Goal: Contribute content: Contribute content

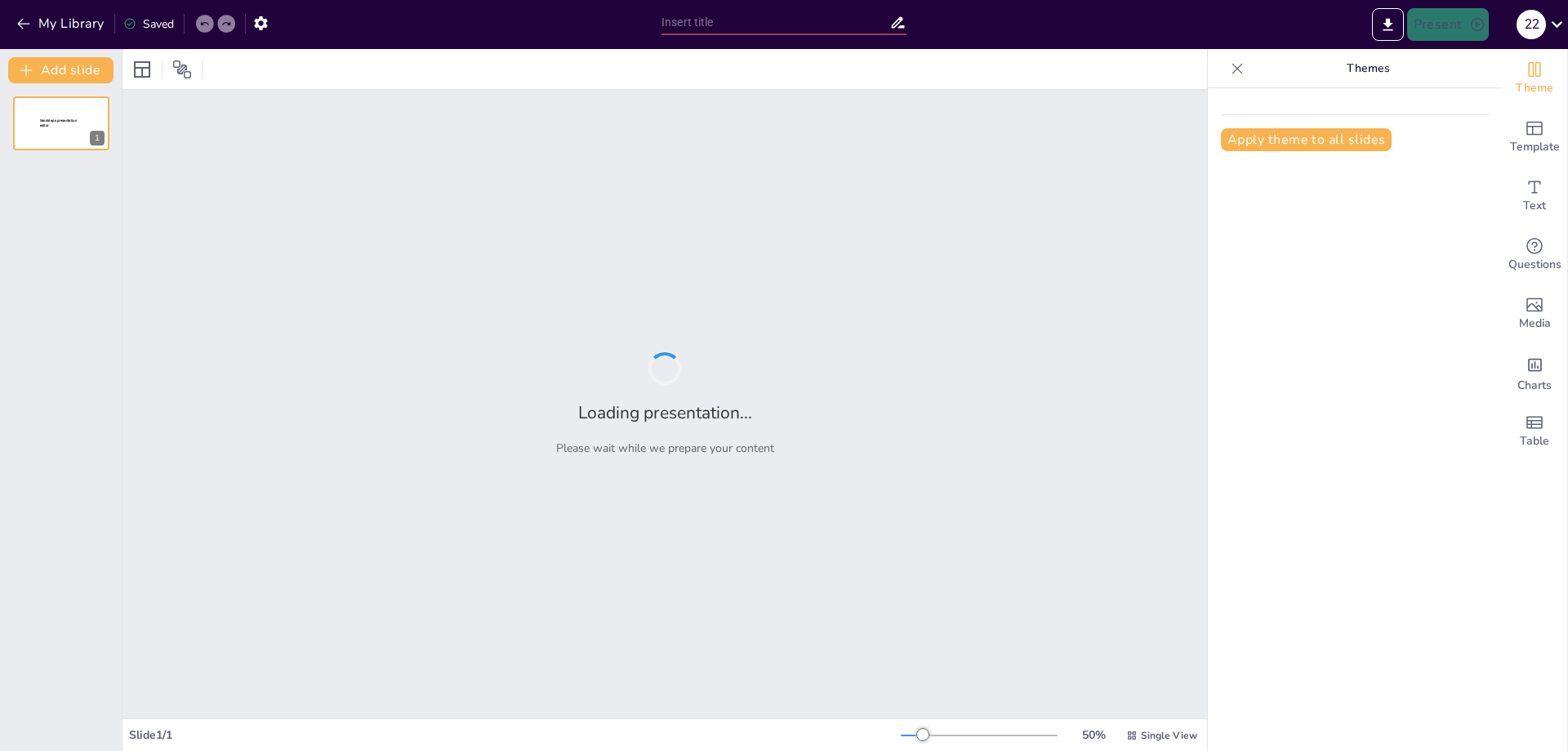
type input "Основы противопожарного водоснабжения"
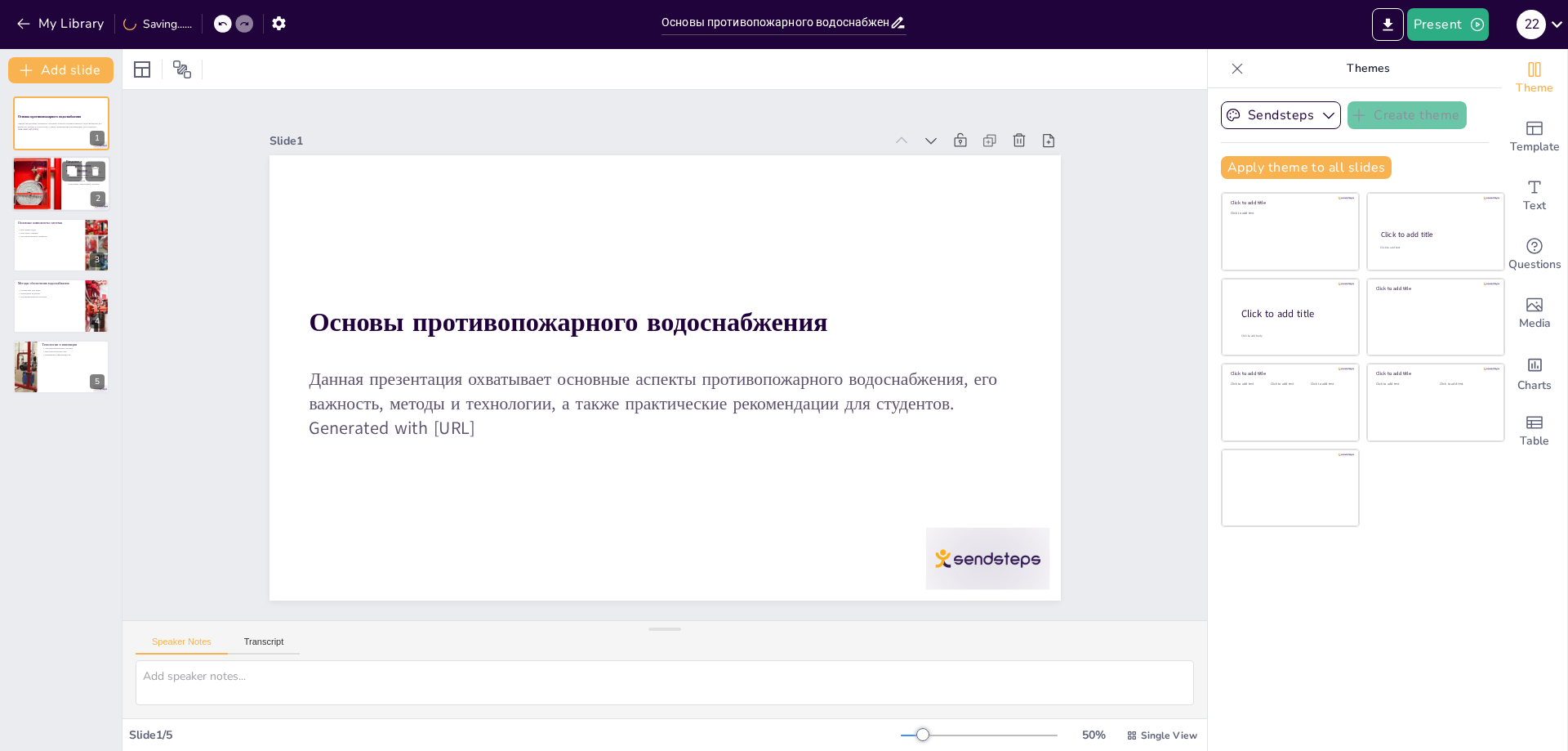
click at [59, 193] on div at bounding box center [37, 185] width 84 height 56
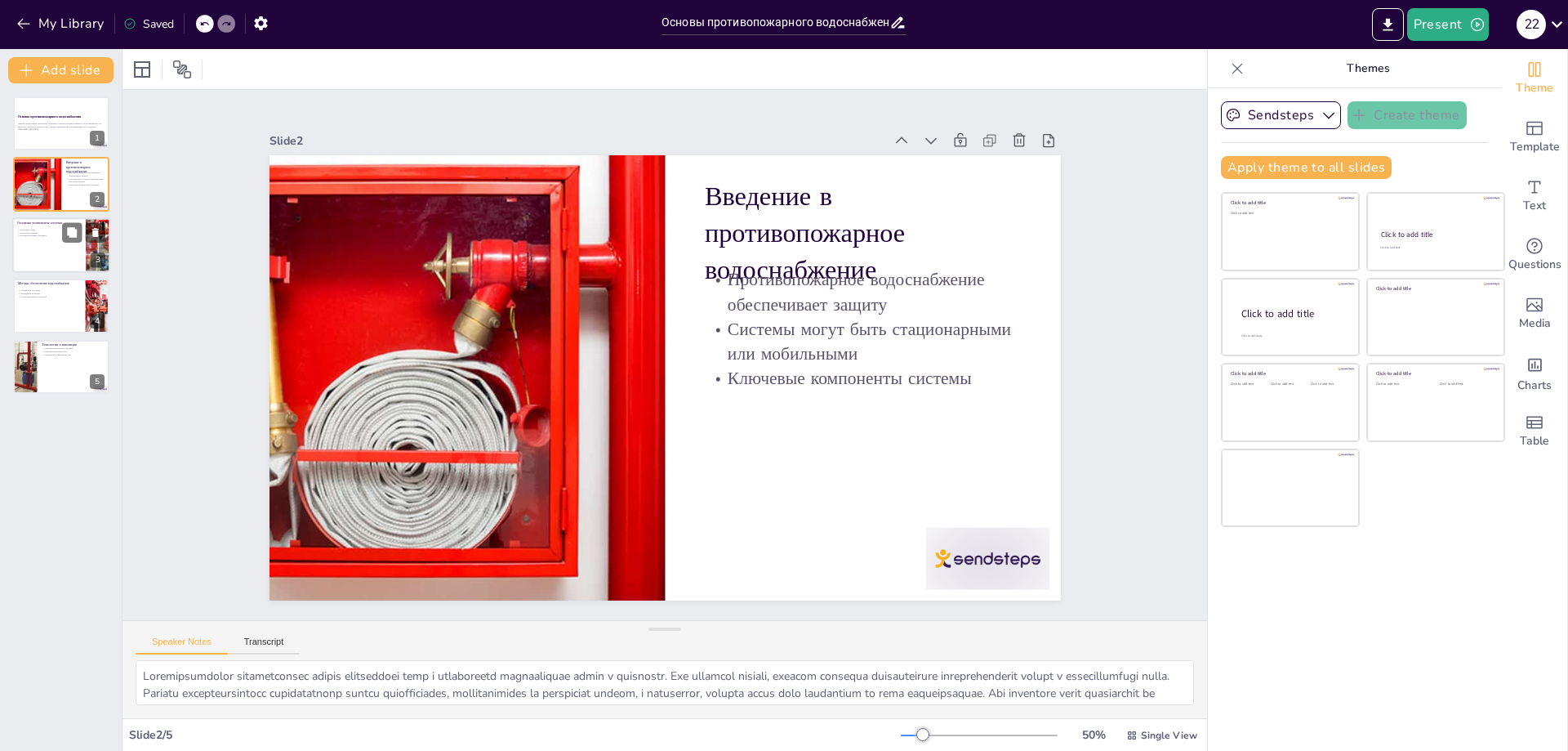
click at [57, 254] on div at bounding box center [61, 245] width 98 height 56
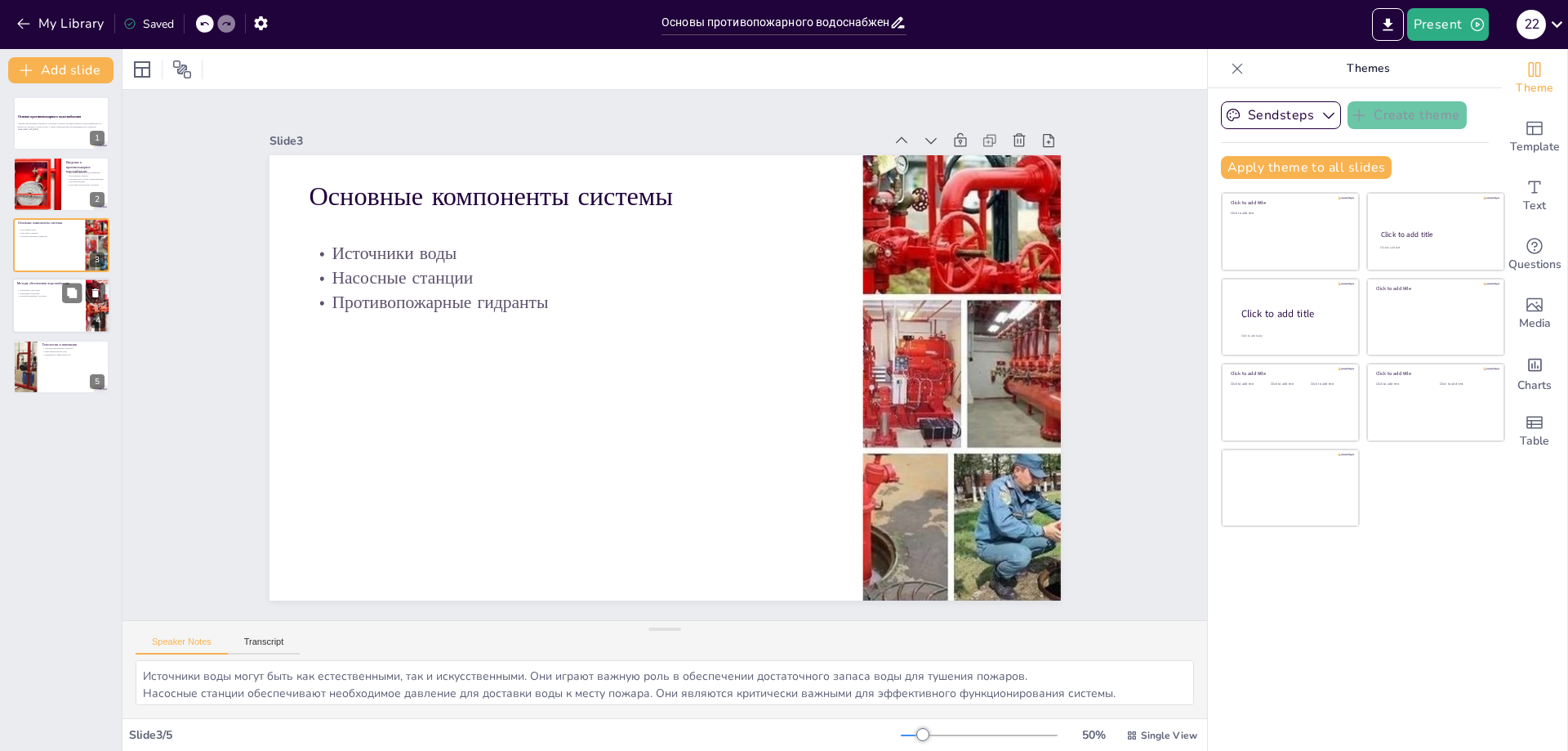
click at [79, 308] on div at bounding box center [61, 305] width 98 height 56
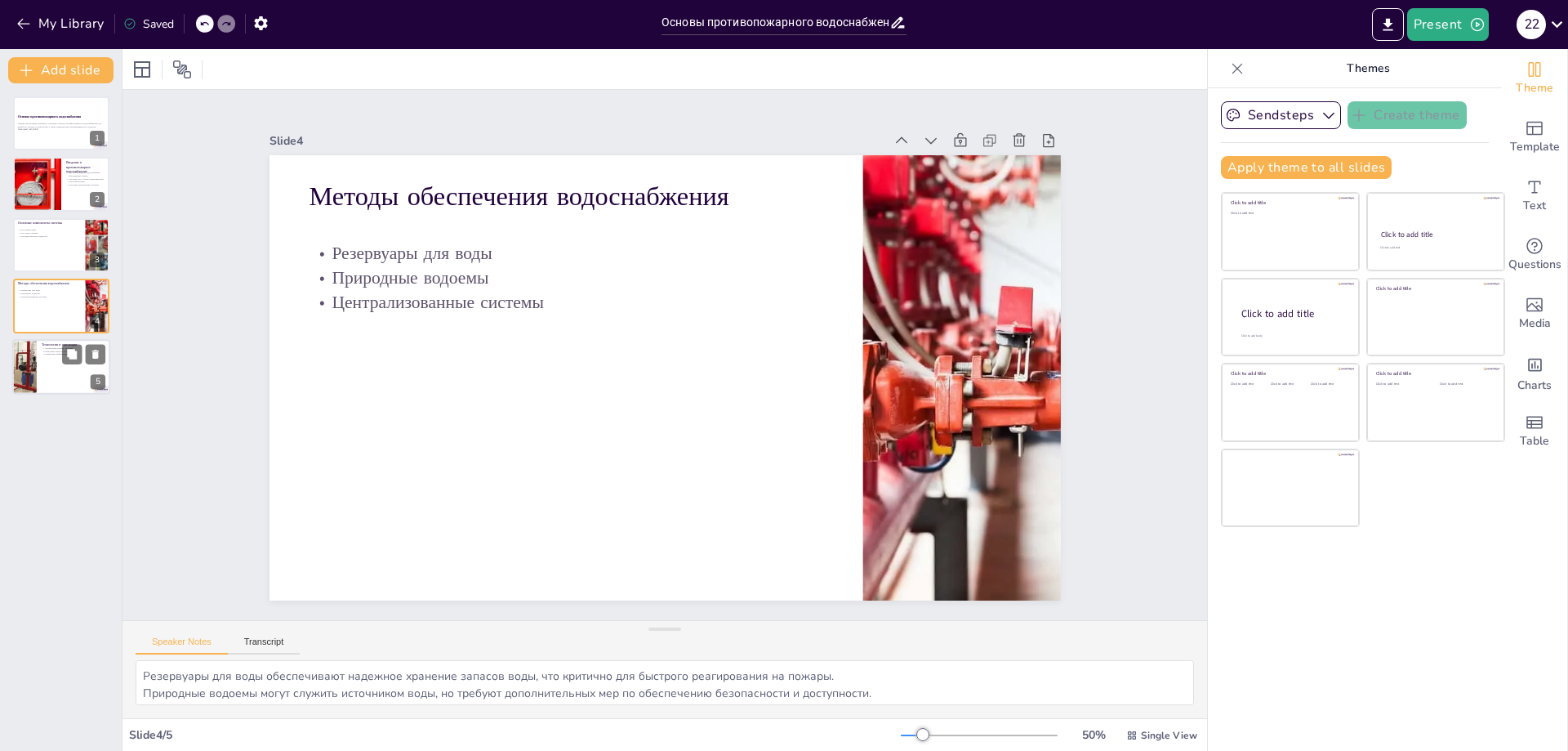
click at [42, 376] on div at bounding box center [61, 366] width 98 height 56
type textarea "Автоматизированные системы управления позволяют более эффективно отслеживать и …"
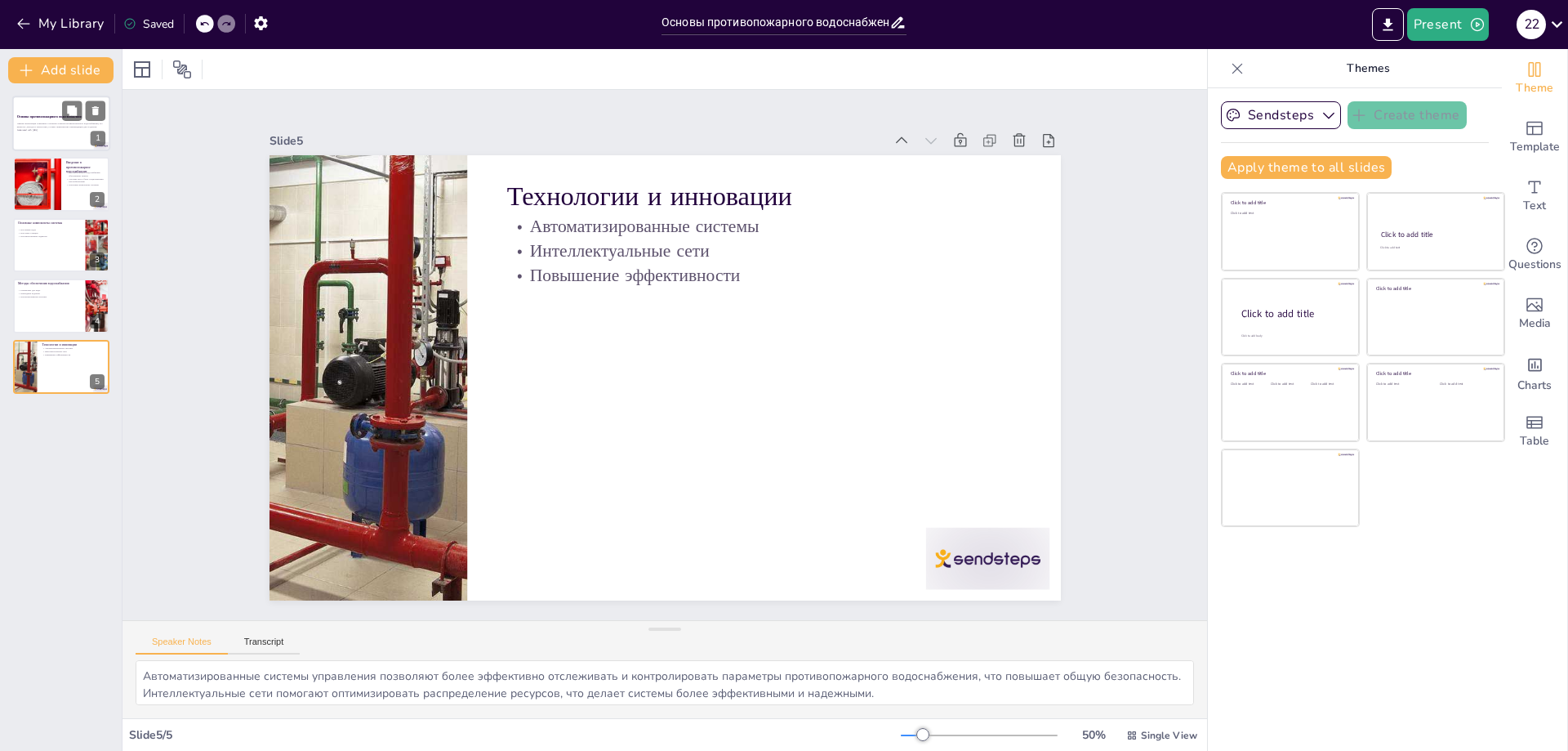
click at [21, 131] on div "Данная презентация охватывает основные аспекты противопожарного водоснабжения, …" at bounding box center [61, 127] width 88 height 12
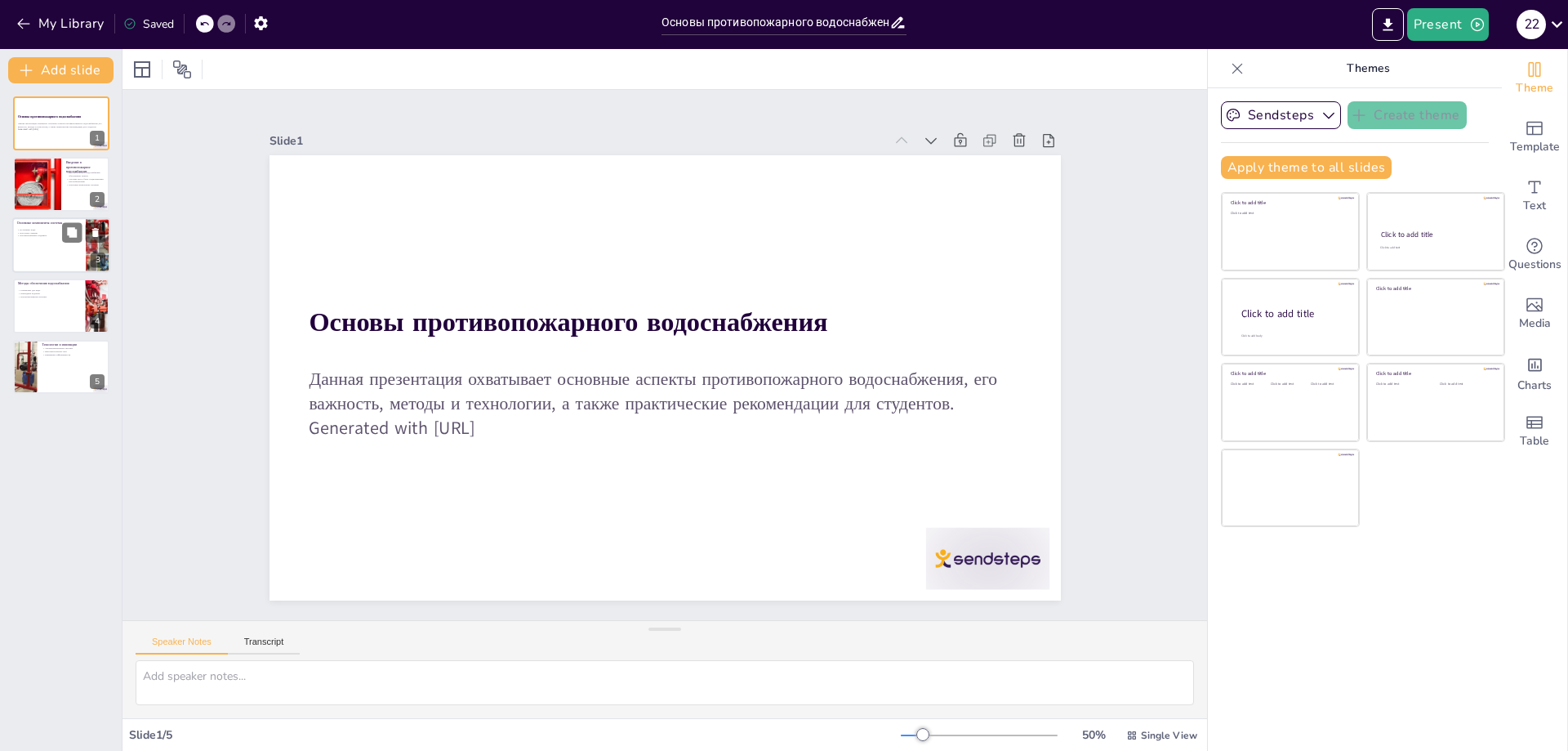
click at [41, 257] on div at bounding box center [61, 245] width 98 height 56
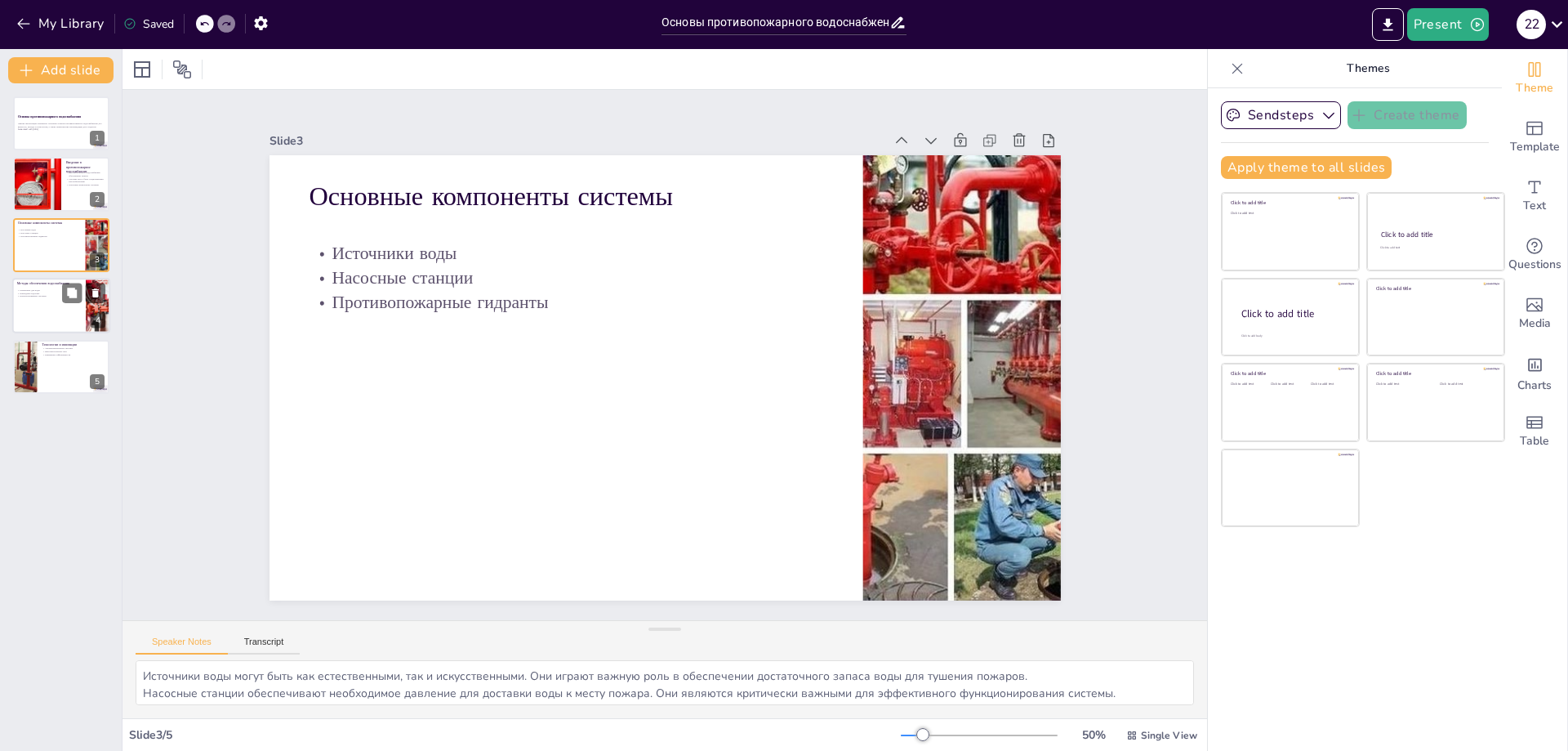
click at [46, 315] on div at bounding box center [61, 305] width 98 height 56
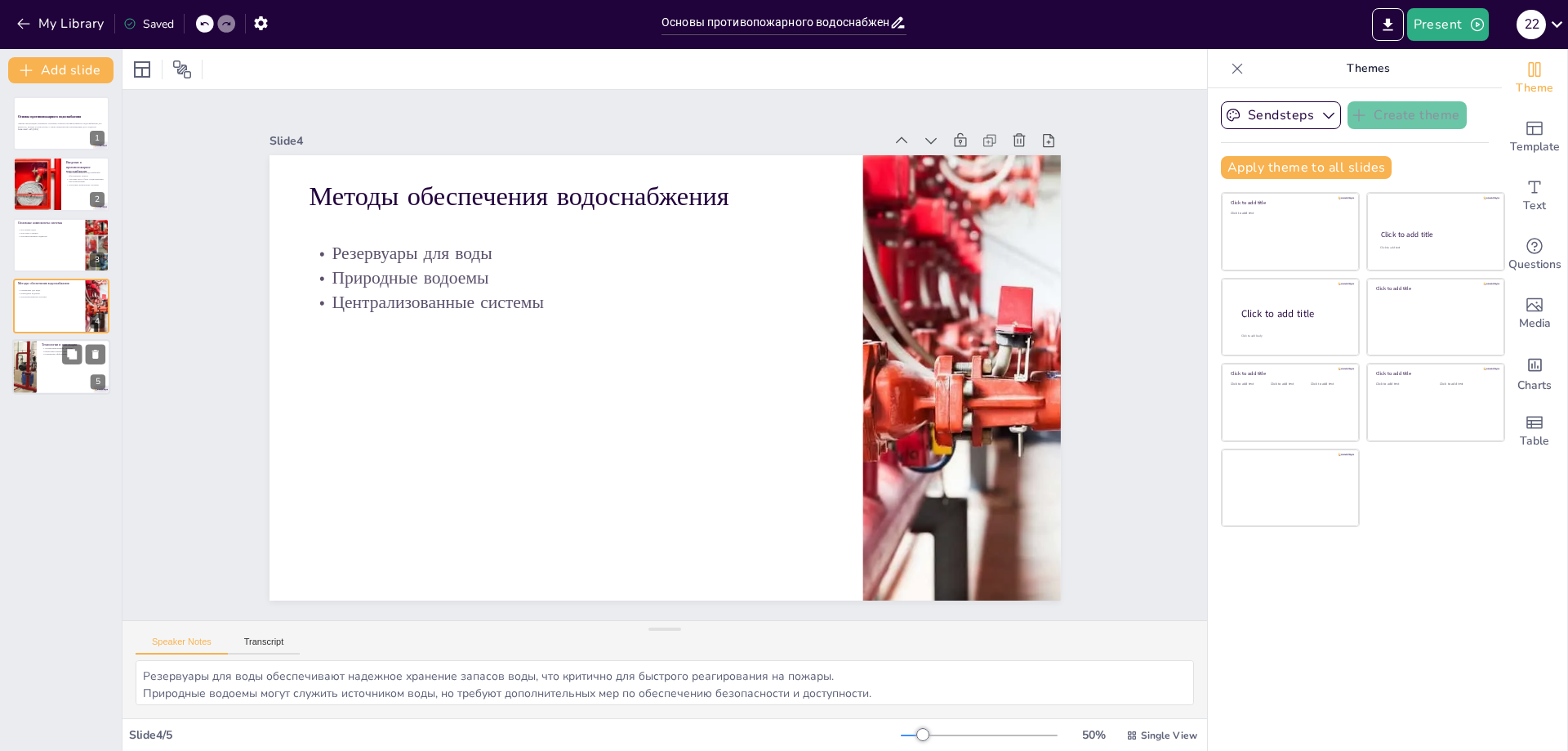
click at [45, 348] on p "Интеллектуальные сети" at bounding box center [73, 350] width 64 height 4
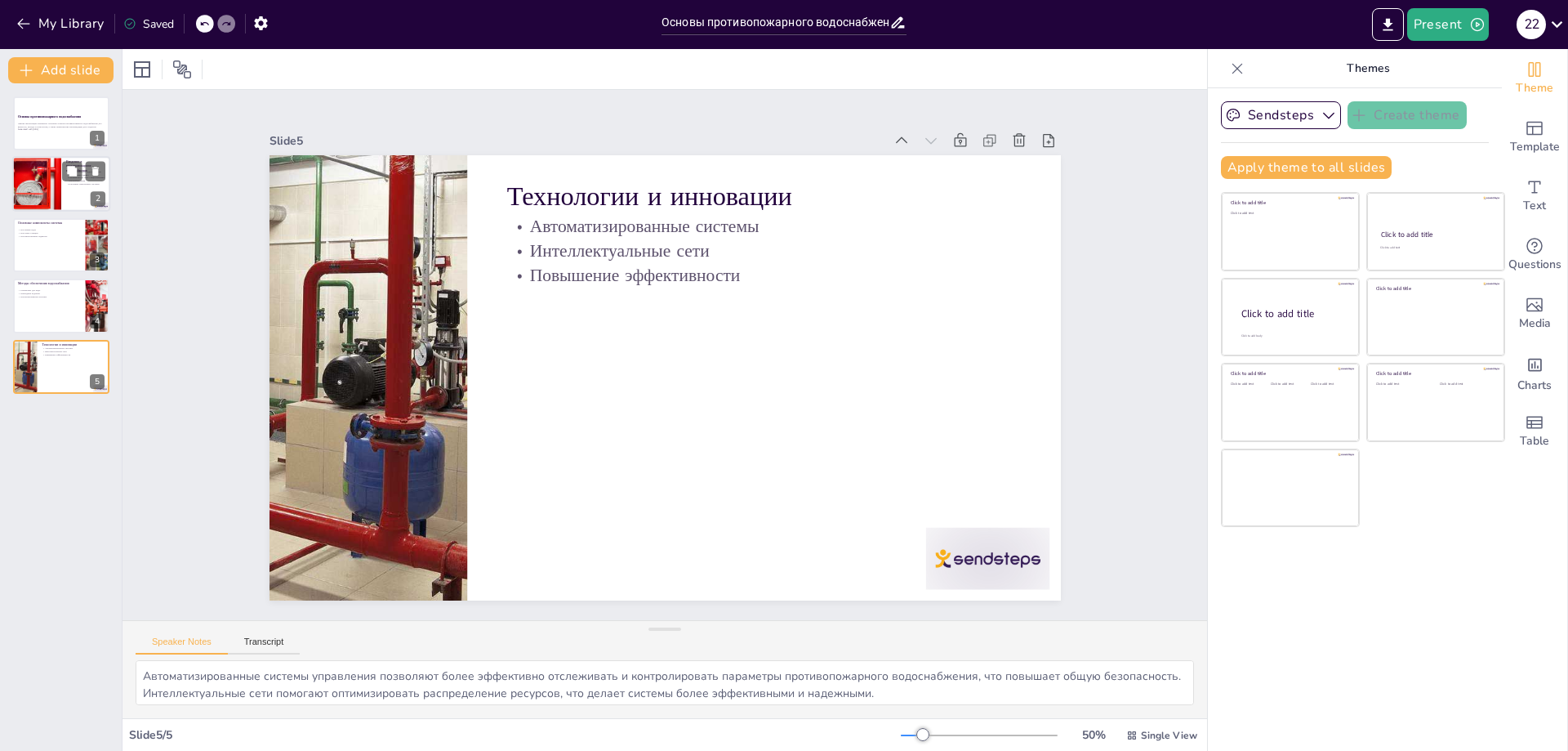
click at [51, 165] on div at bounding box center [37, 185] width 84 height 56
type textarea "Loremipsumdolor sitametconsec adipis elitseddoei temp i utlaboreetd magnaaliqua…"
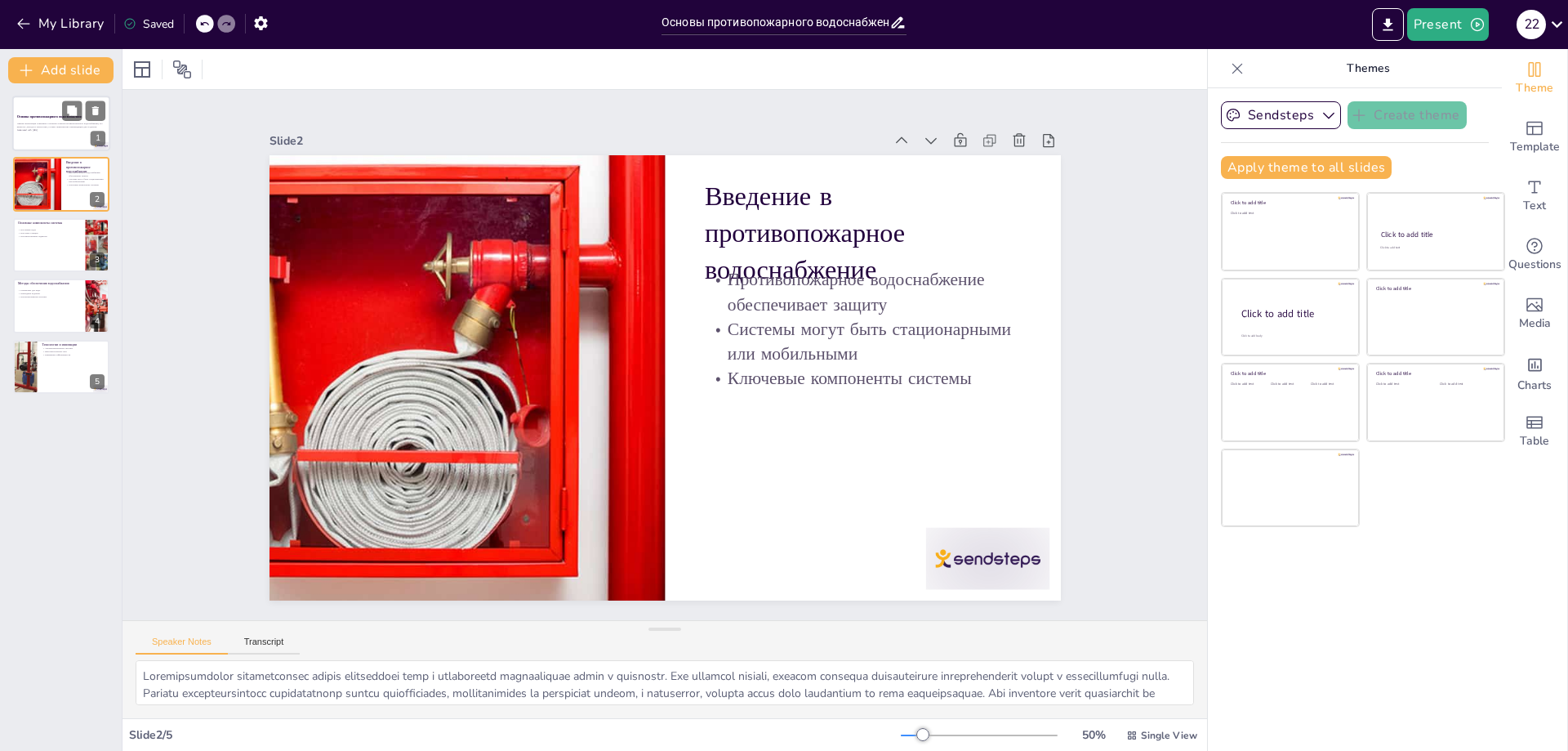
click at [34, 128] on p "Generated with [URL]" at bounding box center [61, 130] width 88 height 4
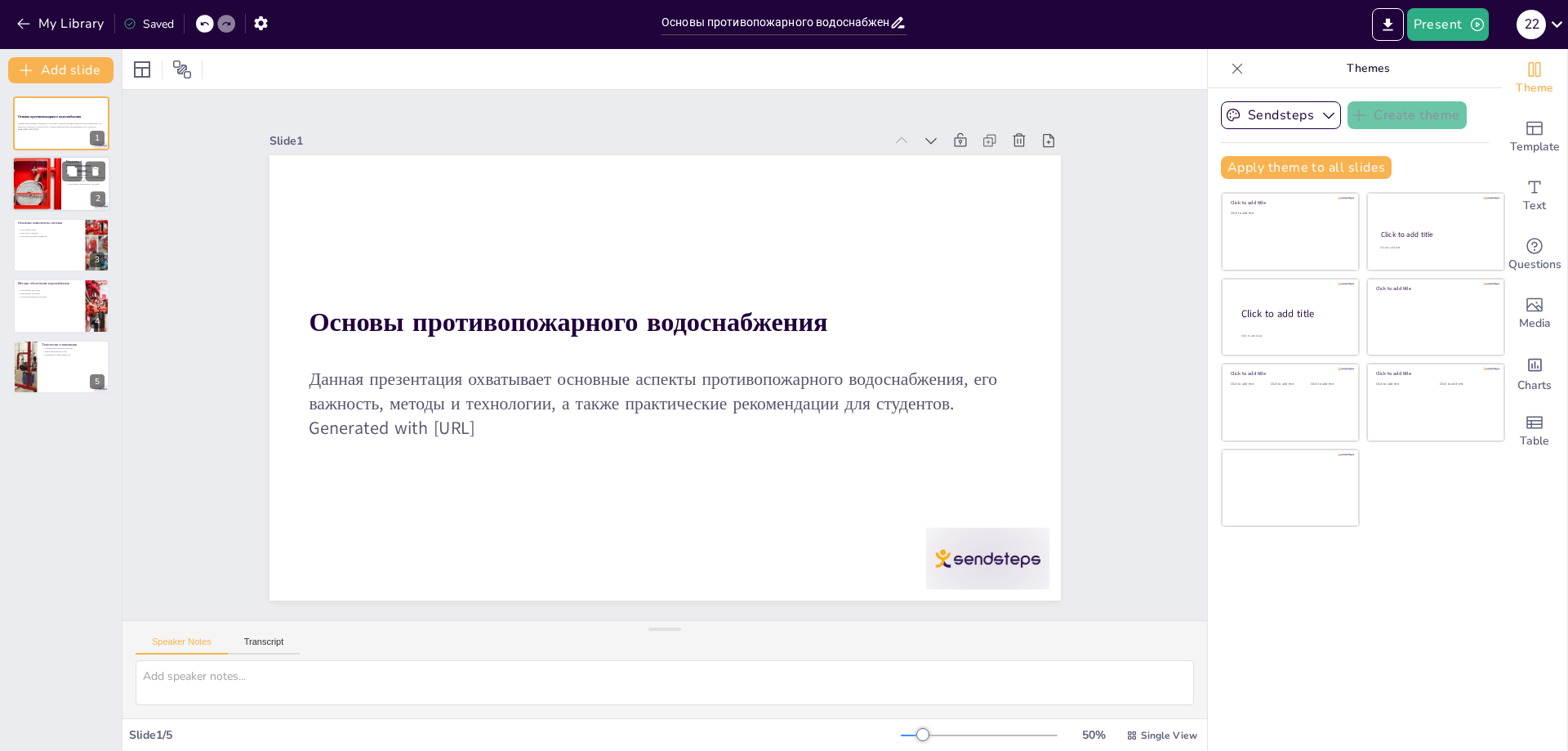
click at [50, 186] on div at bounding box center [37, 185] width 84 height 56
type textarea "Loremipsumdolor sitametconsec adipis elitseddoei temp i utlaboreetd magnaaliqua…"
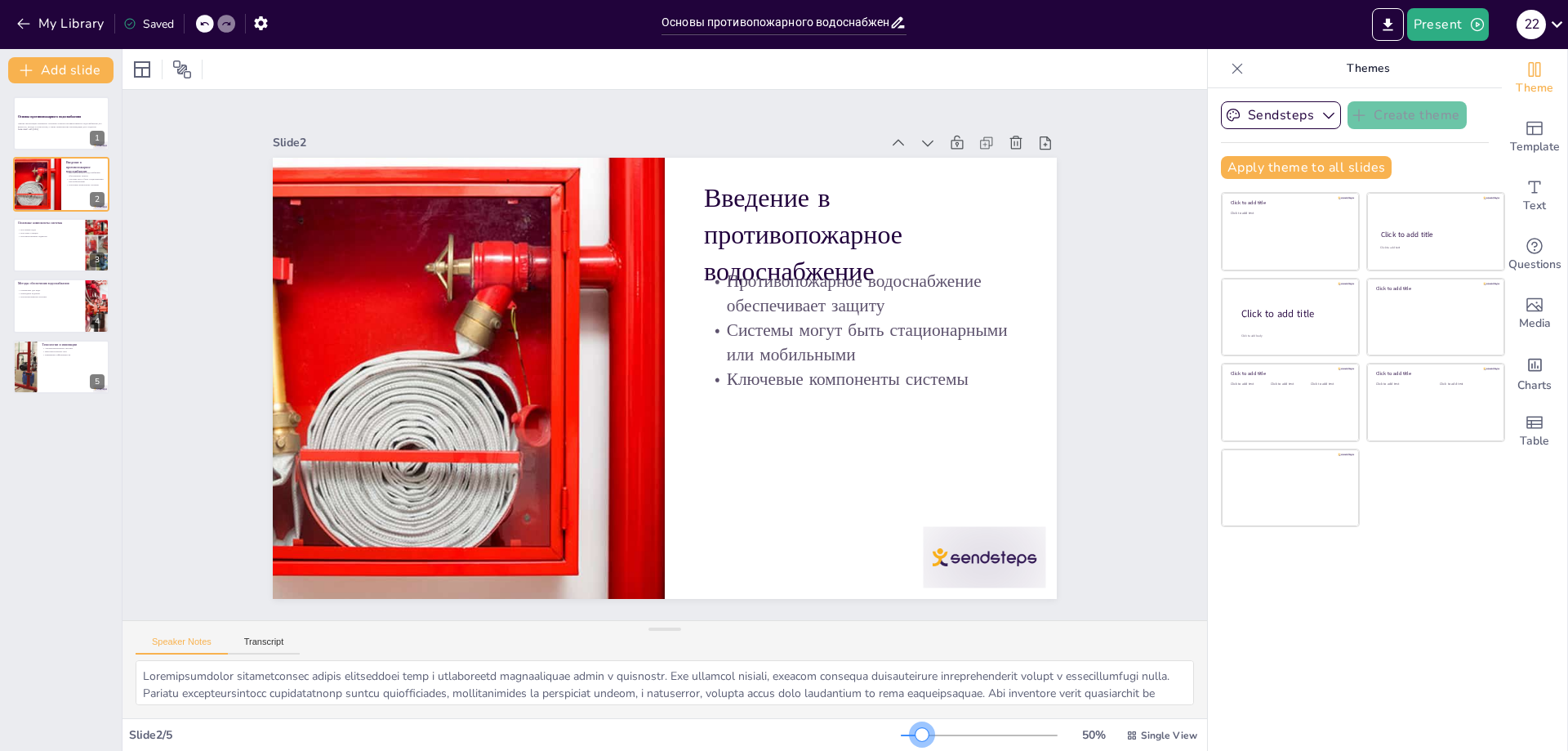
drag, startPoint x: 920, startPoint y: 734, endPoint x: 911, endPoint y: 734, distance: 9.0
click at [911, 734] on div at bounding box center [979, 735] width 157 height 14
click at [1255, 113] on button "Sendsteps" at bounding box center [1281, 114] width 120 height 28
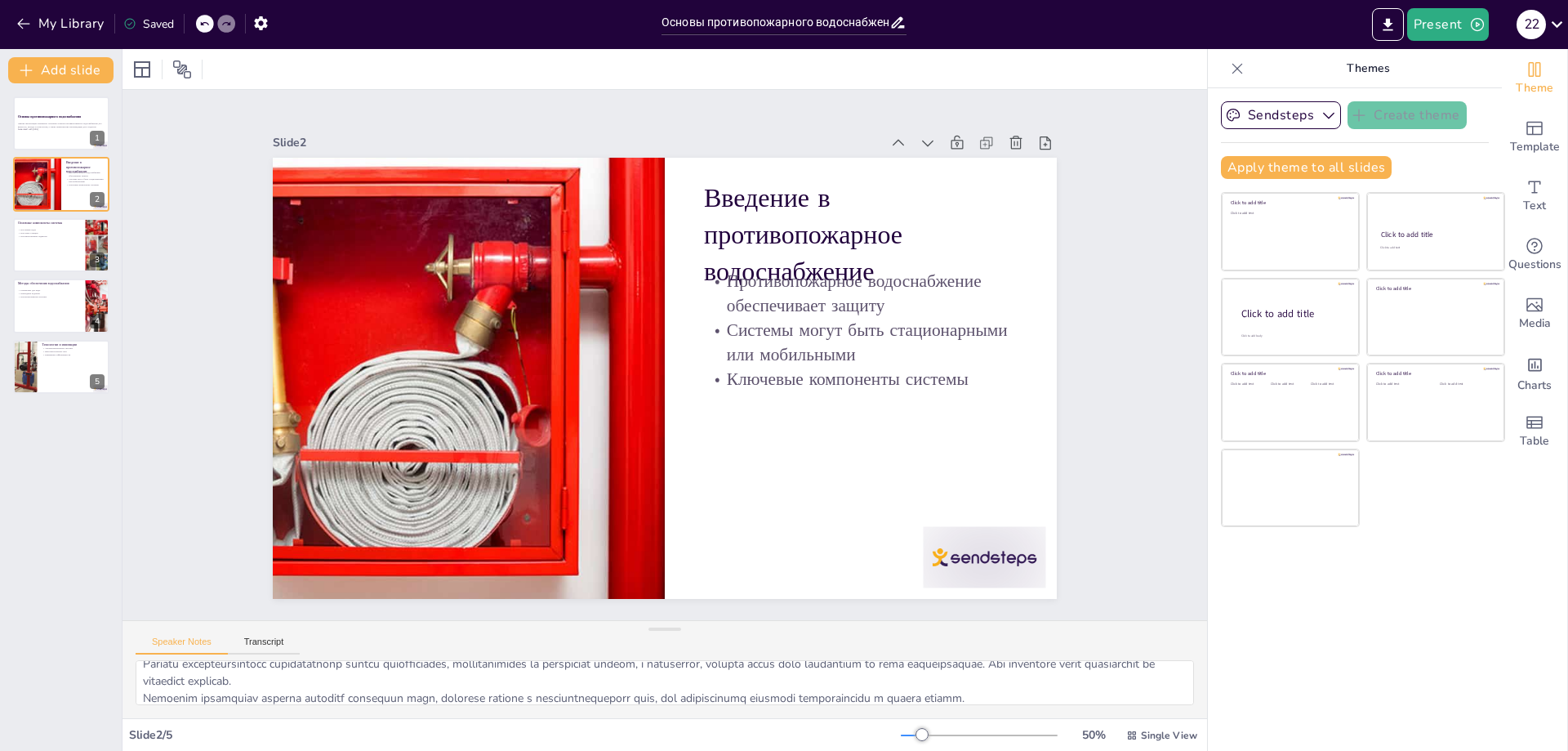
scroll to position [56, 0]
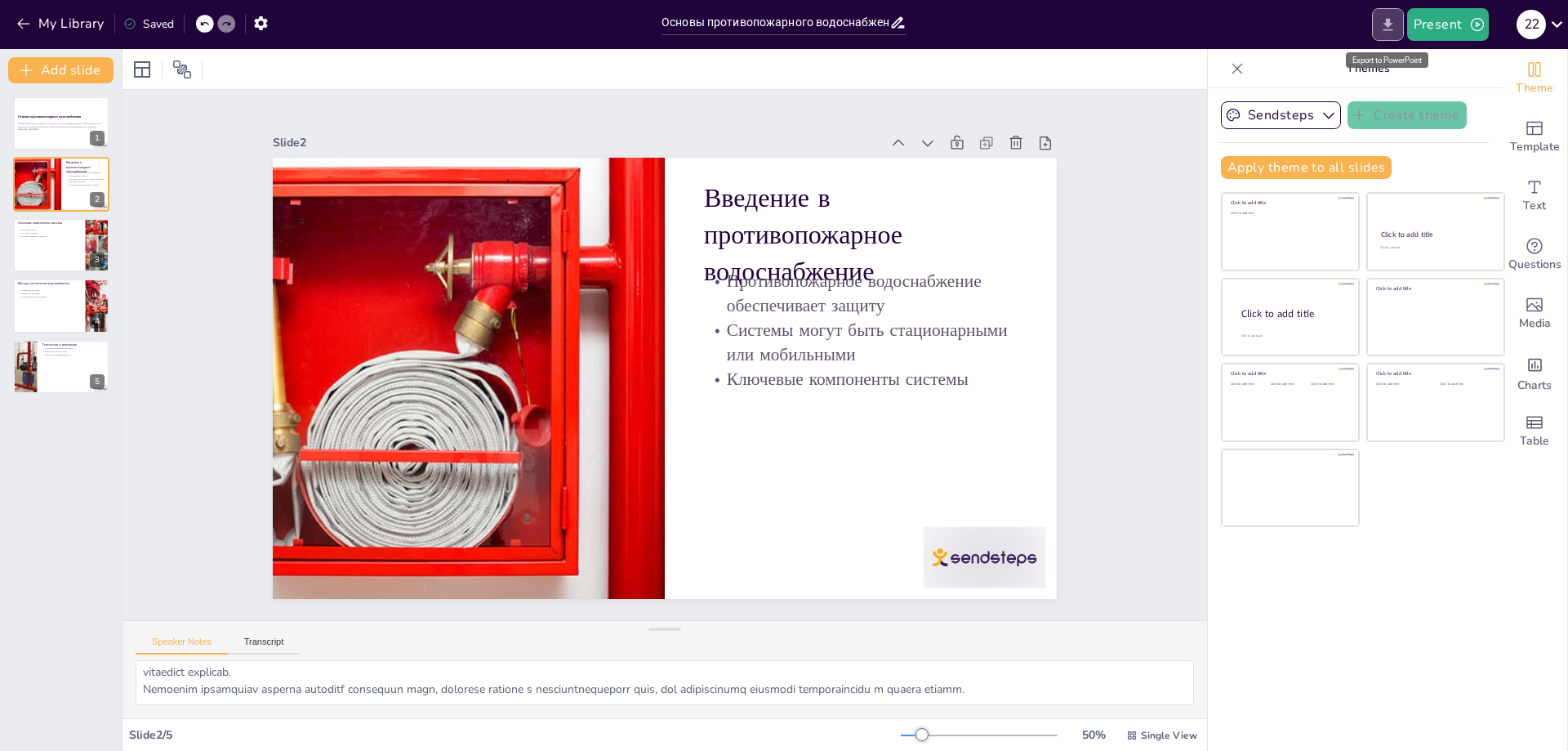
click at [1382, 30] on icon "Export to PowerPoint" at bounding box center [1388, 24] width 17 height 17
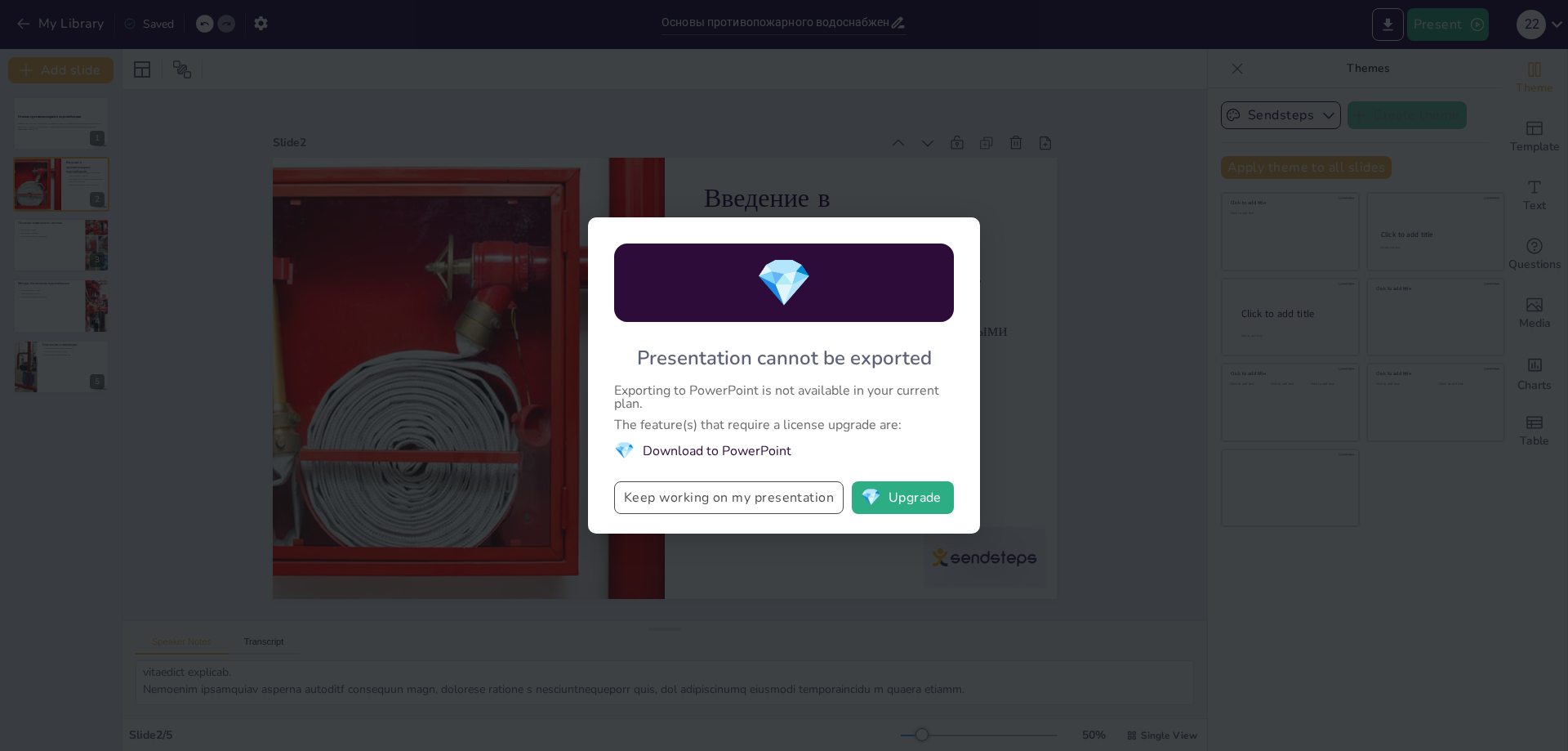
click at [811, 513] on button "Keep working on my presentation" at bounding box center [729, 497] width 230 height 32
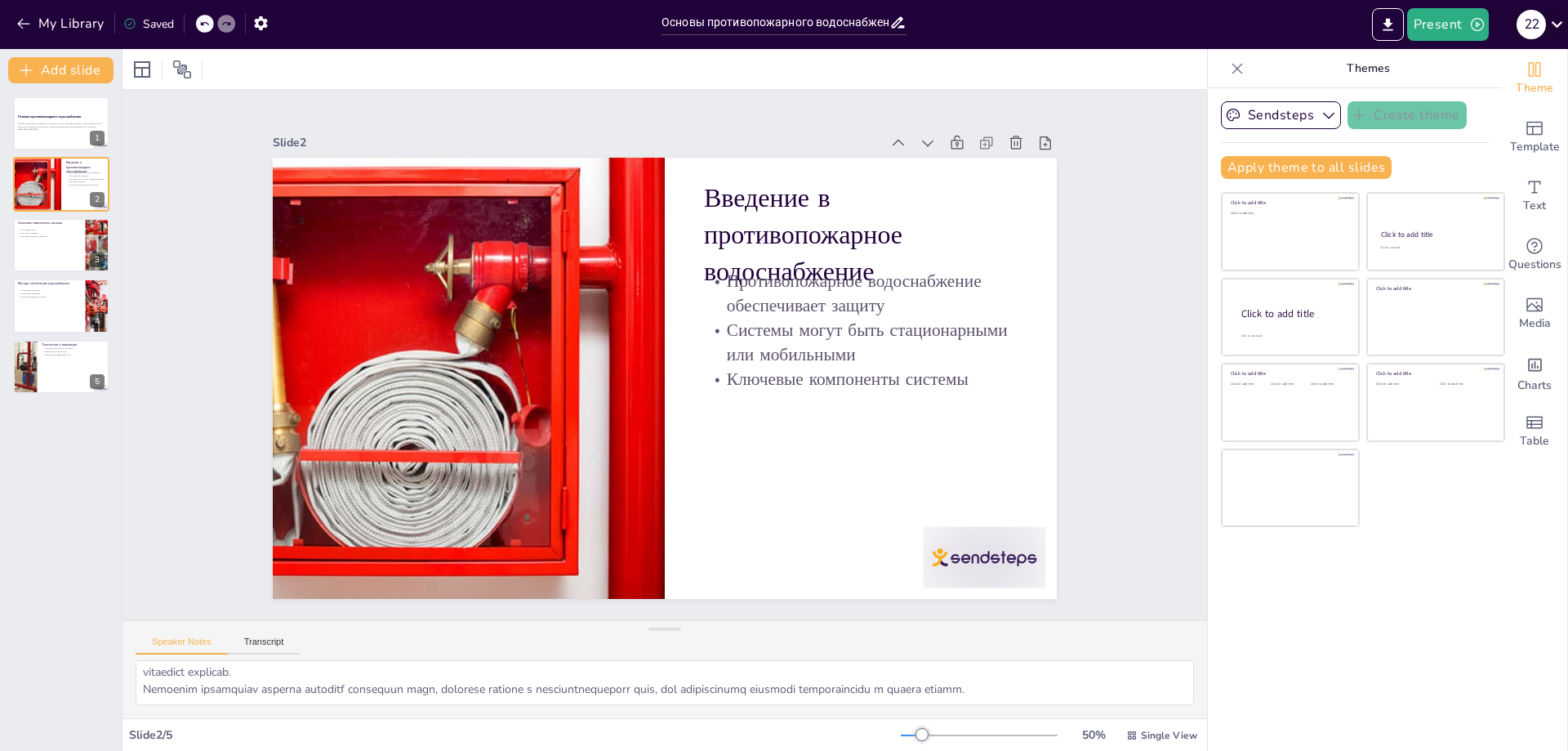
click at [1562, 25] on icon at bounding box center [1557, 24] width 22 height 22
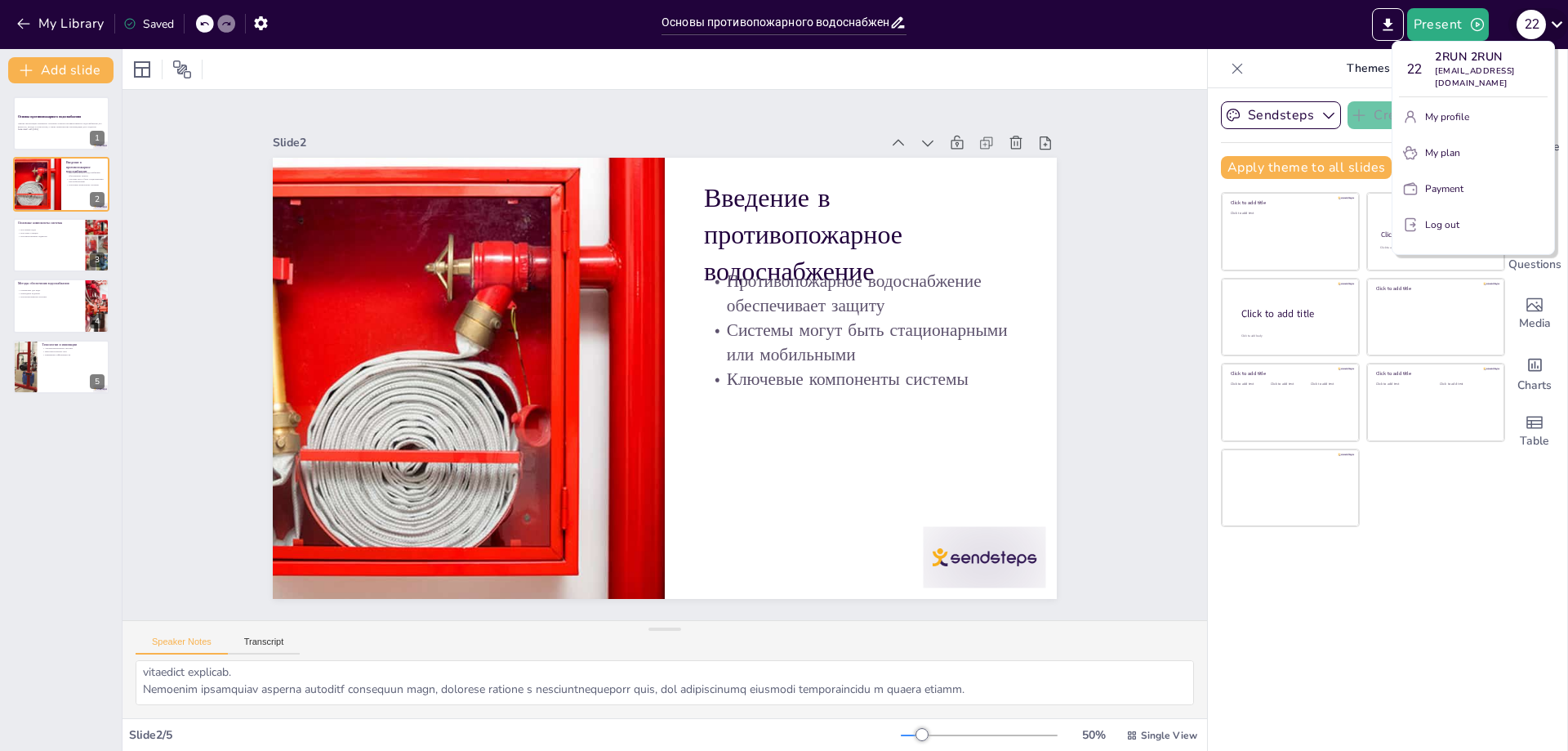
click at [1562, 25] on div at bounding box center [784, 376] width 1568 height 751
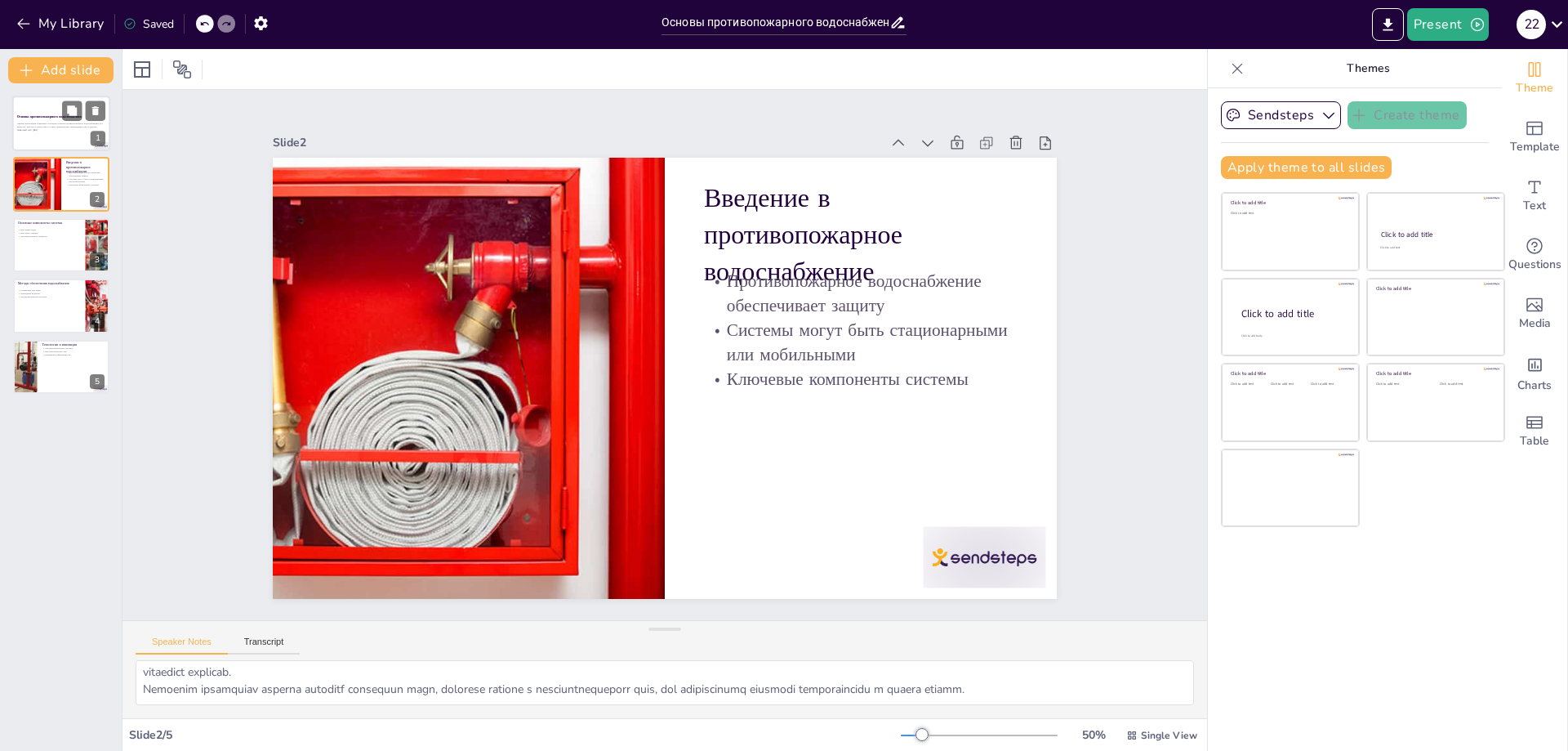
click at [31, 129] on p "Generated with [URL]" at bounding box center [61, 130] width 88 height 4
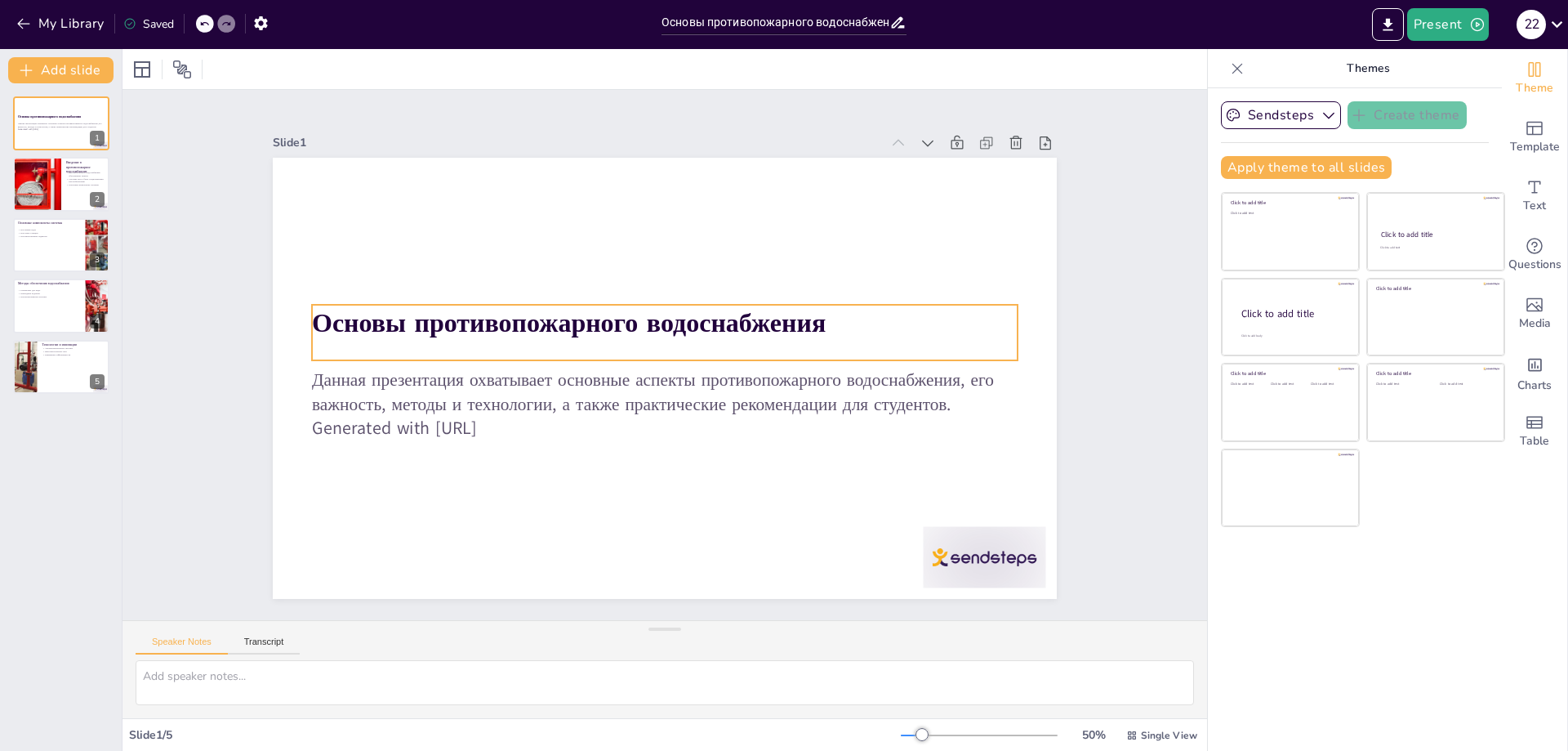
click at [349, 317] on strong "Основы противопожарного водоснабжения" at bounding box center [591, 286] width 485 height 241
click at [530, 317] on strong "Основы противопожарного водоснабжения" at bounding box center [694, 451] width 331 height 436
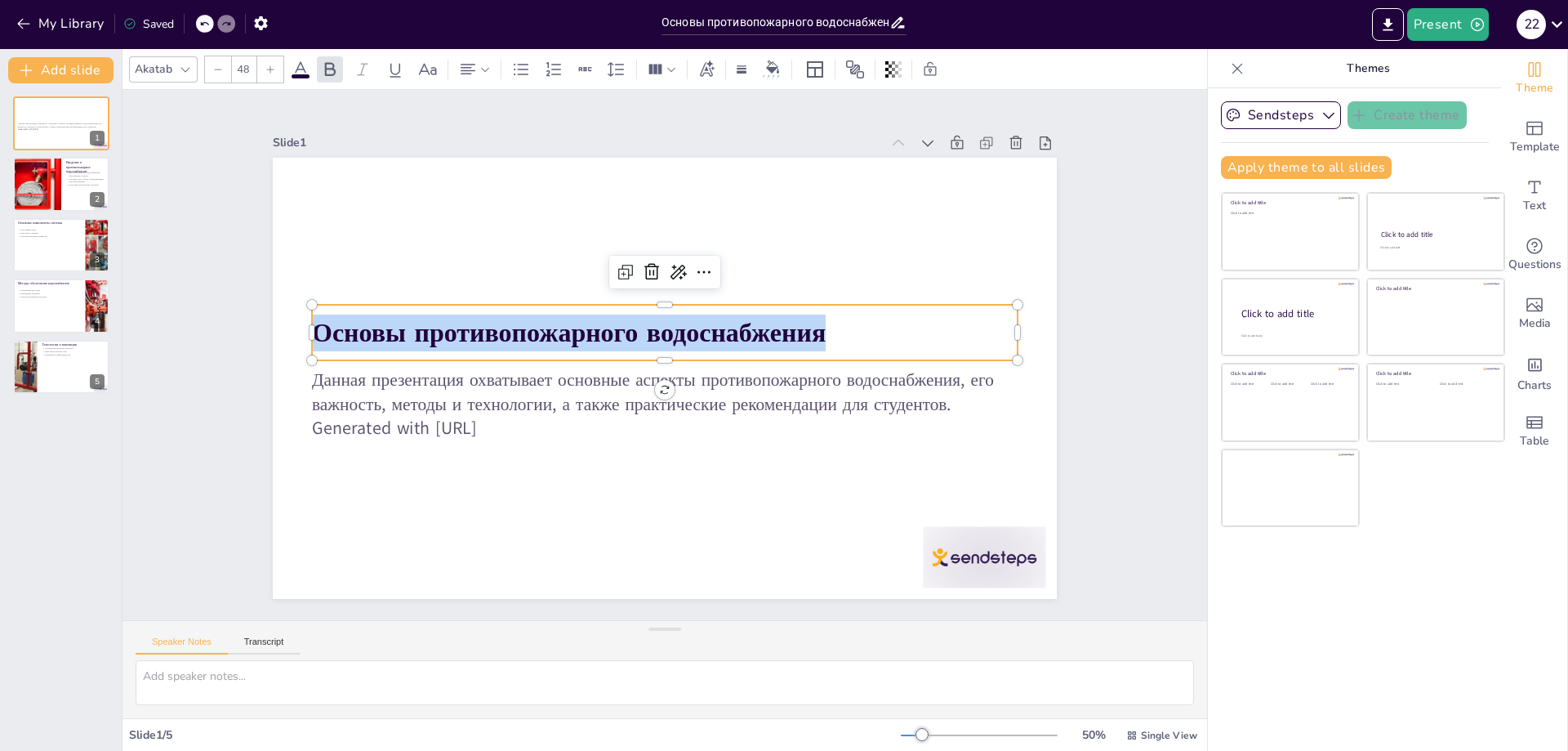
drag, startPoint x: 304, startPoint y: 317, endPoint x: 822, endPoint y: 321, distance: 518.0
click at [778, 321] on p "Основы противопожарного водоснабжения" at bounding box center [686, 350] width 183 height 698
copy strong "Основы противопожарного водоснабжения"
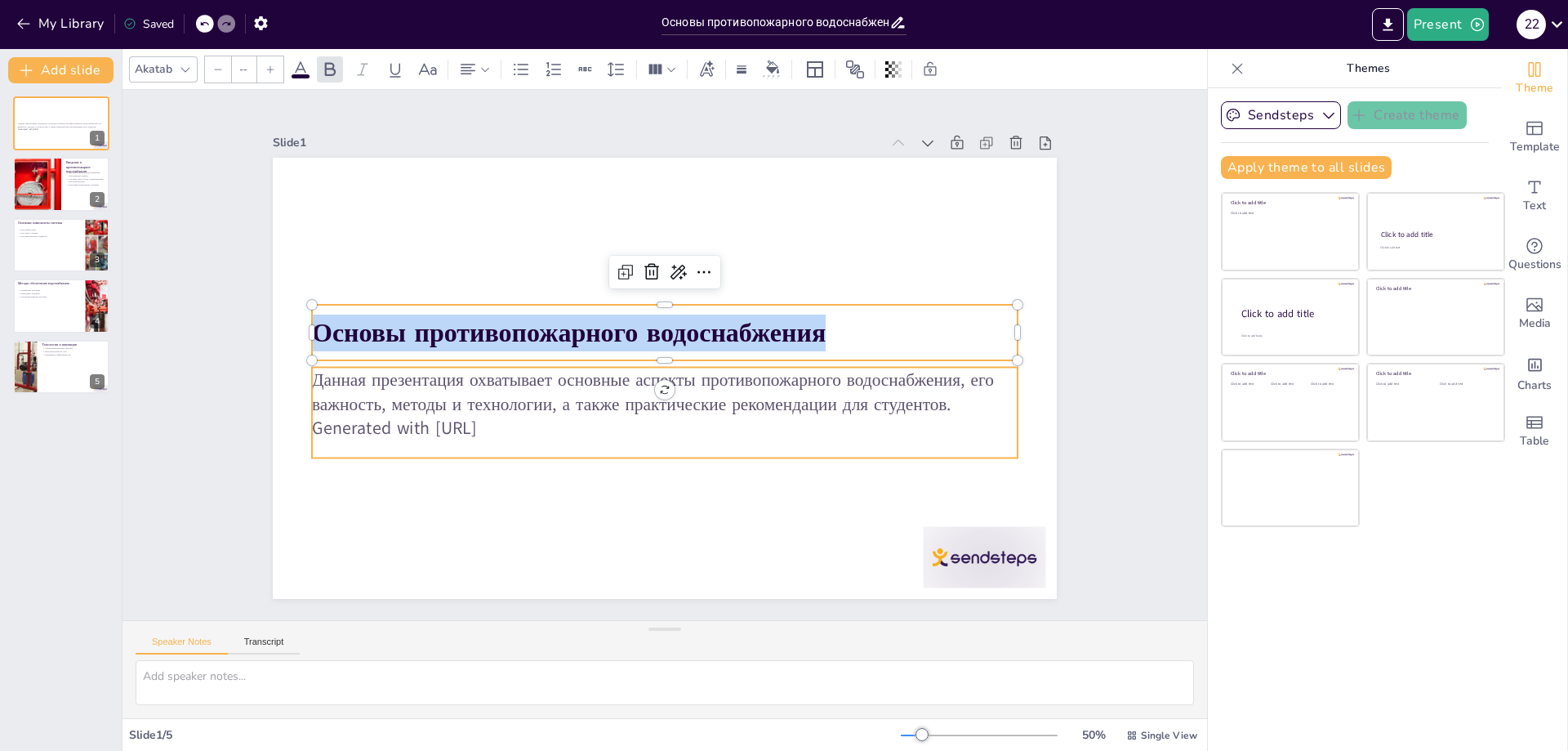
type input "32"
click at [312, 366] on p "Данная презентация охватывает основные аспекты противопожарного водоснабжения, …" at bounding box center [665, 391] width 706 height 49
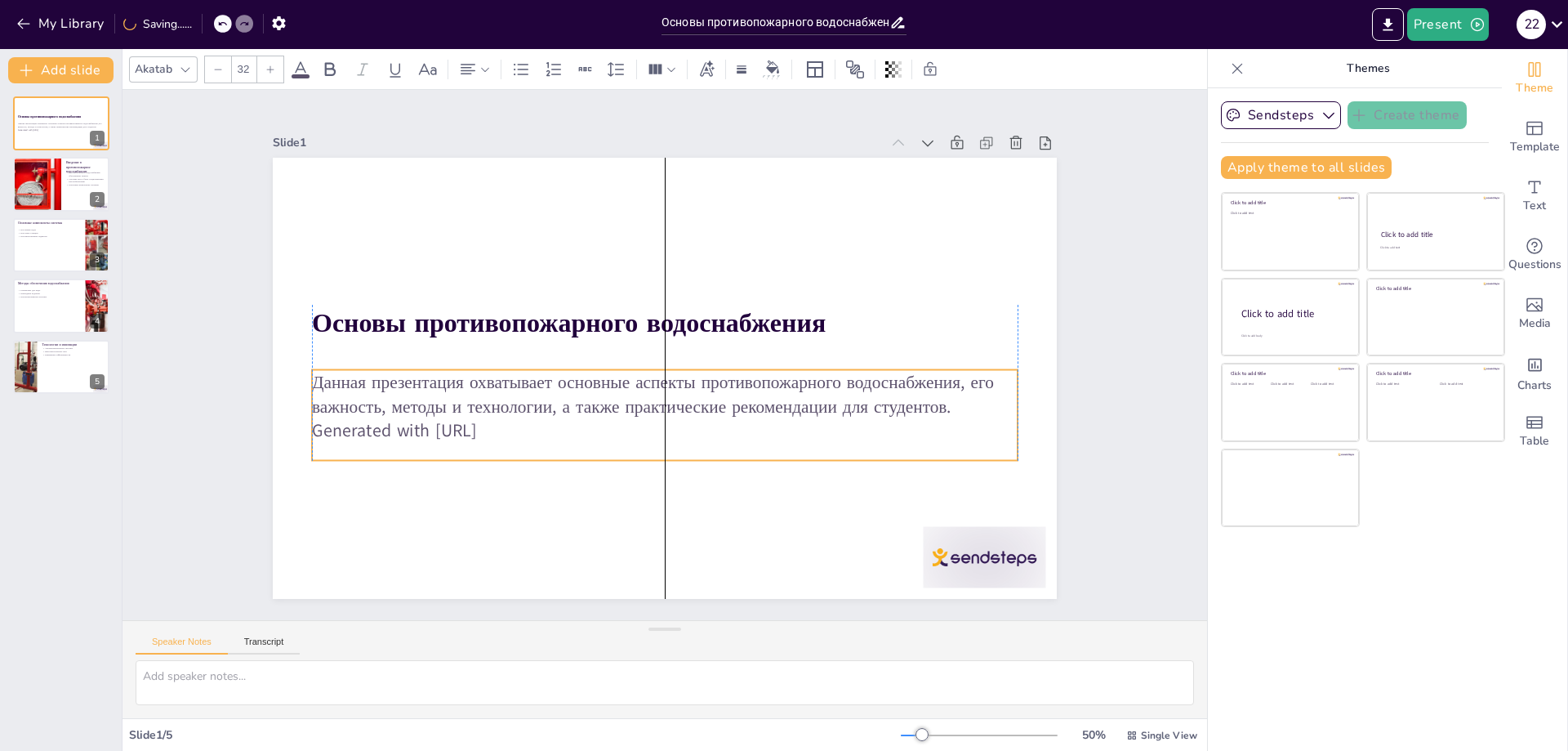
drag, startPoint x: 345, startPoint y: 376, endPoint x: 310, endPoint y: 376, distance: 35.0
click at [312, 376] on p "Данная презентация охватывает основные аспекты противопожарного водоснабжения, …" at bounding box center [665, 394] width 706 height 49
click at [370, 383] on p "Данная презентация охватывает основные аспекты противопожарного водоснабжения, …" at bounding box center [665, 394] width 706 height 49
click at [697, 409] on p "Данная презентация охватывает основные аспекты противопожарного водоснабжения, …" at bounding box center [646, 388] width 636 height 395
click at [932, 402] on p "Данная презентация охватывает основные аспекты противопожарного водоснабжения, …" at bounding box center [646, 388] width 636 height 395
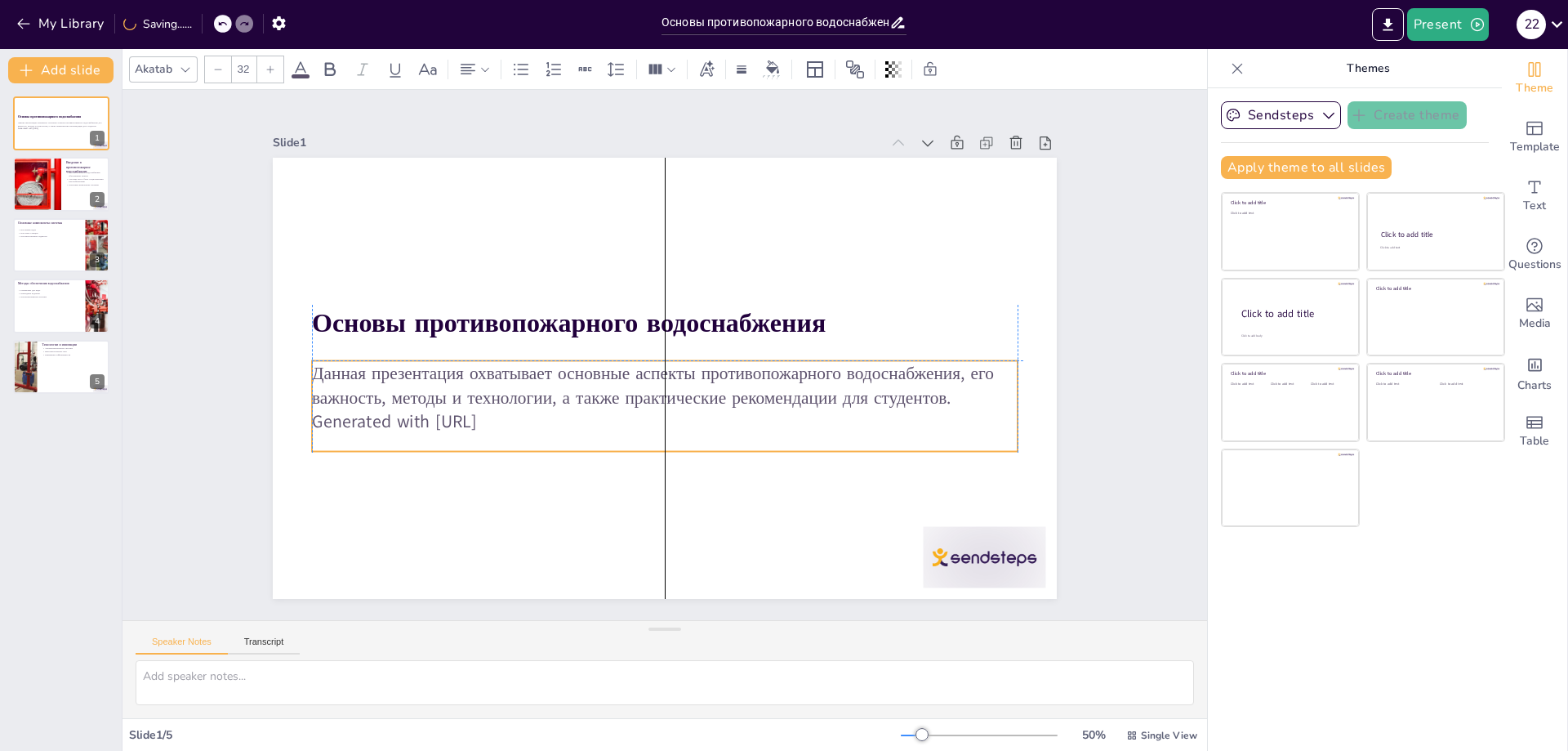
drag, startPoint x: 938, startPoint y: 402, endPoint x: 945, endPoint y: 394, distance: 10.6
click at [945, 394] on p "Данная презентация охватывает основные аспекты противопожарного водоснабжения, …" at bounding box center [665, 385] width 706 height 49
click at [503, 394] on p "Данная презентация охватывает основные аспекты противопожарного водоснабжения, …" at bounding box center [648, 379] width 600 height 454
click at [504, 394] on p "Данная презентация охватывает основные аспекты противопожарного водоснабжения, …" at bounding box center [665, 385] width 706 height 49
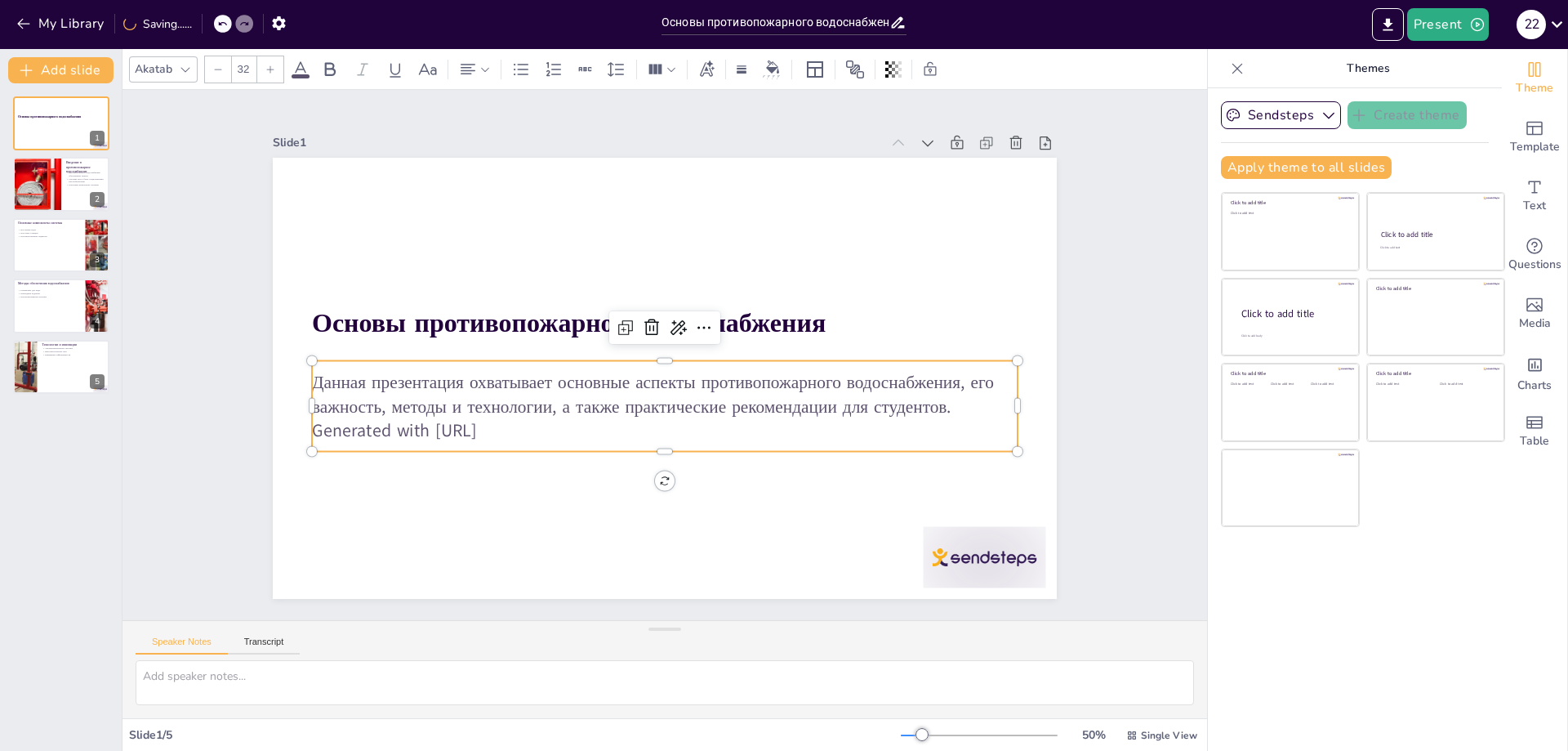
click at [329, 371] on p "Данная презентация охватывает основные аспекты противопожарного водоснабжения, …" at bounding box center [665, 394] width 706 height 49
click at [602, 374] on p "Данная презентация охватывает основные аспекты противопожарного водоснабжения, …" at bounding box center [626, 355] width 49 height 706
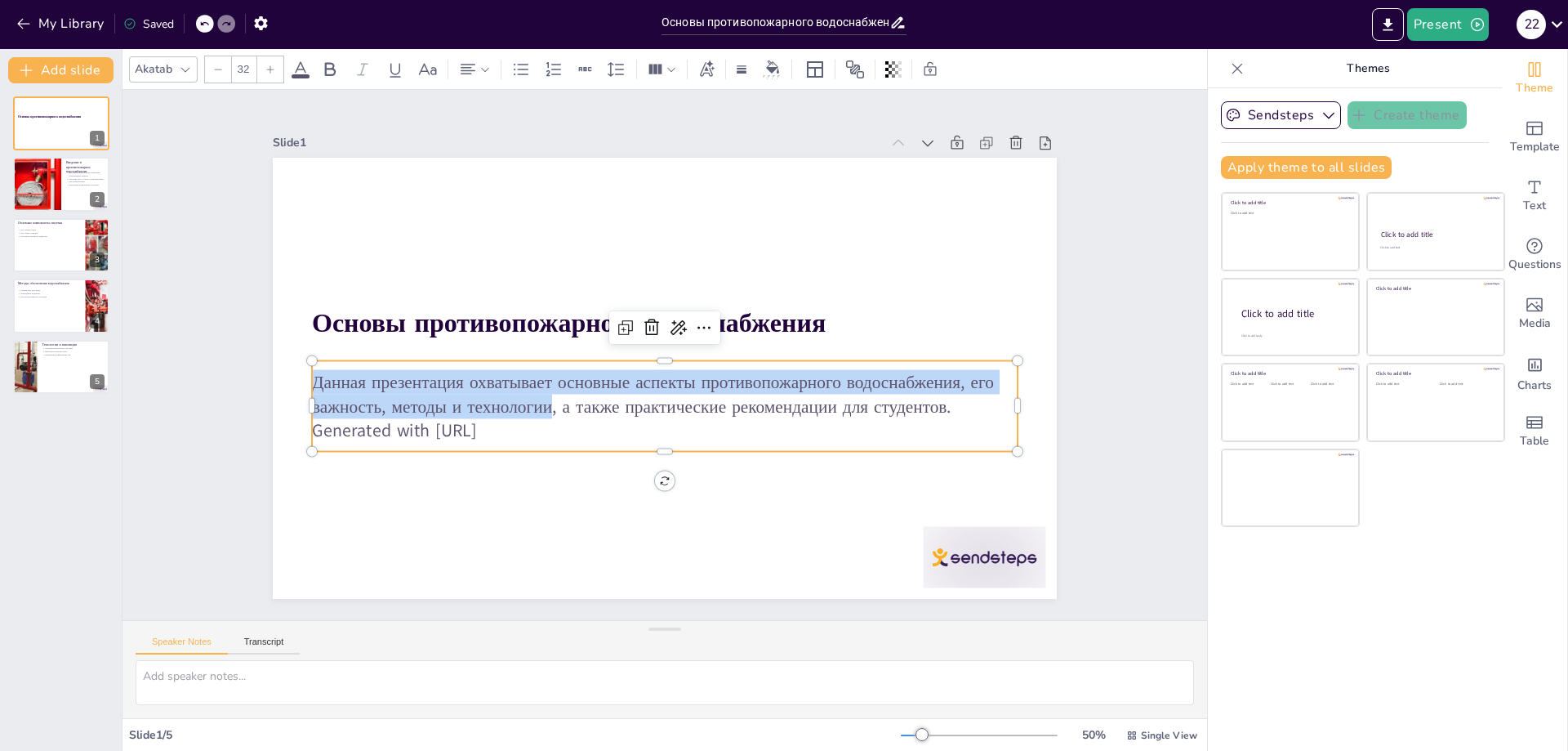
drag, startPoint x: 304, startPoint y: 374, endPoint x: 539, endPoint y: 411, distance: 237.9
click at [539, 411] on p "Данная презентация охватывает основные аспекты противопожарного водоснабжения, …" at bounding box center [631, 336] width 395 height 636
copy p "Данная презентация охватывает основные аспекты противопожарного водоснабжения, …"
click at [57, 180] on div at bounding box center [37, 185] width 84 height 56
type textarea "Loremipsumdolor sitametconsec adipis elitseddoei temp i utlaboreetd magnaaliqua…"
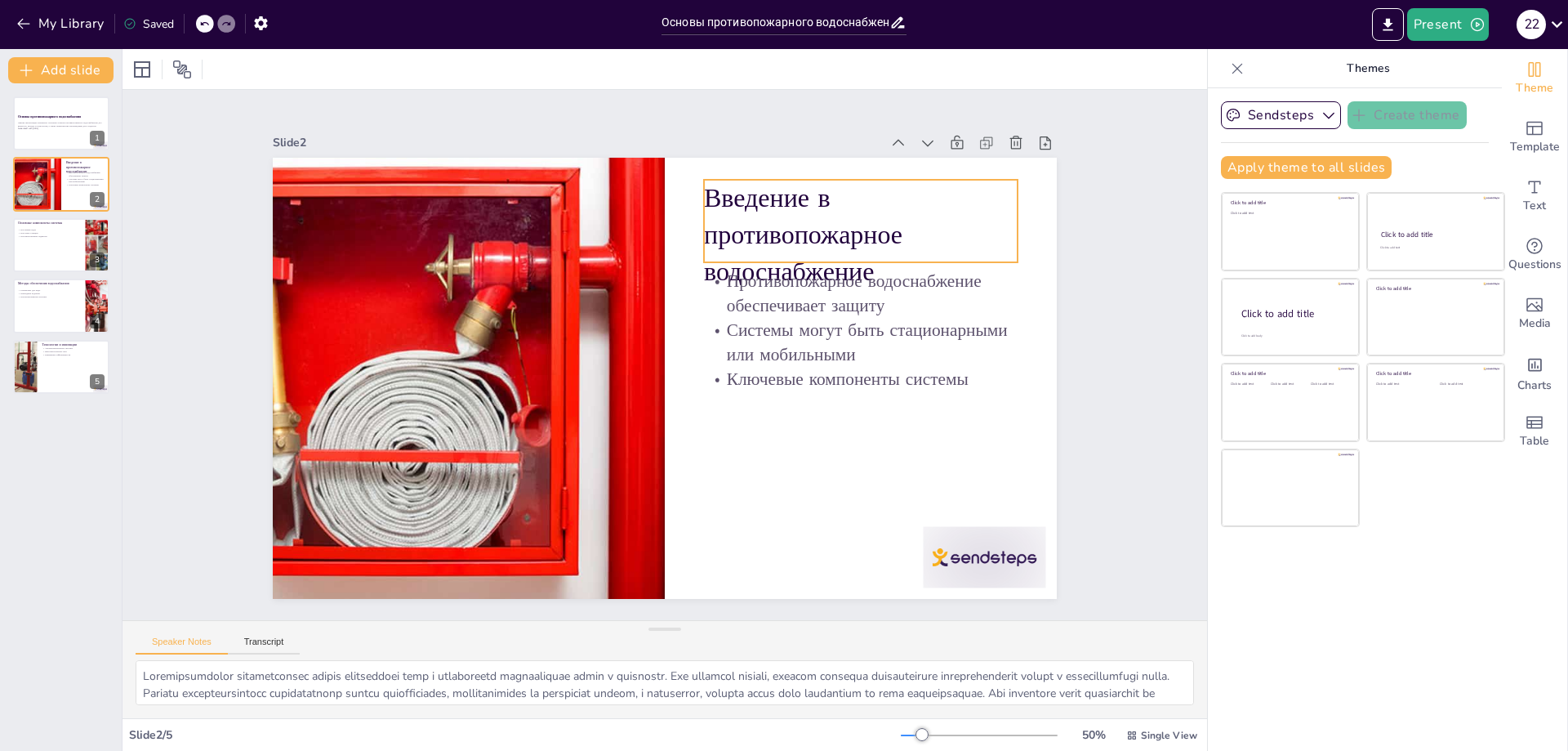
click at [741, 284] on p "Введение в противопожарное водоснабжение" at bounding box center [877, 443] width 273 height 319
click at [645, 425] on p "Введение в противопожарное водоснабжение" at bounding box center [482, 496] width 323 height 142
click at [741, 320] on p "Введение в противопожарное водоснабжение" at bounding box center [855, 484] width 228 height 330
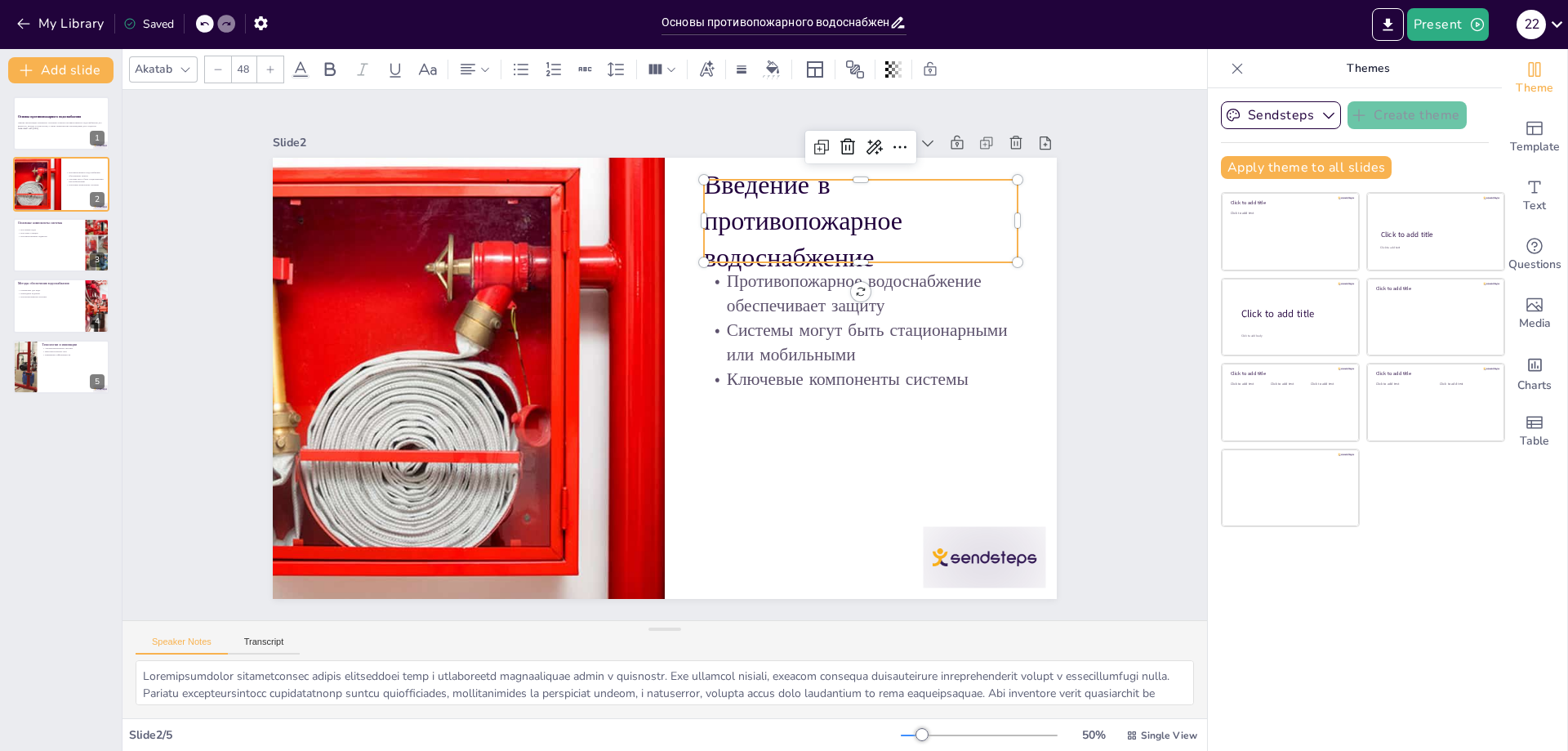
click at [699, 444] on p "Введение в противопожарное водоснабжение" at bounding box center [539, 557] width 331 height 228
click at [704, 188] on p "Введение в противопожарное водоснабжение" at bounding box center [861, 221] width 313 height 110
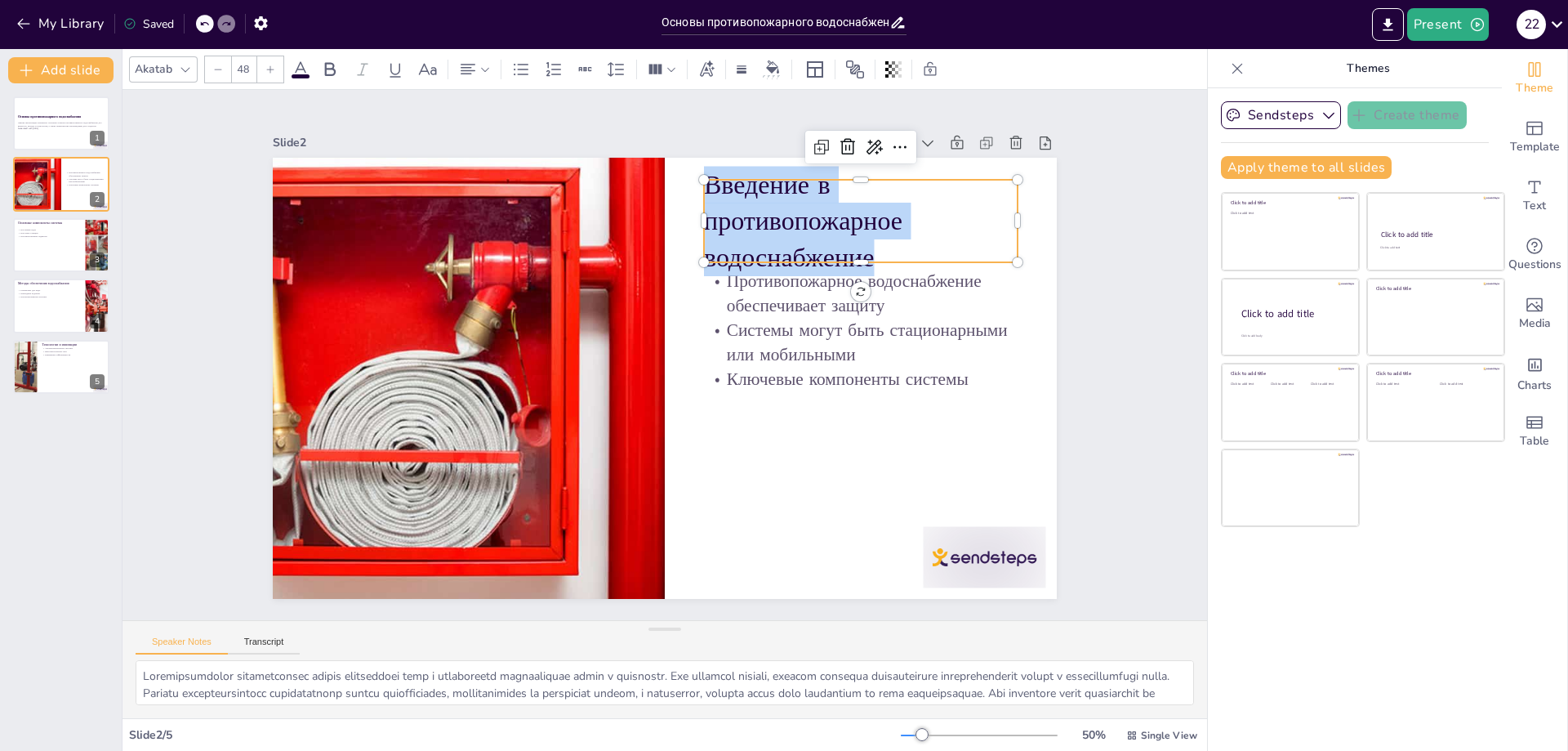
drag, startPoint x: 699, startPoint y: 187, endPoint x: 777, endPoint y: 215, distance: 82.9
click at [777, 429] on p "Введение в противопожарное водоснабжение" at bounding box center [683, 592] width 251 height 327
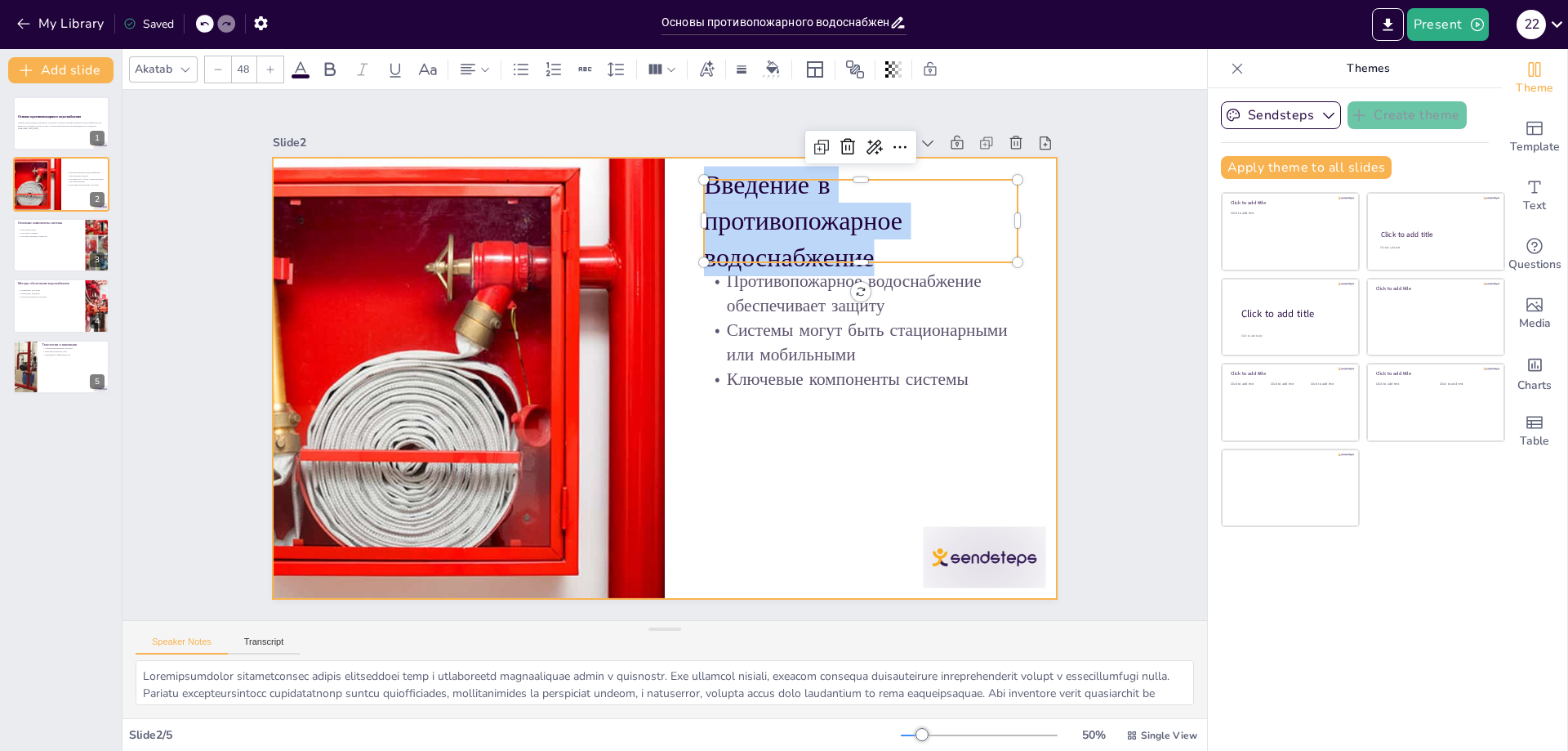
copy p "Введение в противопожарное водоснабжение"
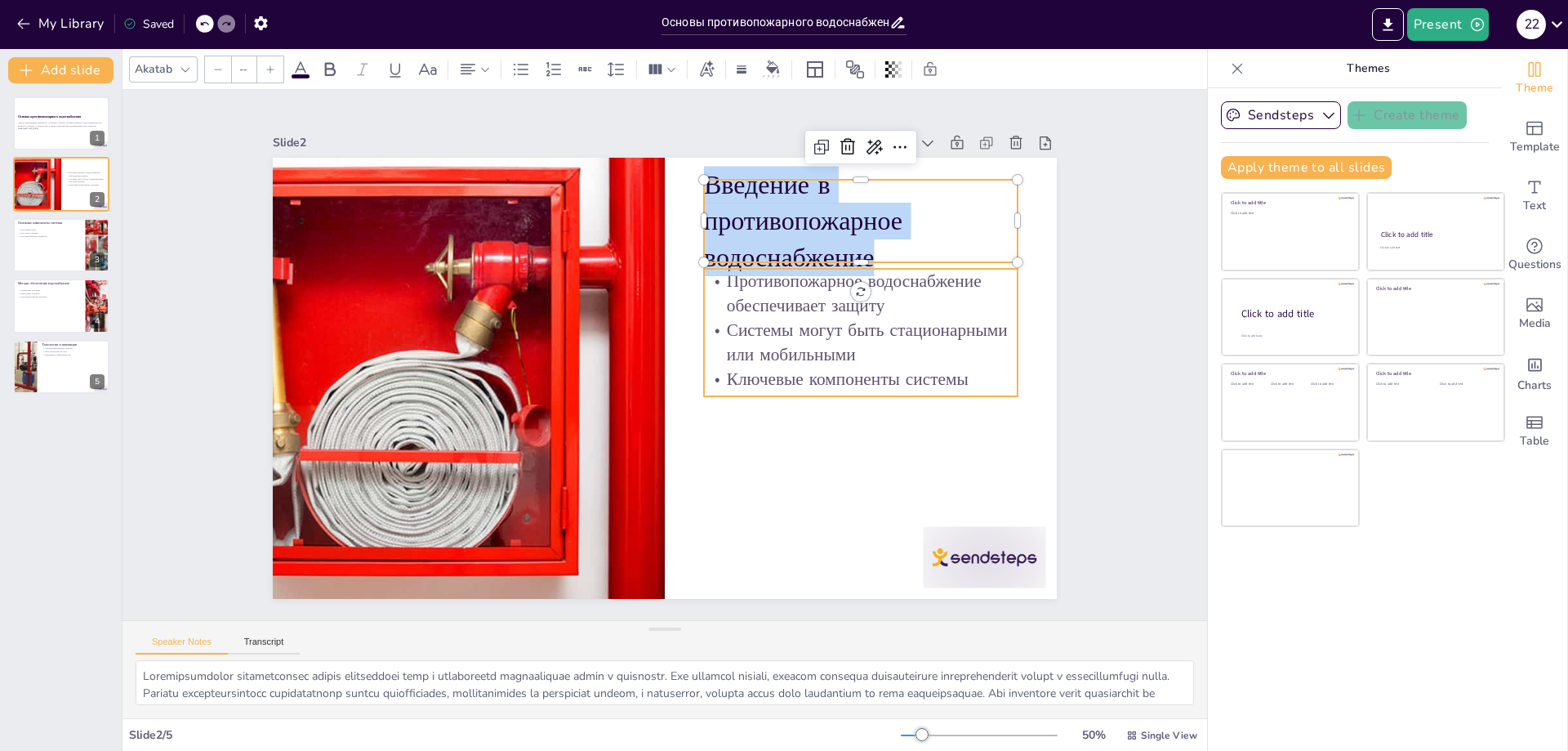
type input "32"
click at [719, 285] on p "Противопожарное водоснабжение обеспечивает защиту" at bounding box center [871, 356] width 313 height 143
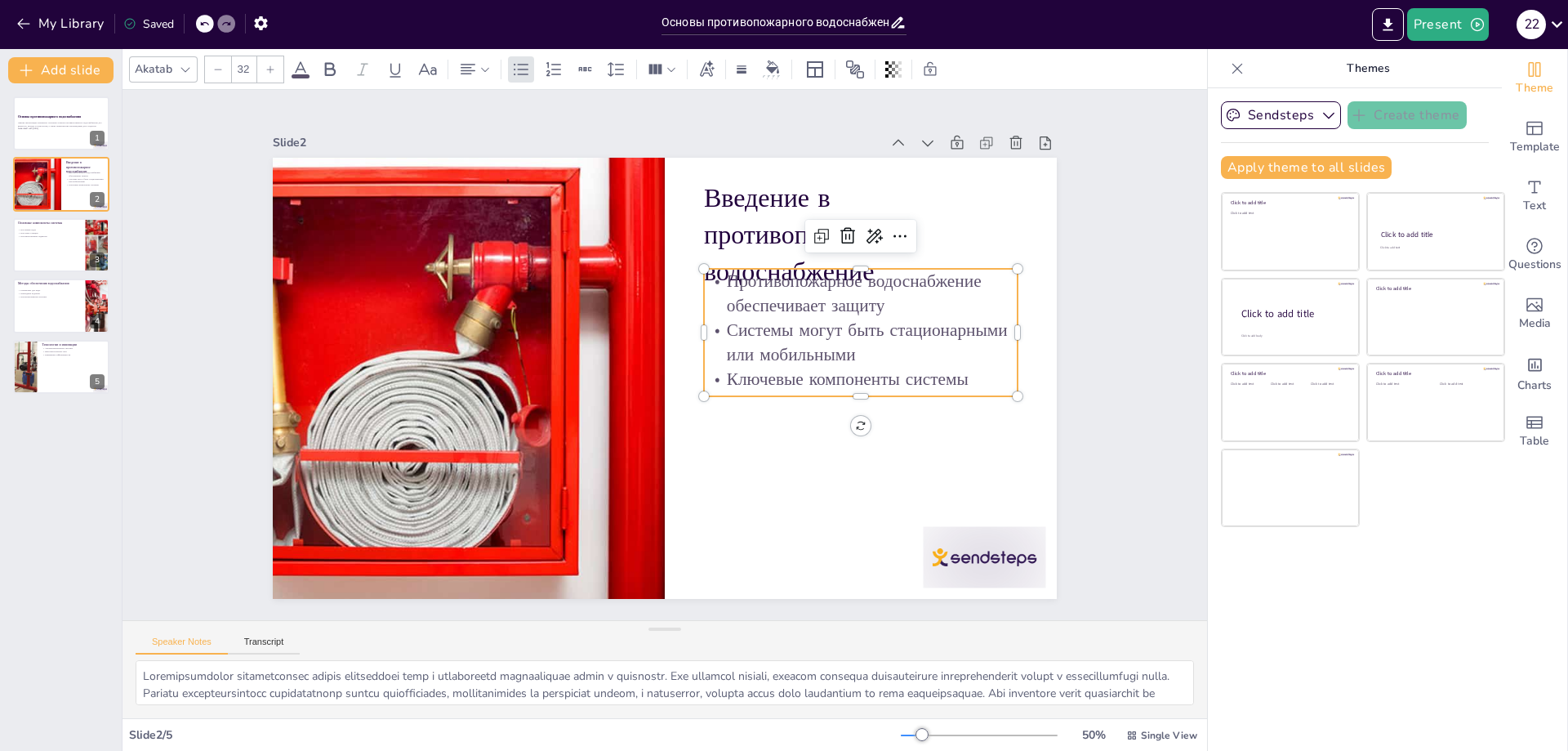
click at [721, 346] on p "Противопожарное водоснабжение обеспечивает защиту" at bounding box center [816, 493] width 199 height 295
click at [722, 366] on p "Противопожарное водоснабжение обеспечивает защиту" at bounding box center [781, 523] width 143 height 313
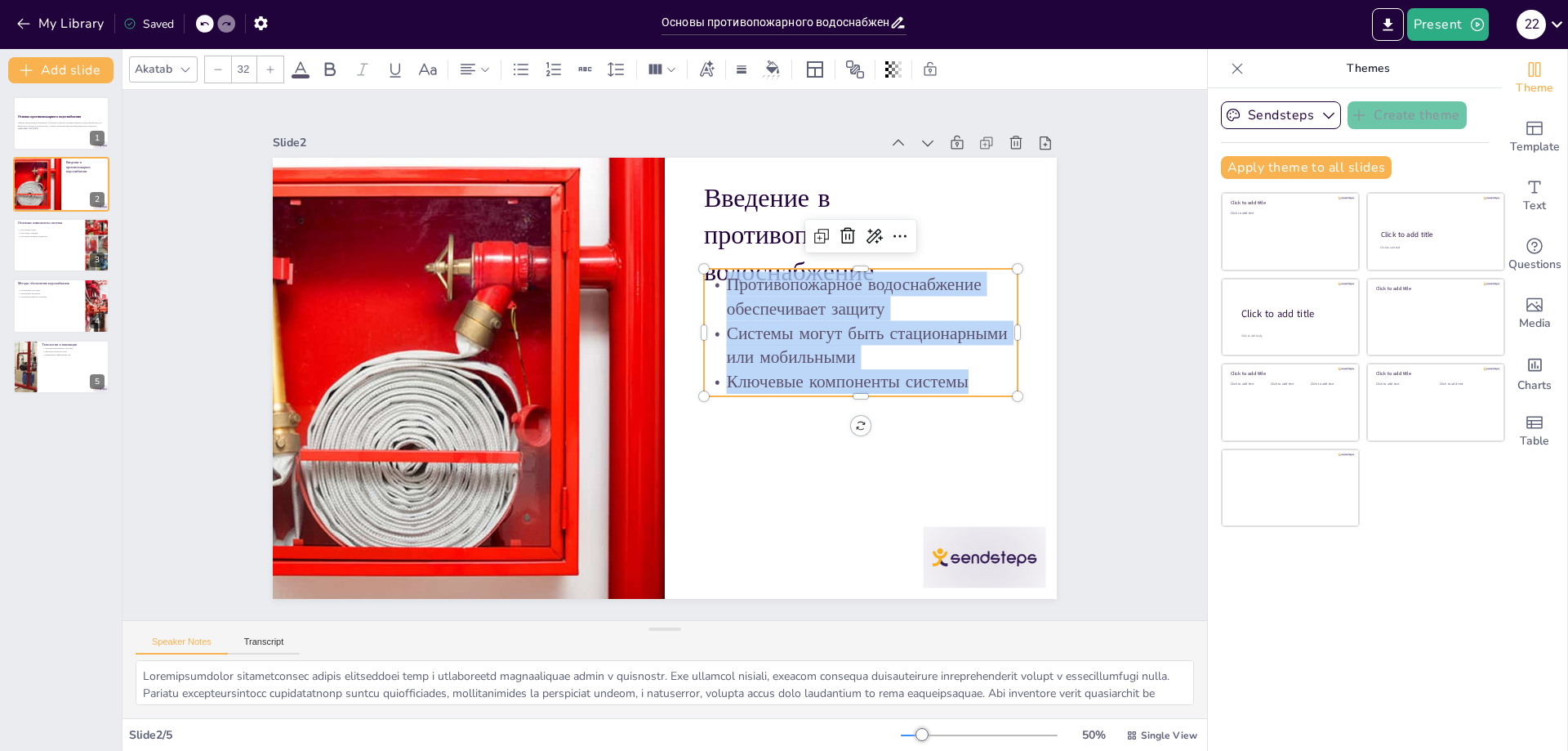
drag, startPoint x: 718, startPoint y: 276, endPoint x: 965, endPoint y: 368, distance: 263.6
click at [965, 368] on div "Противопожарное водоснабжение обеспечивает защиту Системы могут быть стационарн…" at bounding box center [825, 470] width 314 height 301
copy div "Противопожарное водоснабжение обеспечивает защиту Системы могут быть стационарн…"
click at [435, 323] on div at bounding box center [564, 185] width 672 height 784
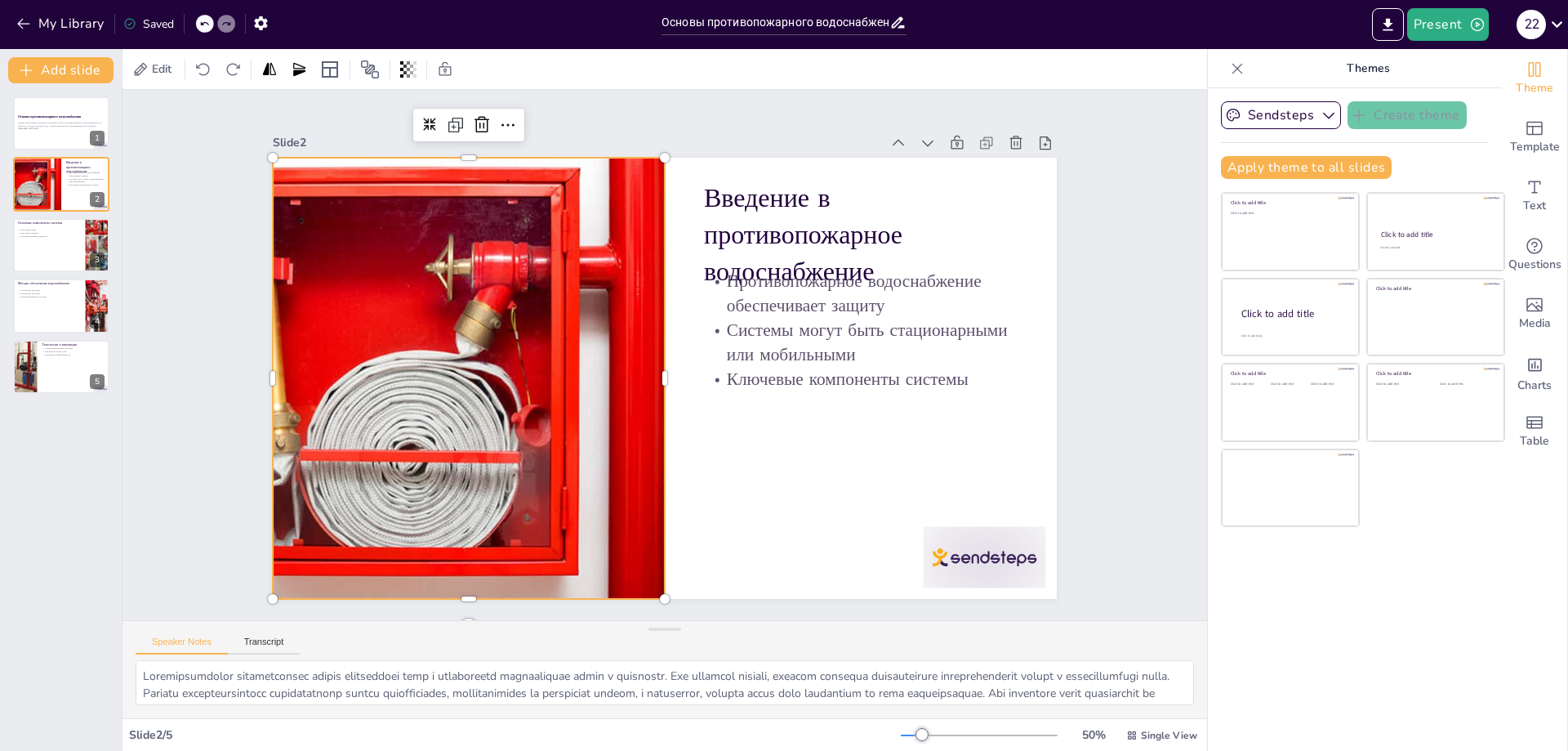
click at [436, 323] on div at bounding box center [642, 159] width 441 height 663
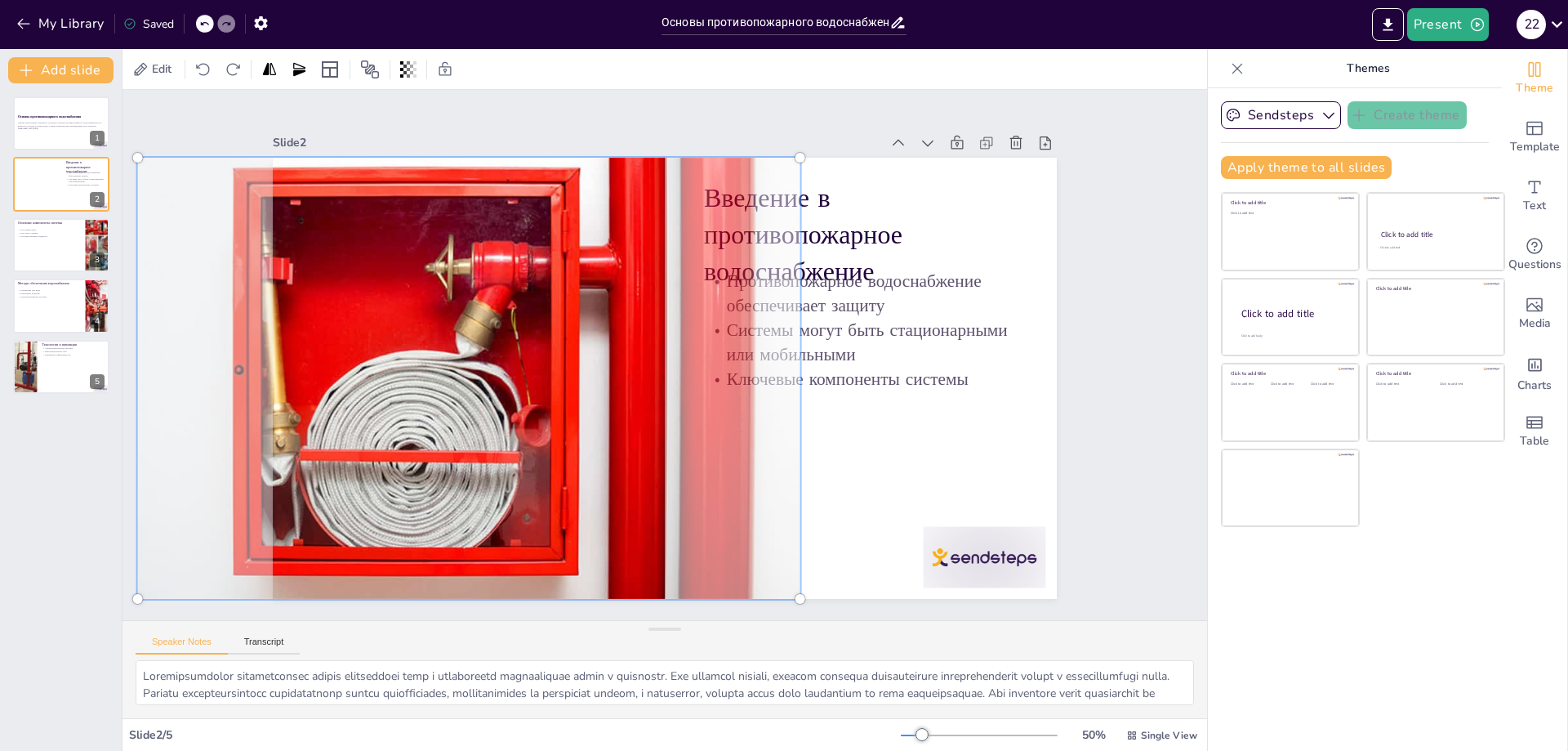
click at [470, 320] on div at bounding box center [851, 292] width 763 height 593
click at [426, 319] on div at bounding box center [744, 174] width 740 height 821
drag, startPoint x: 431, startPoint y: 312, endPoint x: 358, endPoint y: 297, distance: 74.5
click at [375, 297] on div at bounding box center [761, 182] width 774 height 822
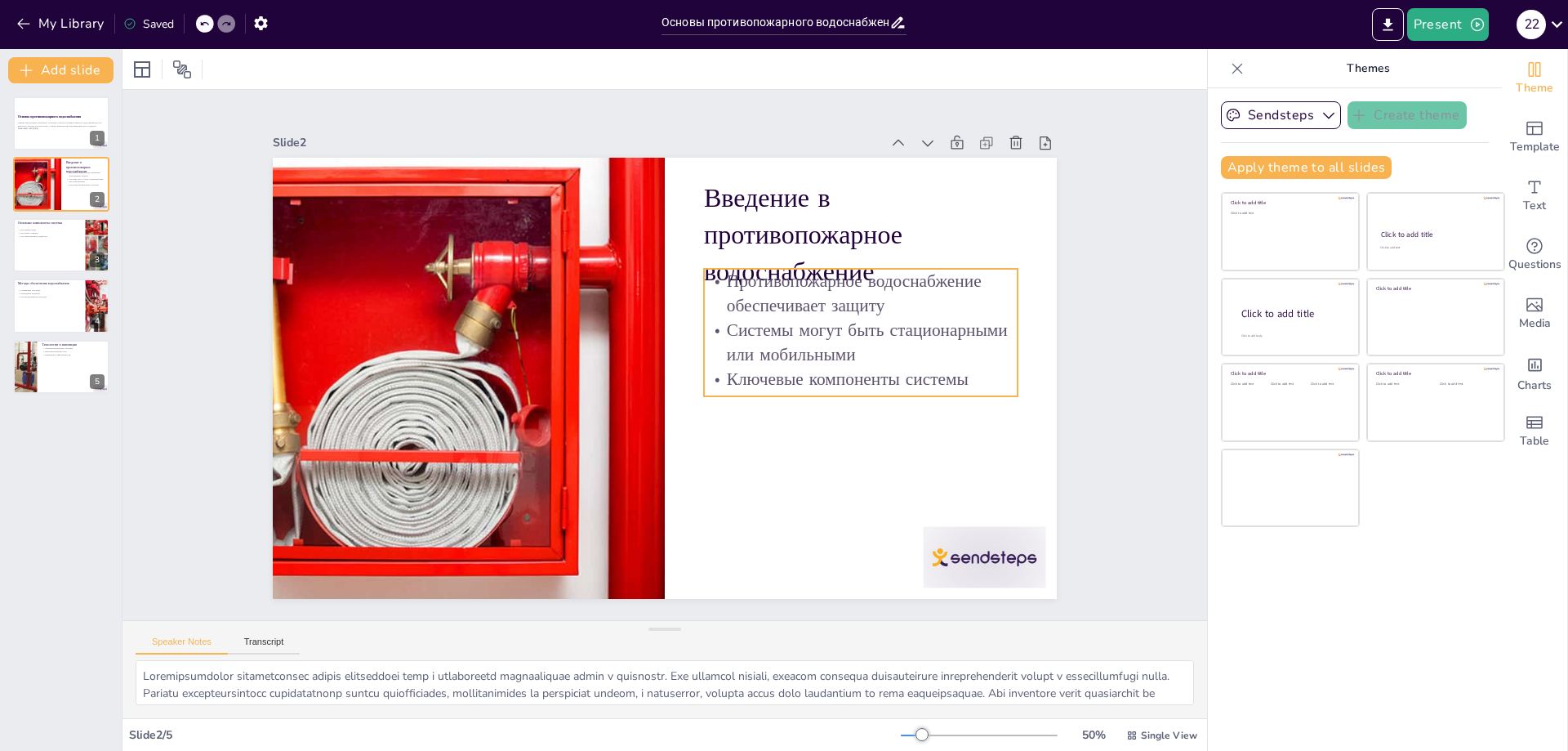
click at [466, 357] on div at bounding box center [517, 224] width 771 height 787
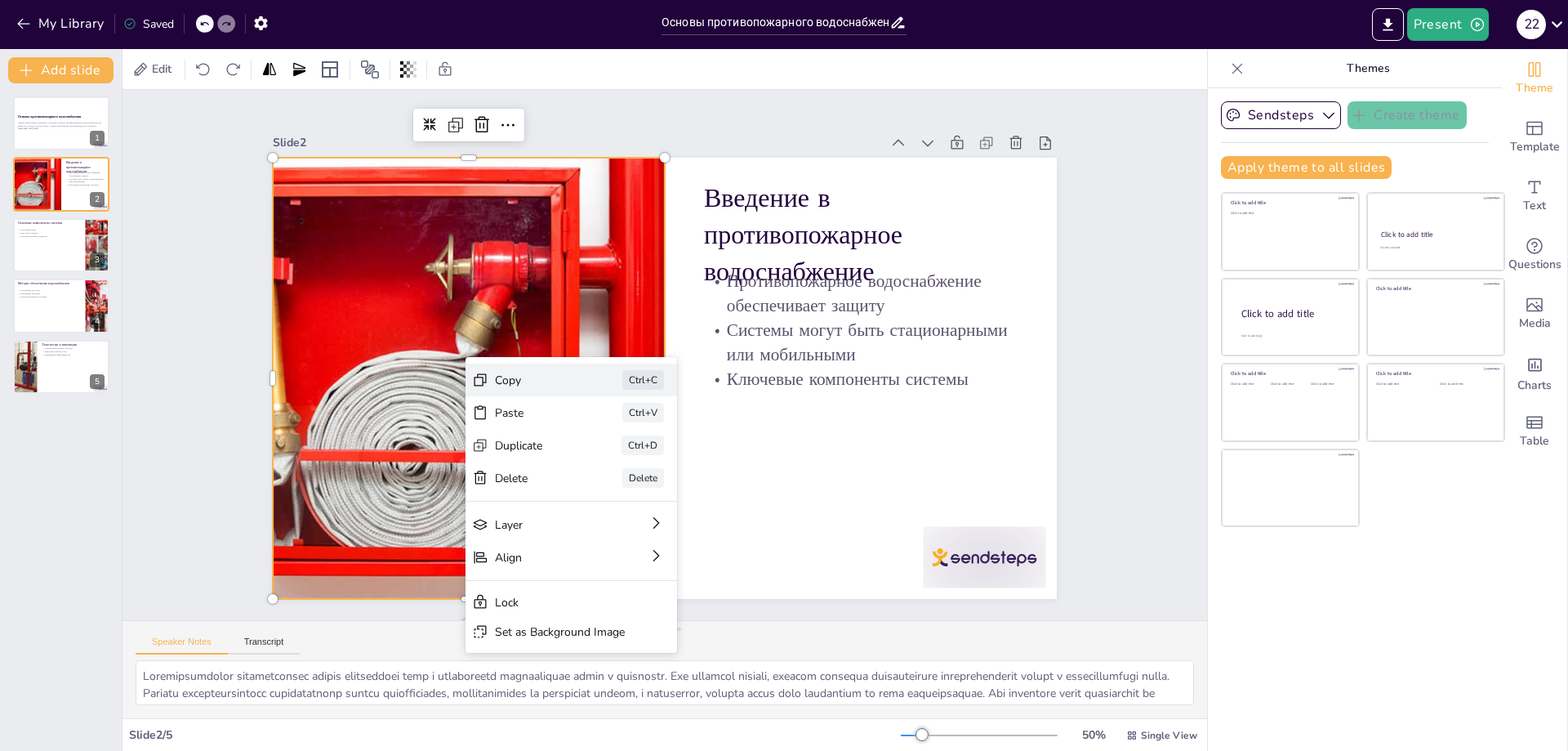
click at [757, 366] on div "Copy" at bounding box center [776, 326] width 40 height 83
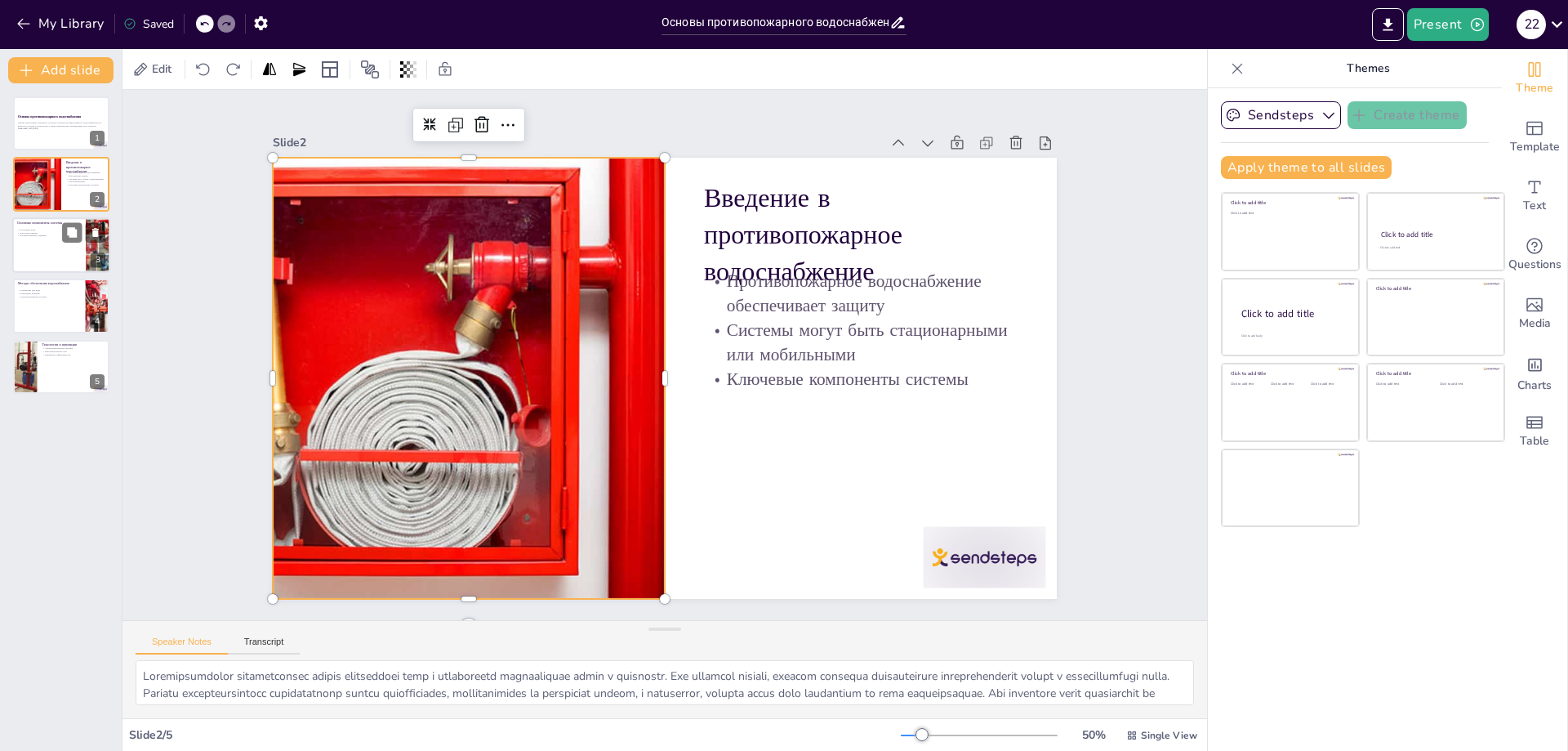
click at [59, 241] on div at bounding box center [61, 245] width 98 height 56
type textarea "Источники воды могут быть как естественными, так и искусственными. Они играют в…"
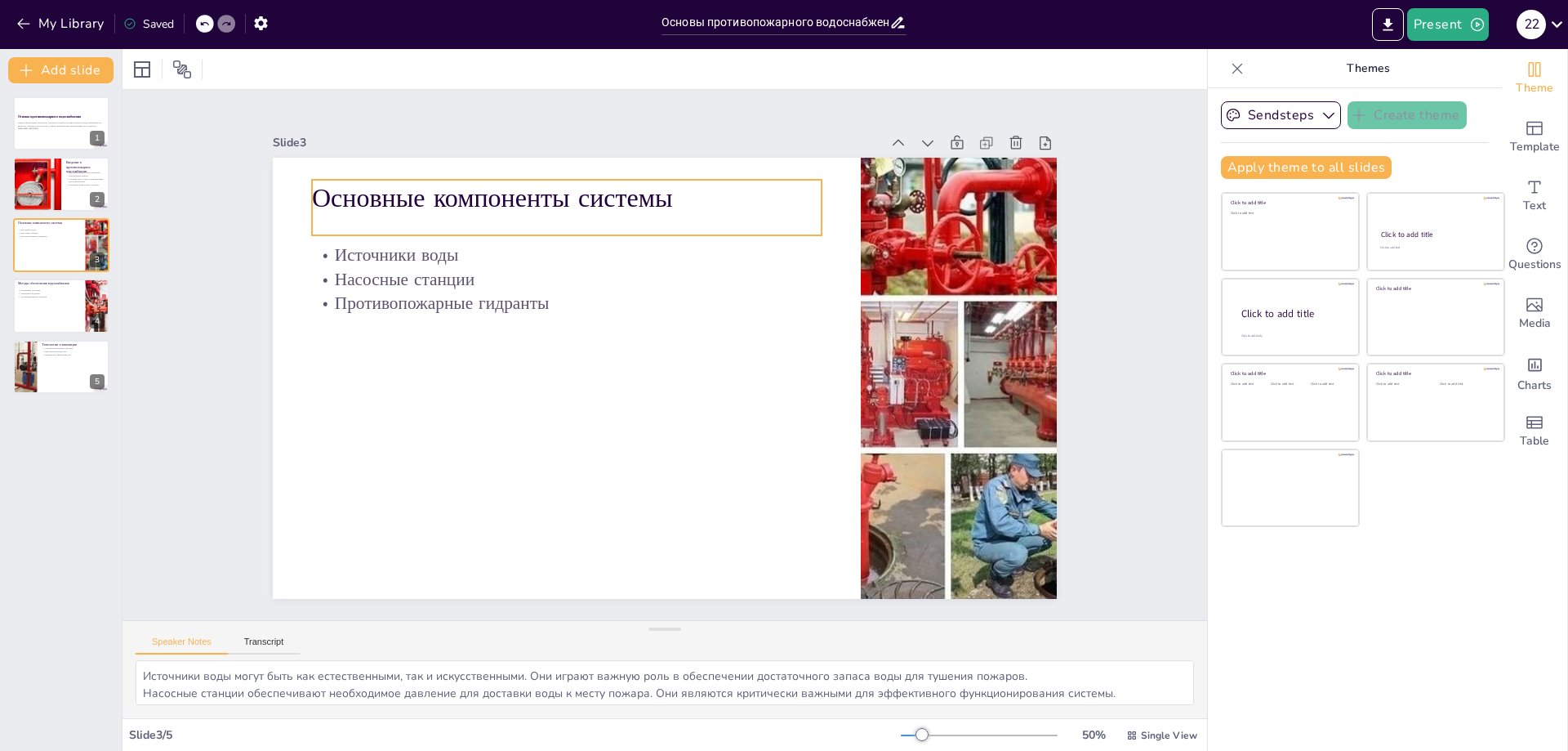
click at [689, 195] on p "Основные компоненты системы" at bounding box center [784, 213] width 192 height 496
click at [531, 195] on p "Основные компоненты системы" at bounding box center [715, 177] width 368 height 403
click at [609, 195] on p "Основные компоненты системы" at bounding box center [752, 191] width 286 height 460
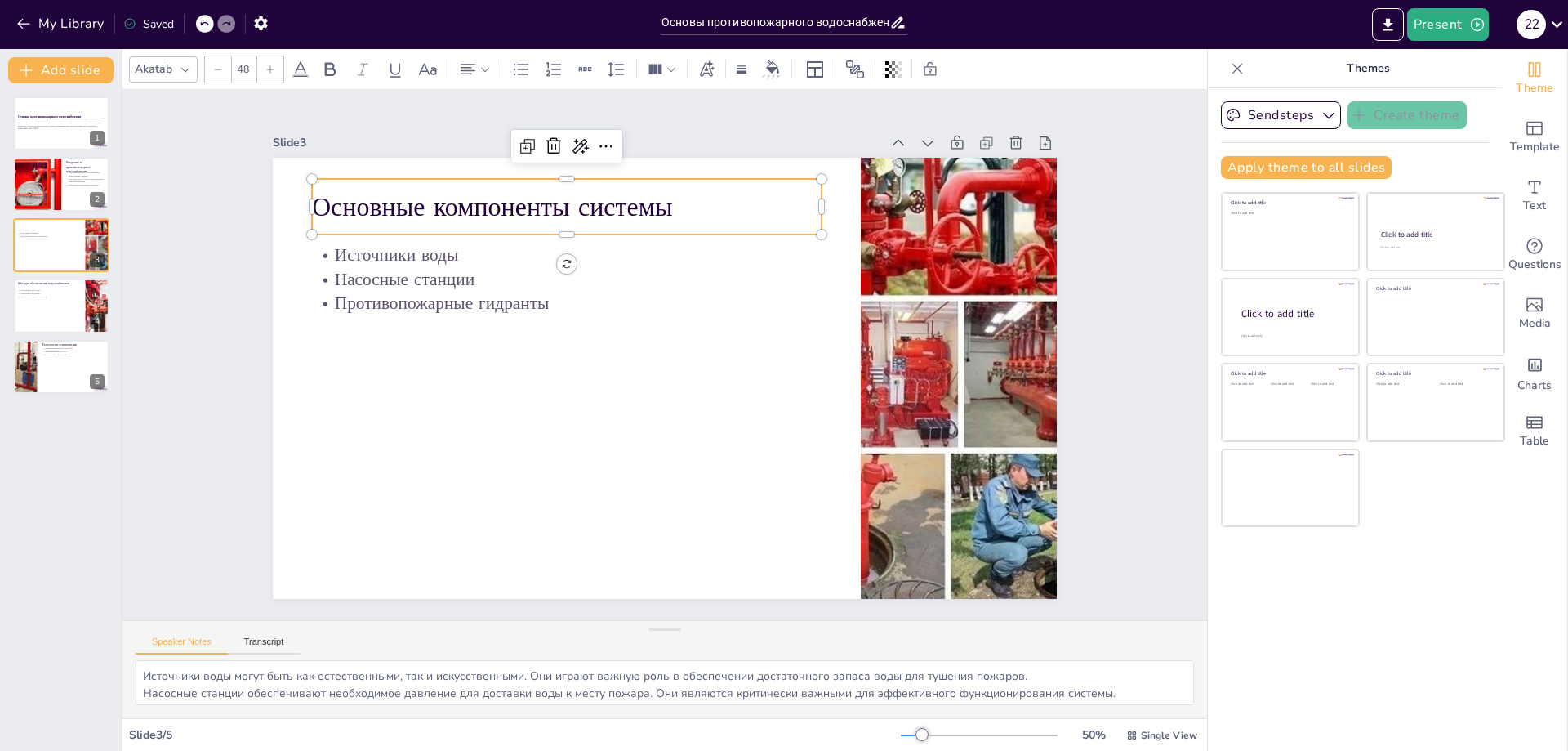
click at [795, 195] on p "Основные компоненты системы" at bounding box center [813, 257] width 37 height 510
click at [525, 195] on p "Основные компоненты системы" at bounding box center [709, 183] width 368 height 403
click at [563, 201] on p "Основные компоненты системы" at bounding box center [728, 188] width 330 height 434
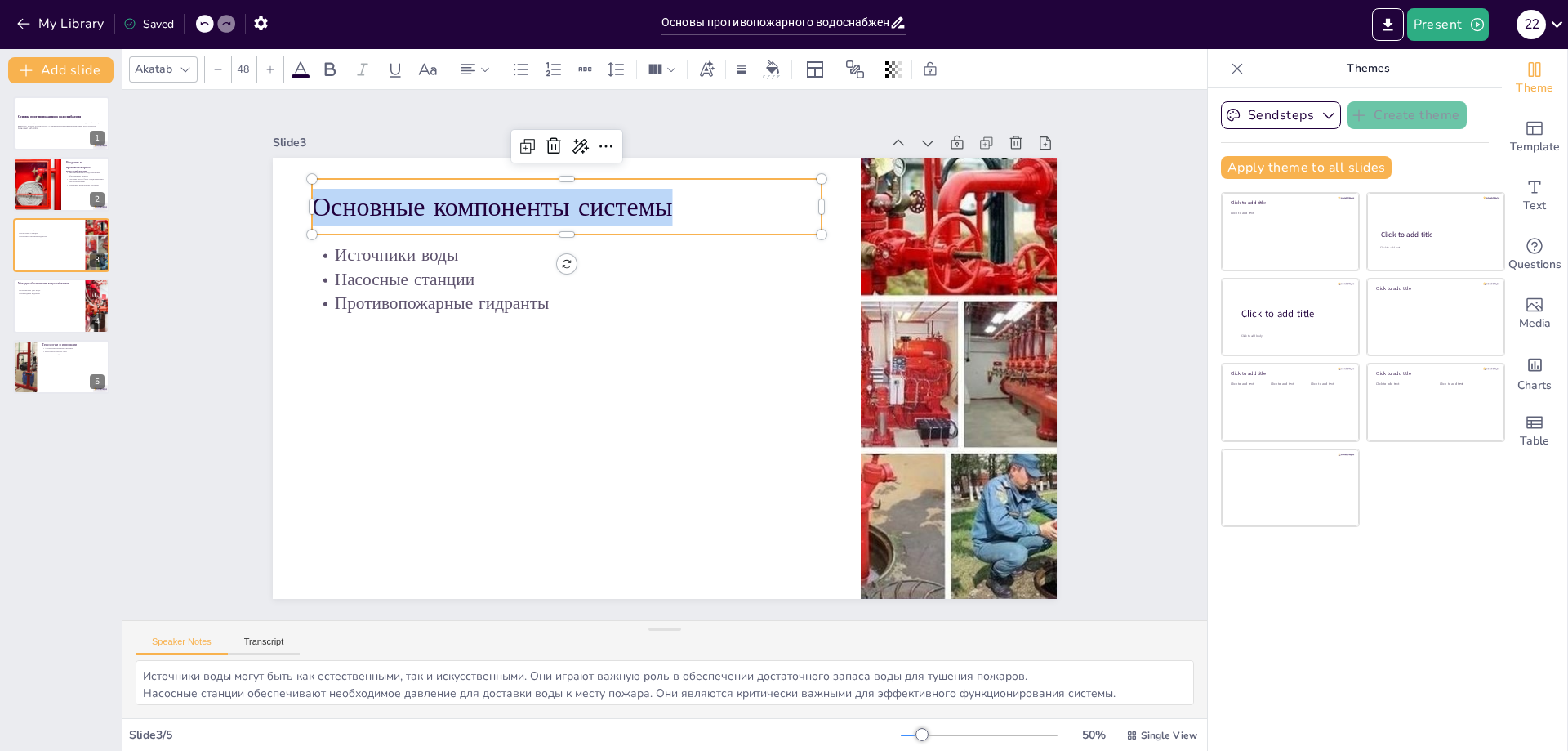
drag, startPoint x: 695, startPoint y: 208, endPoint x: 304, endPoint y: 198, distance: 391.1
click at [575, 330] on p "Основные компоненты системы" at bounding box center [814, 450] width 480 height 241
copy p "Основные компоненты системы"
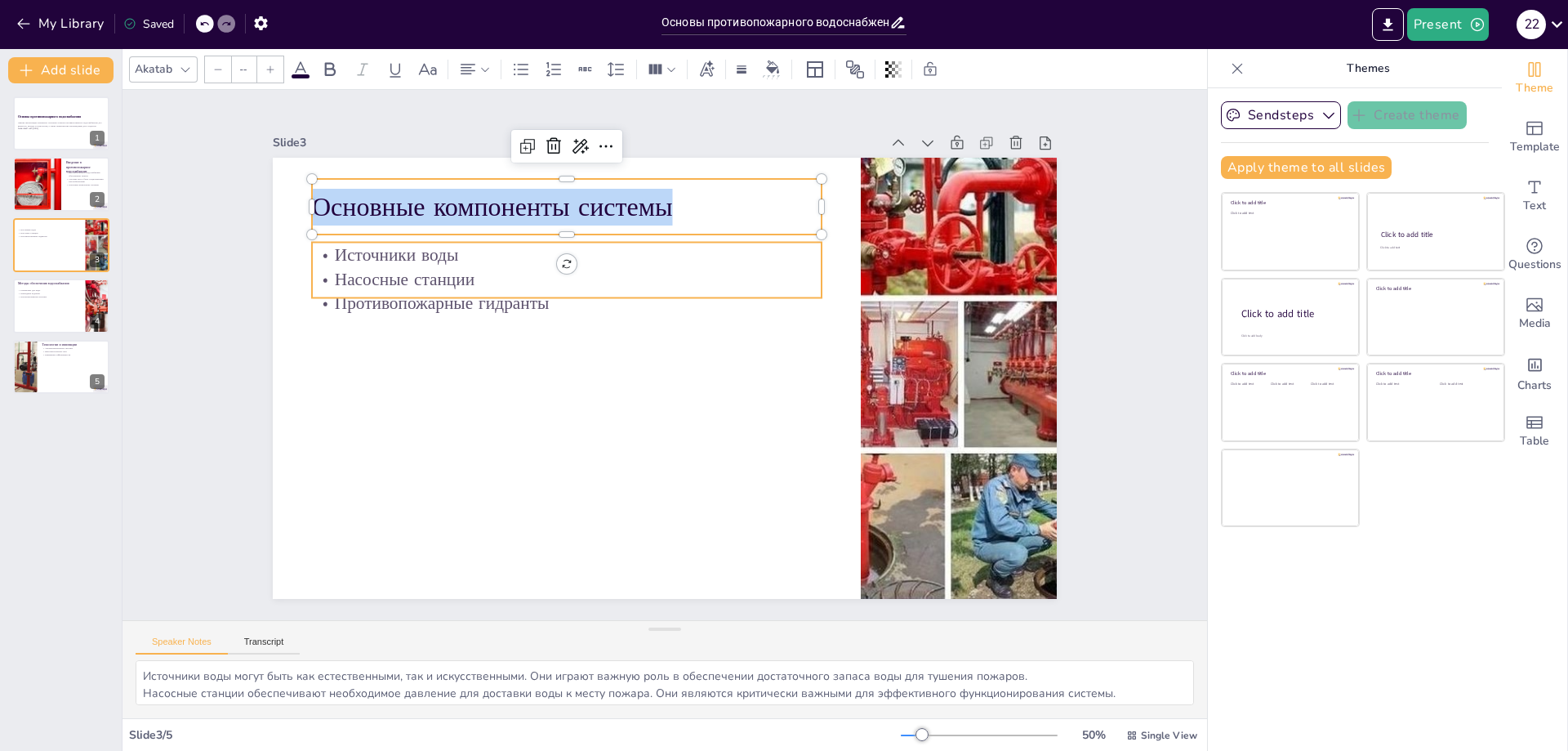
type input "32"
click at [379, 256] on p "Источники воды" at bounding box center [617, 222] width 476 height 230
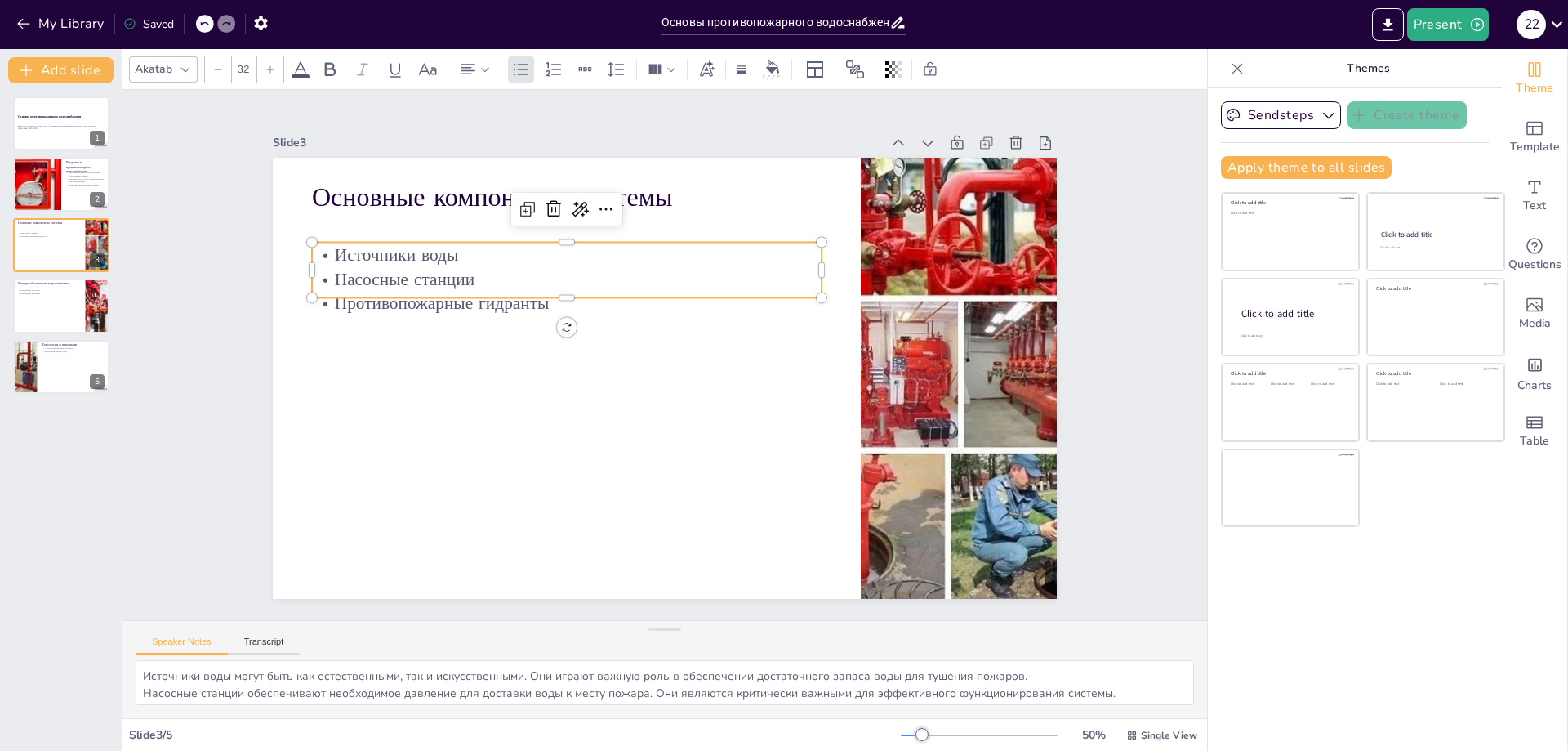
click at [682, 249] on p "Источники воды" at bounding box center [796, 306] width 230 height 475
click at [339, 249] on p "Источники воды" at bounding box center [591, 236] width 504 height 130
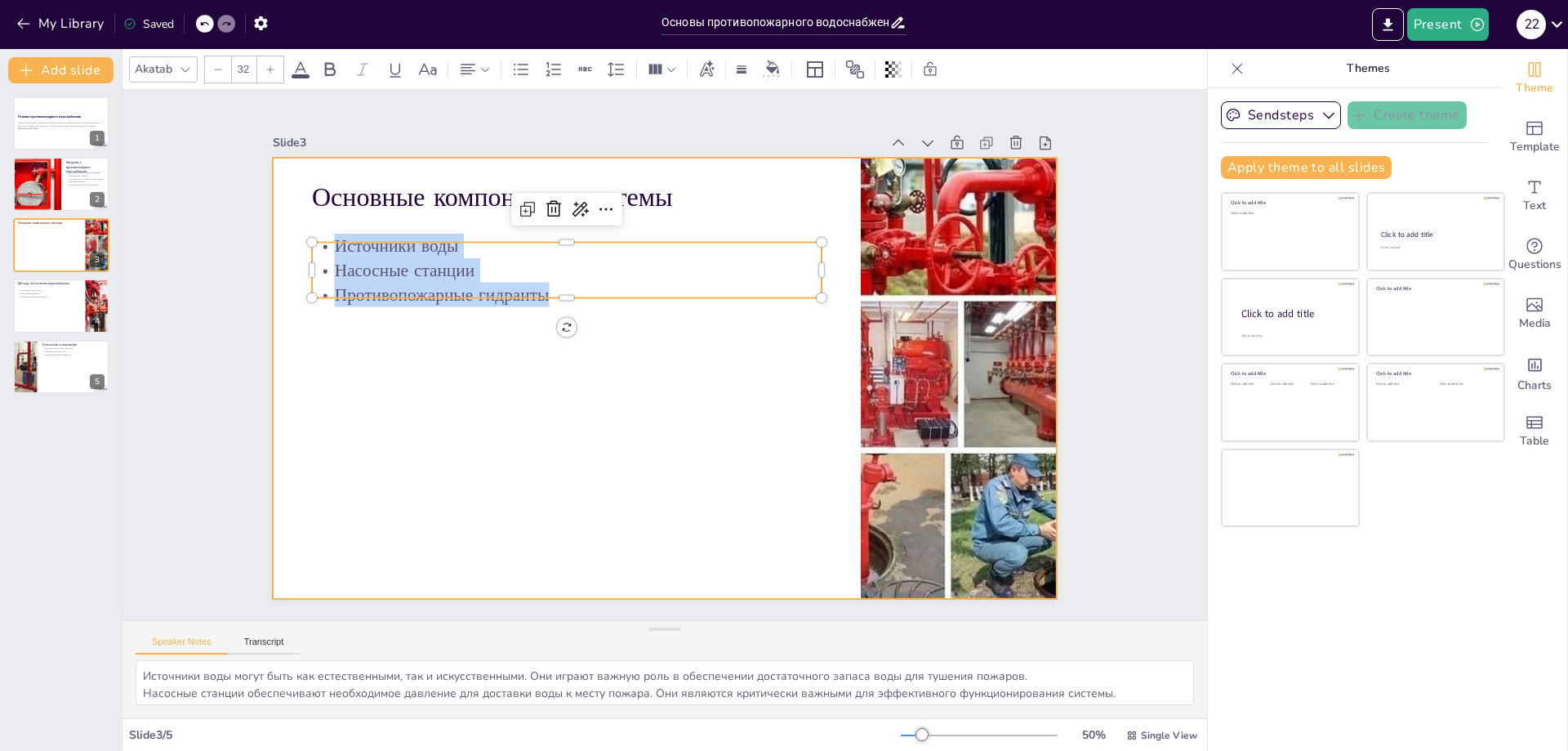
drag, startPoint x: 322, startPoint y: 241, endPoint x: 528, endPoint y: 301, distance: 214.6
click at [528, 301] on div "Основные компоненты системы Источники воды Насосные станции Противопожарные гид…" at bounding box center [647, 341] width 818 height 893
copy div "Источники воды Насосные станции Противопожарные гидранты"
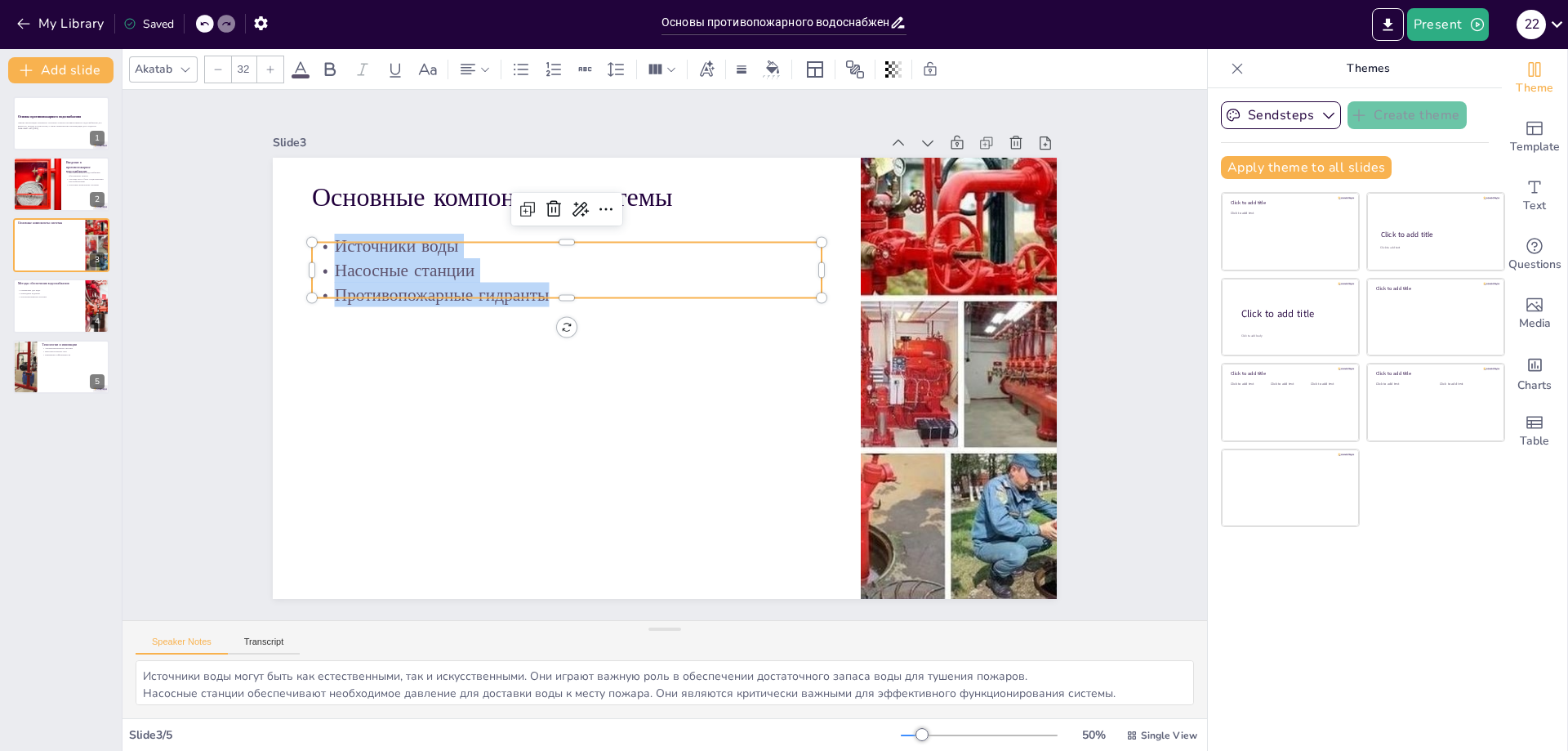
click at [1111, 464] on div "Slide 1 Основы противопожарного водоснабжения Данная презентация охватывает осн…" at bounding box center [665, 355] width 1196 height 839
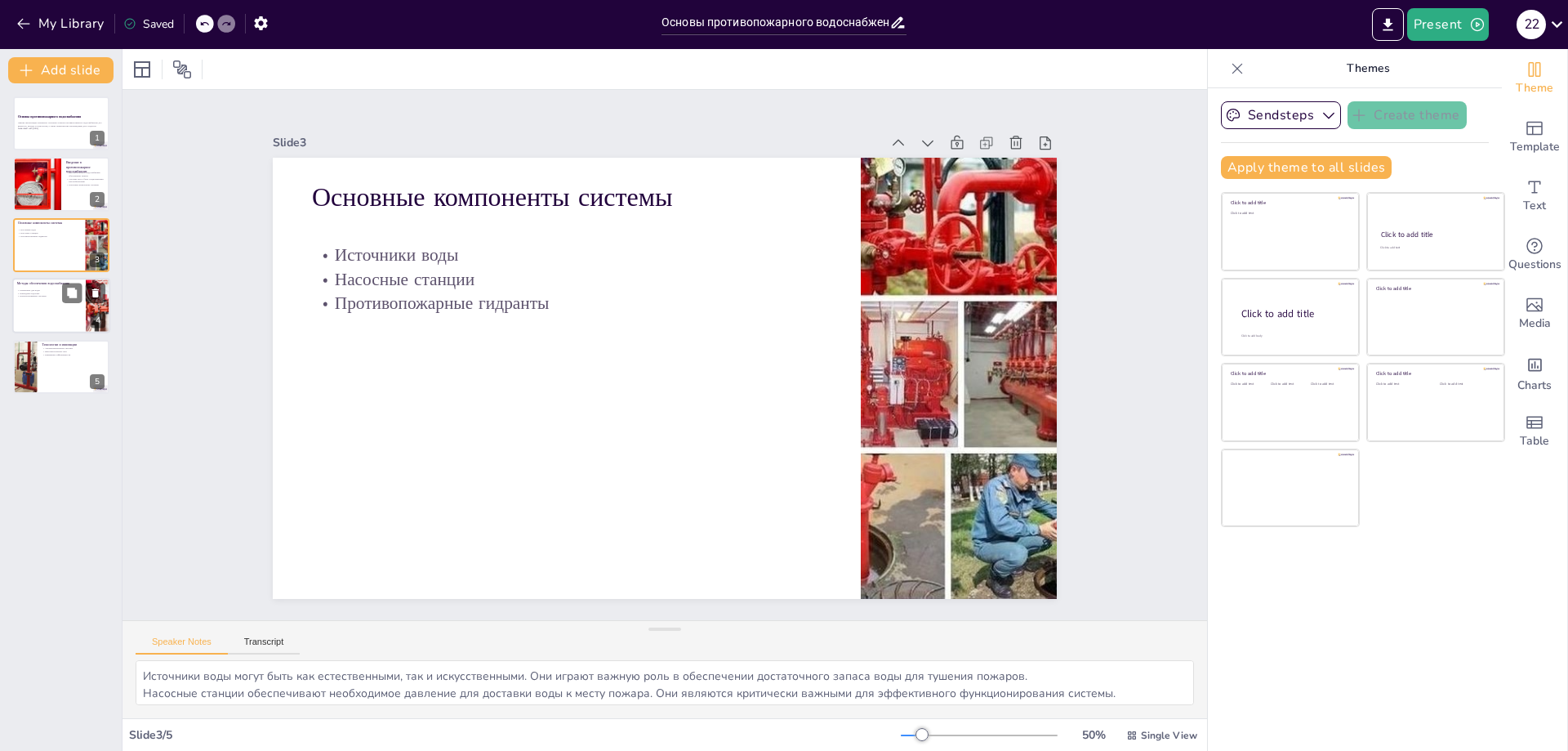
click at [77, 324] on div at bounding box center [61, 305] width 98 height 56
type textarea "Резервуары для воды обеспечивают надежное хранение запасов воды, что критично д…"
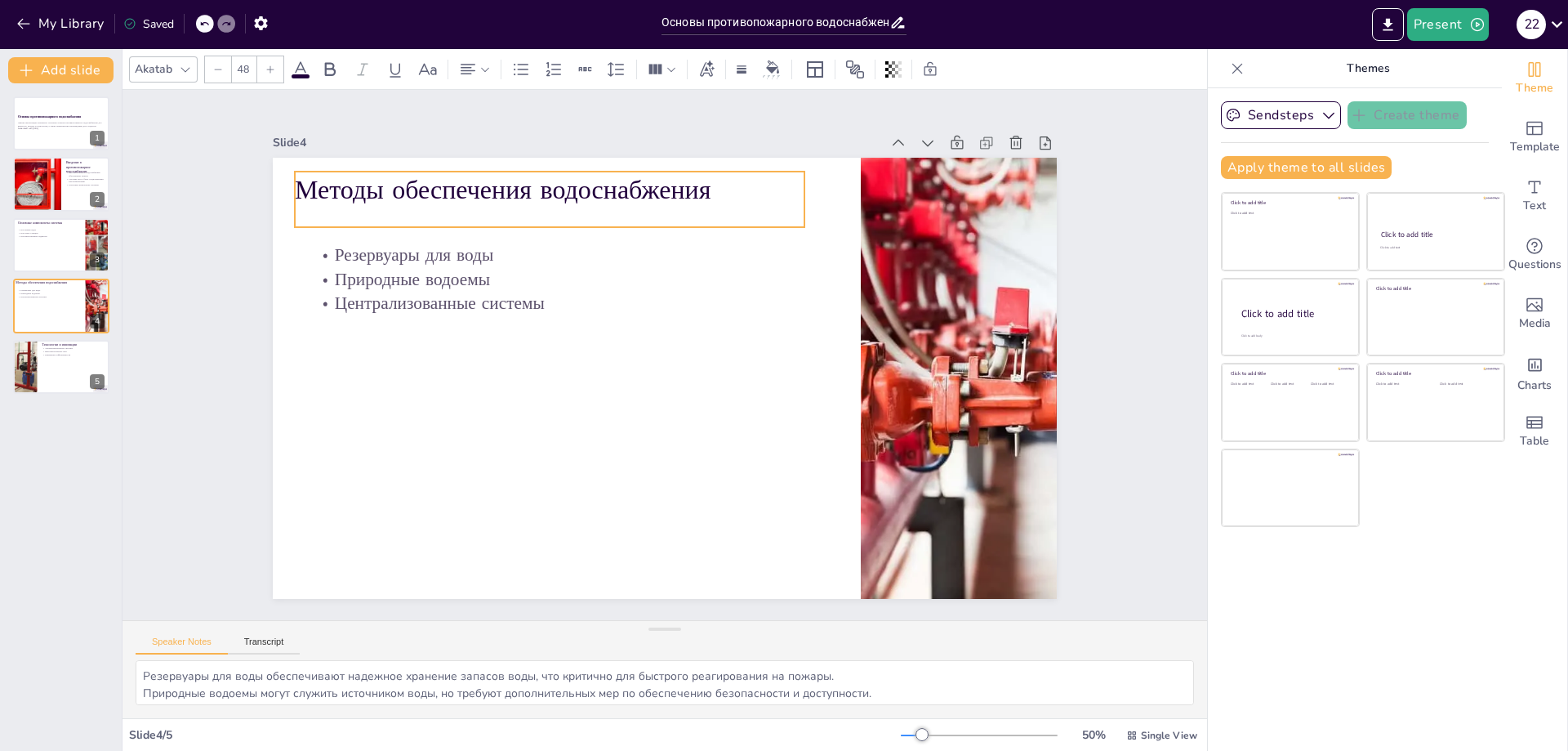
drag, startPoint x: 307, startPoint y: 184, endPoint x: 290, endPoint y: 176, distance: 18.8
click at [780, 176] on p "Методы обеспечения водоснабжения" at bounding box center [850, 276] width 141 height 506
click at [681, 183] on p "Методы обеспечения водоснабжения" at bounding box center [627, 158] width 480 height 241
click at [711, 178] on p "Методы обеспечения водоснабжения" at bounding box center [751, 173] width 286 height 460
click at [664, 187] on p "Методы обеспечения водоснабжения" at bounding box center [731, 165] width 330 height 434
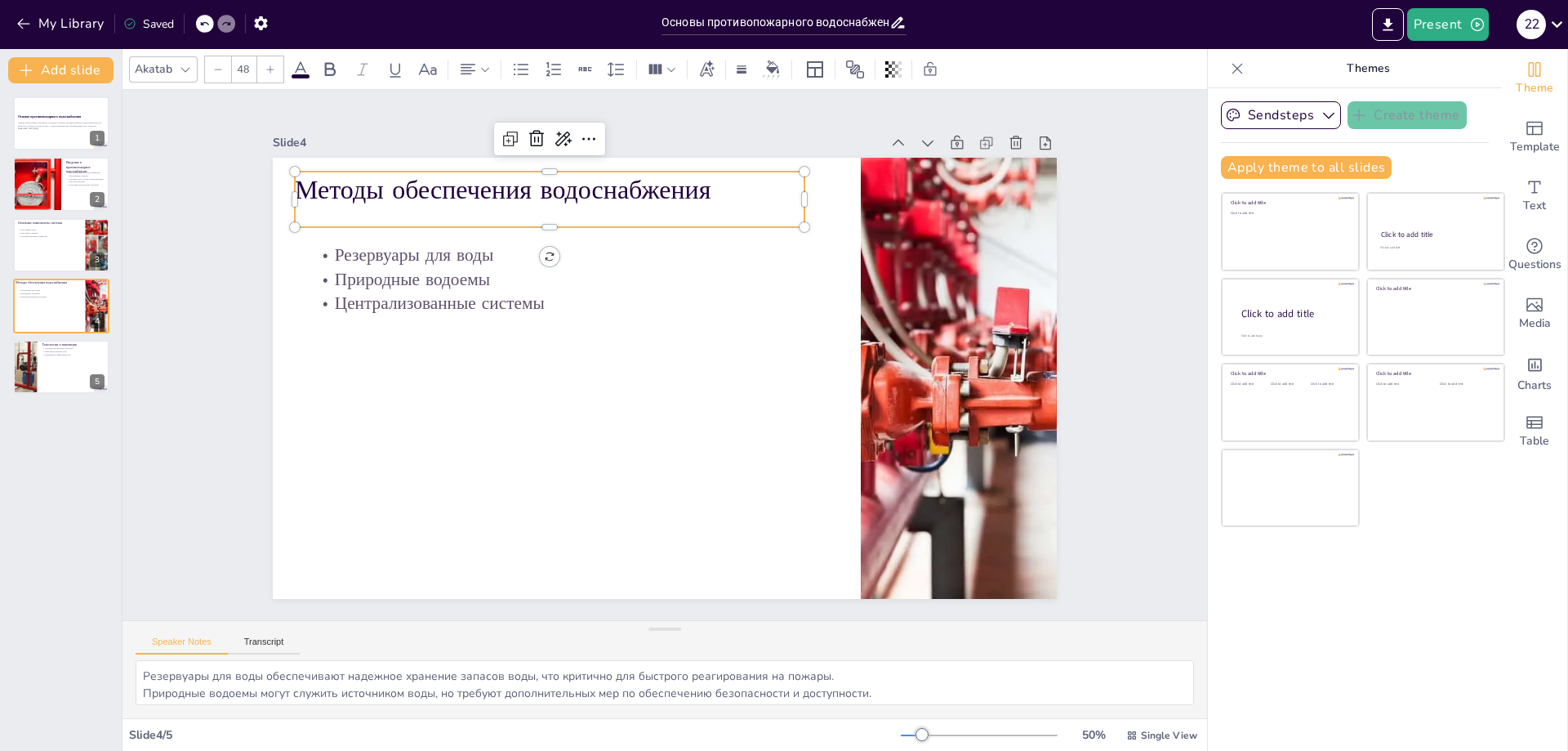
click at [649, 189] on p "Методы обеспечения водоснабжения" at bounding box center [626, 158] width 480 height 241
click at [664, 176] on p "Методы обеспечения водоснабжения" at bounding box center [586, 168] width 506 height 141
click at [612, 179] on p "Методы обеспечения водоснабжения" at bounding box center [669, 153] width 434 height 330
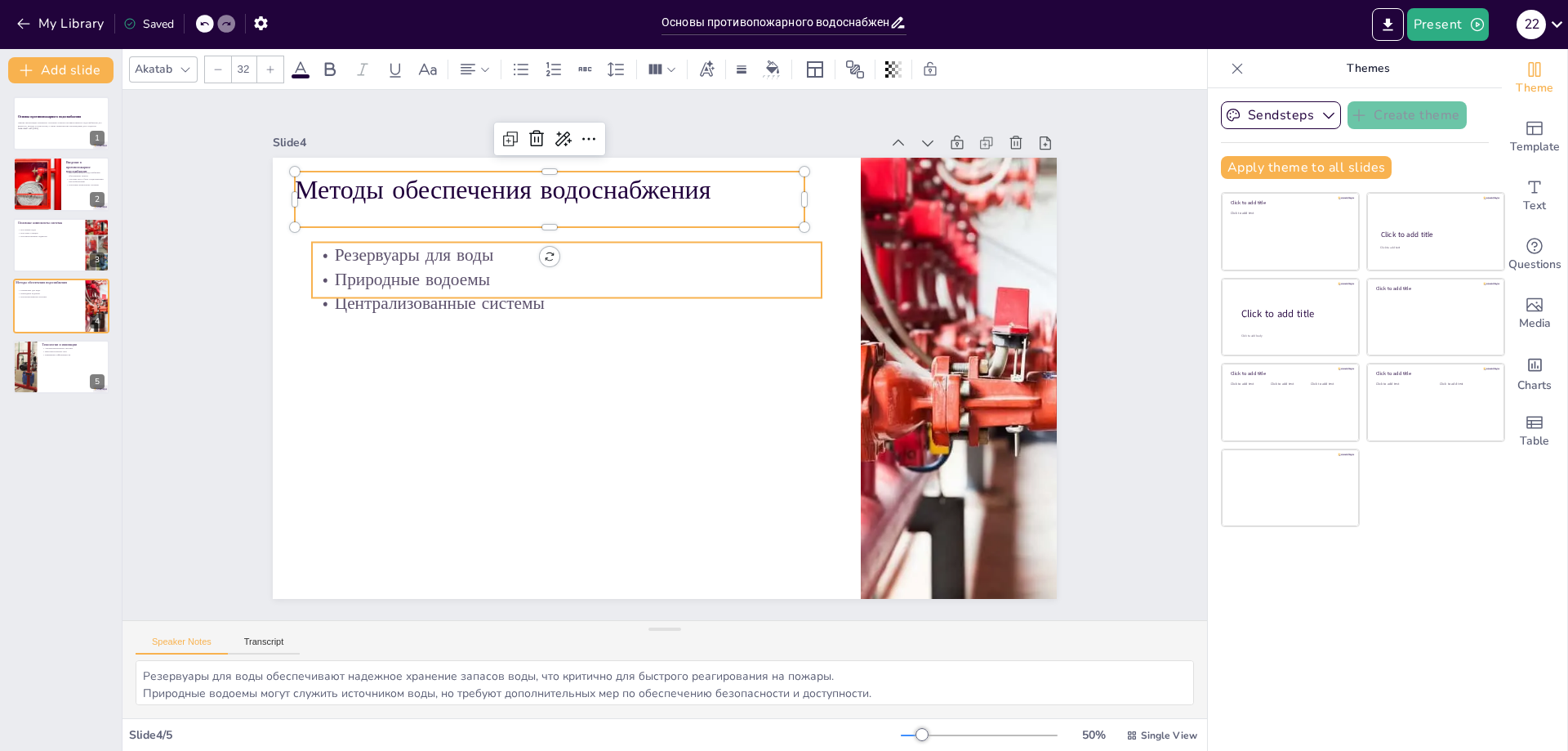
click at [382, 257] on p "Резервуары для воды" at bounding box center [616, 222] width 476 height 230
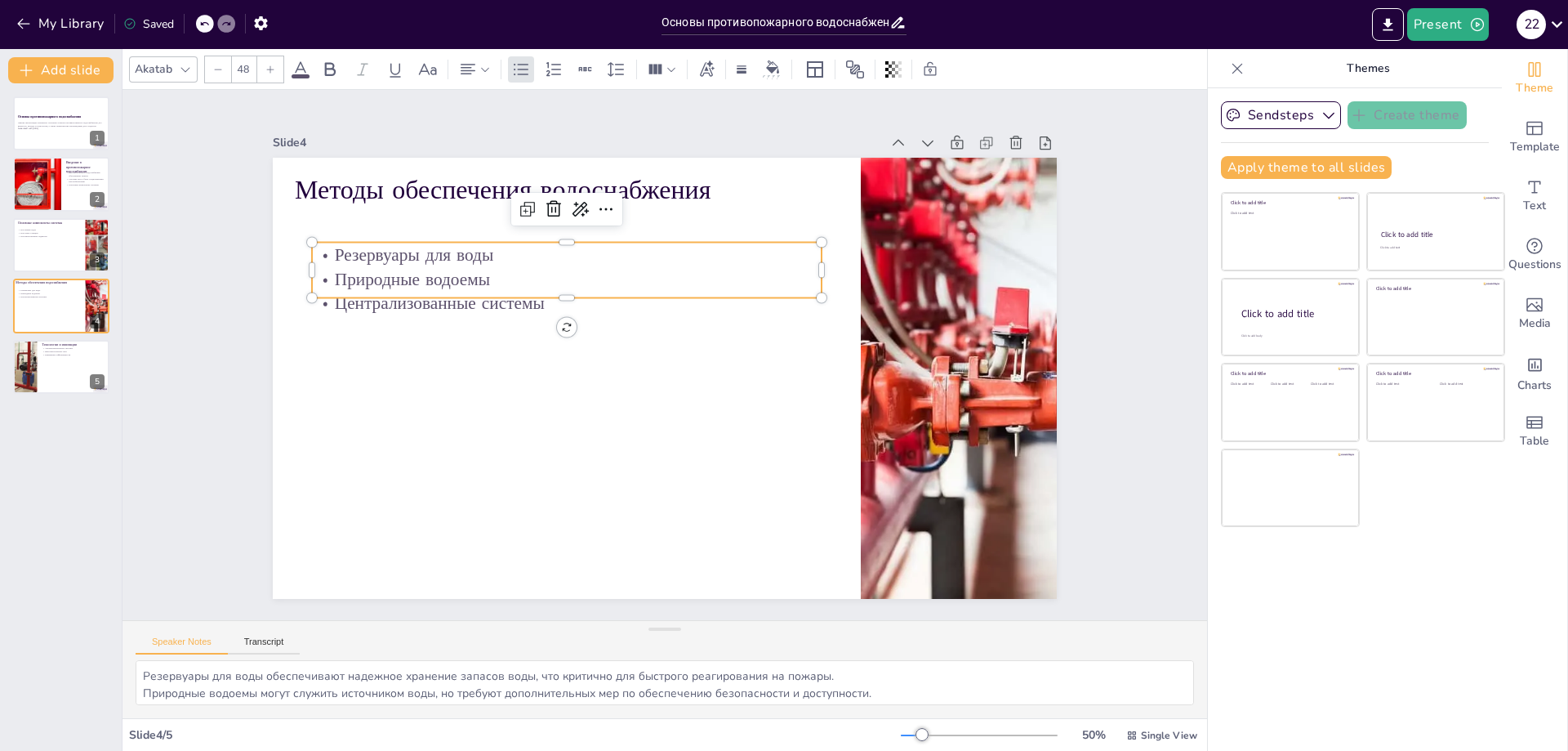
click at [648, 189] on p "Методы обеспечения водоснабжения" at bounding box center [769, 182] width 241 height 480
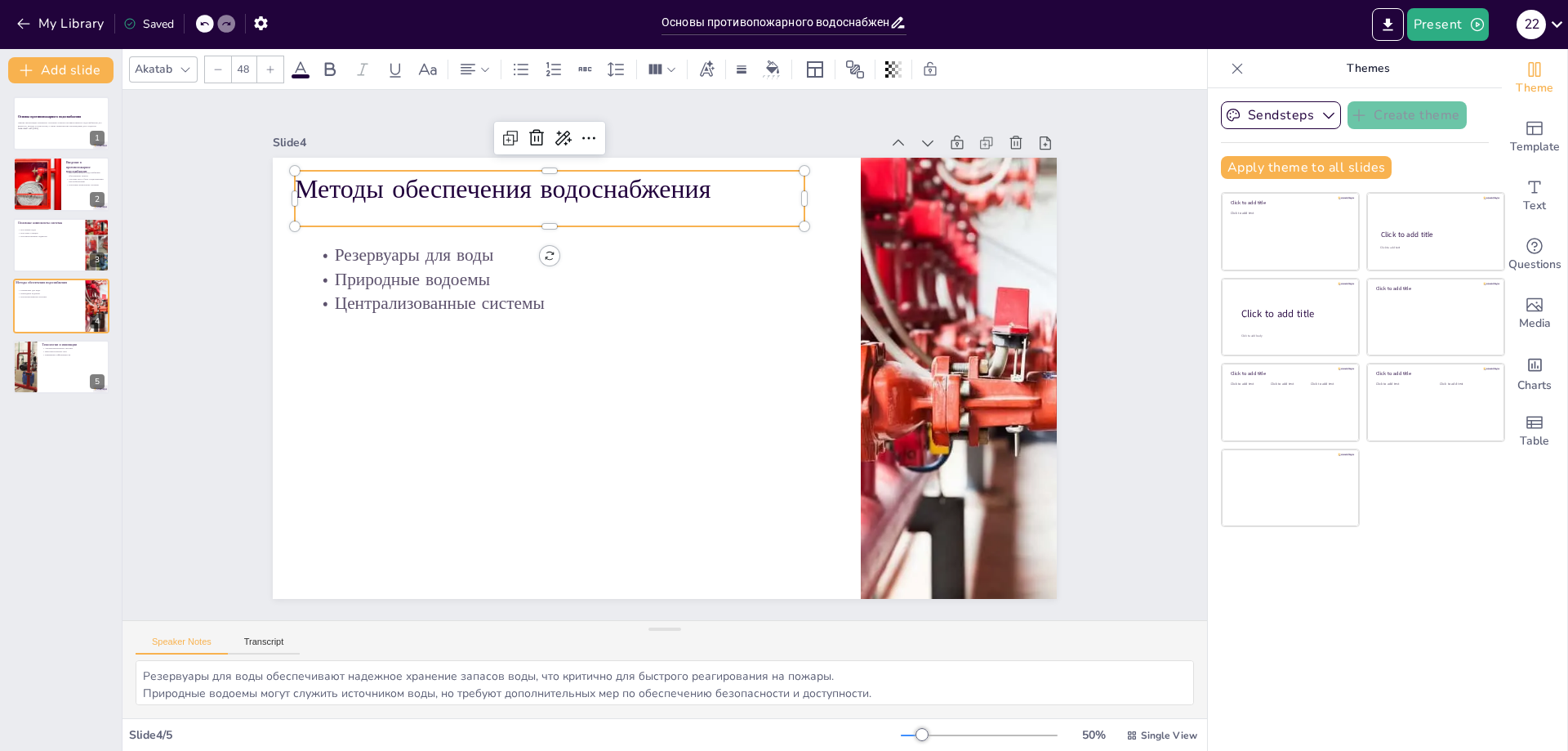
click at [609, 189] on p "Методы обеспечения водоснабжения" at bounding box center [752, 172] width 286 height 460
click at [415, 187] on p "Методы обеспечения водоснабжения" at bounding box center [645, 163] width 460 height 286
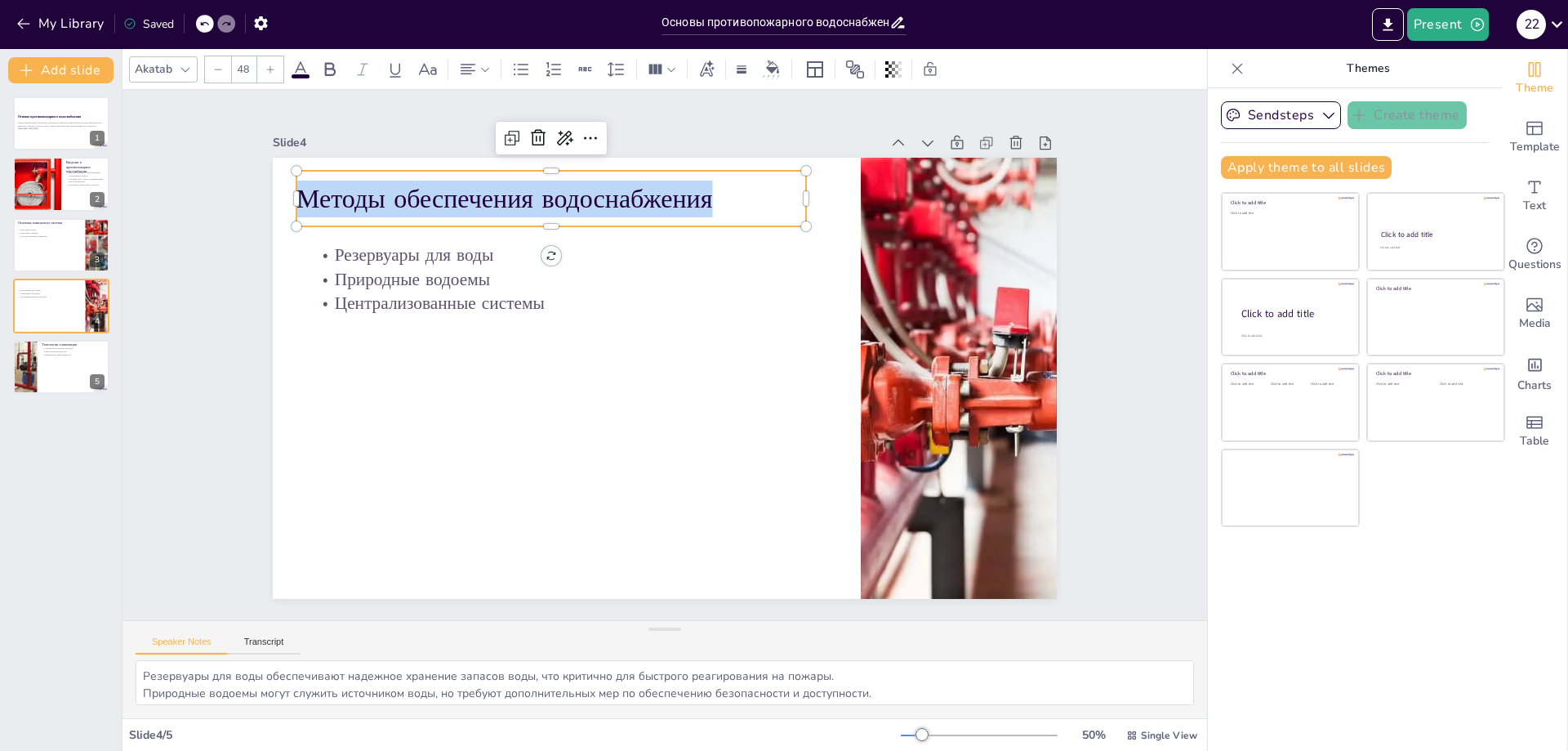
drag, startPoint x: 701, startPoint y: 192, endPoint x: 291, endPoint y: 192, distance: 410.0
click at [385, 192] on p "Методы обеспечения водоснабжения" at bounding box center [624, 166] width 480 height 241
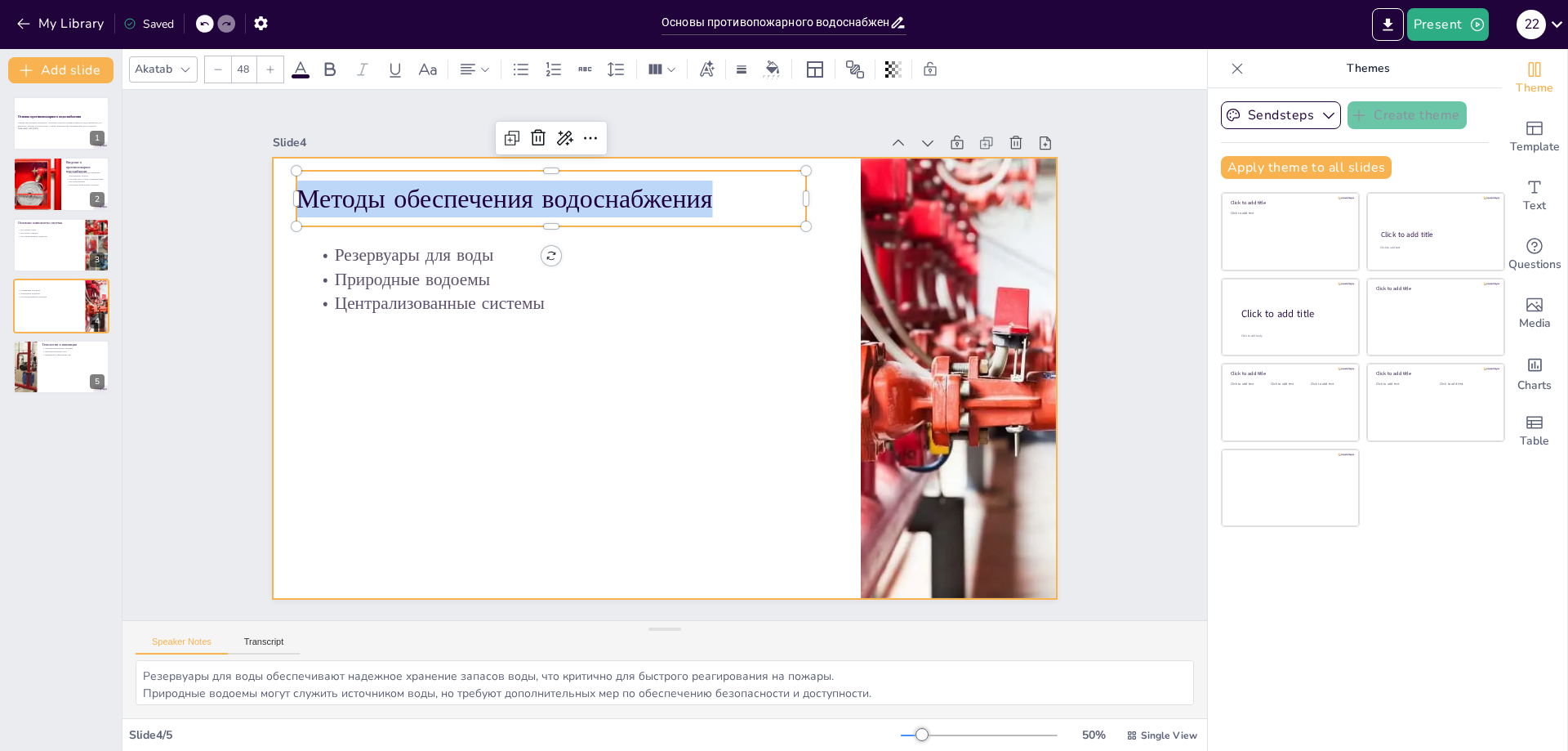
copy p "Методы обеспечения водоснабжения"
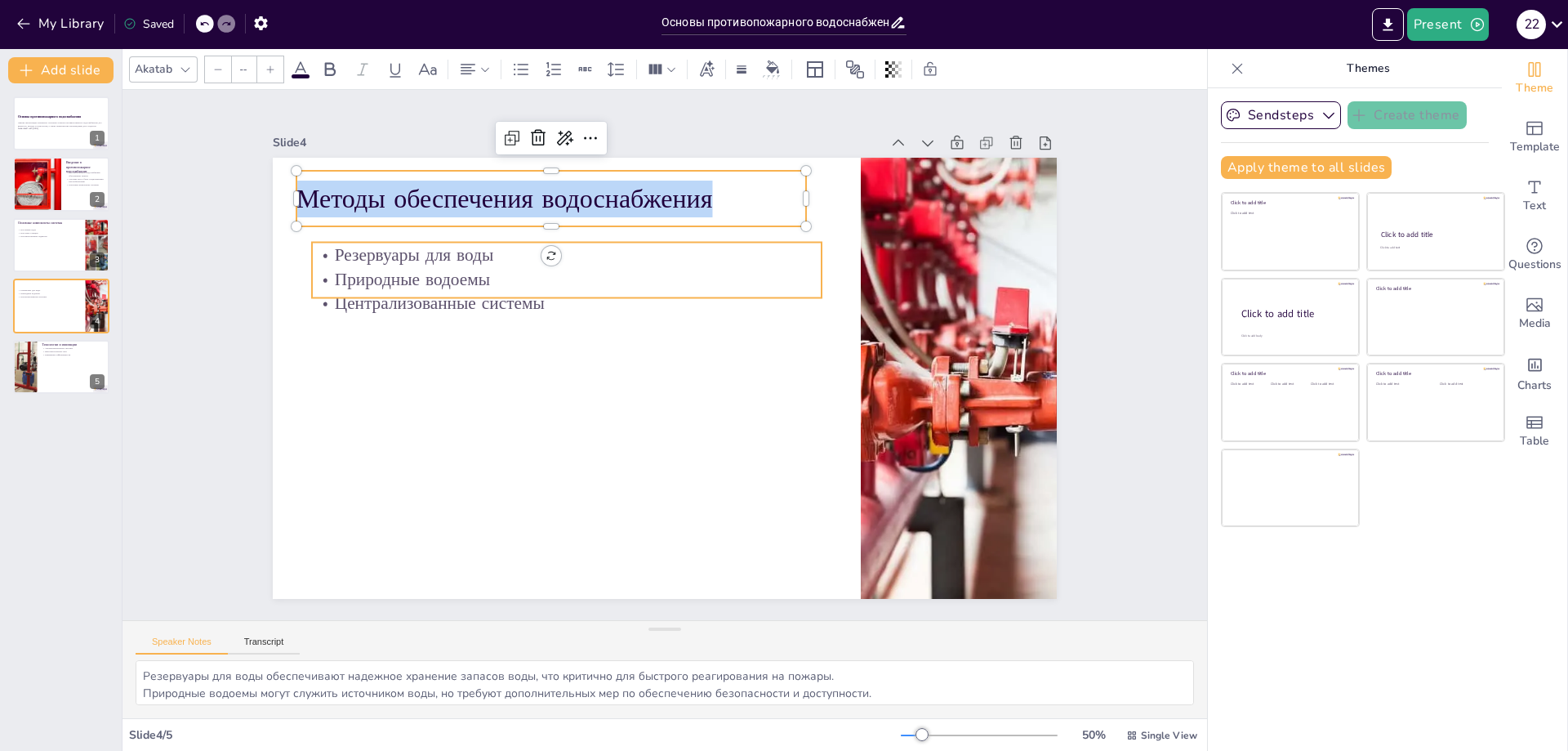
click at [431, 246] on p "Резервуары для воды" at bounding box center [644, 215] width 426 height 320
type input "32"
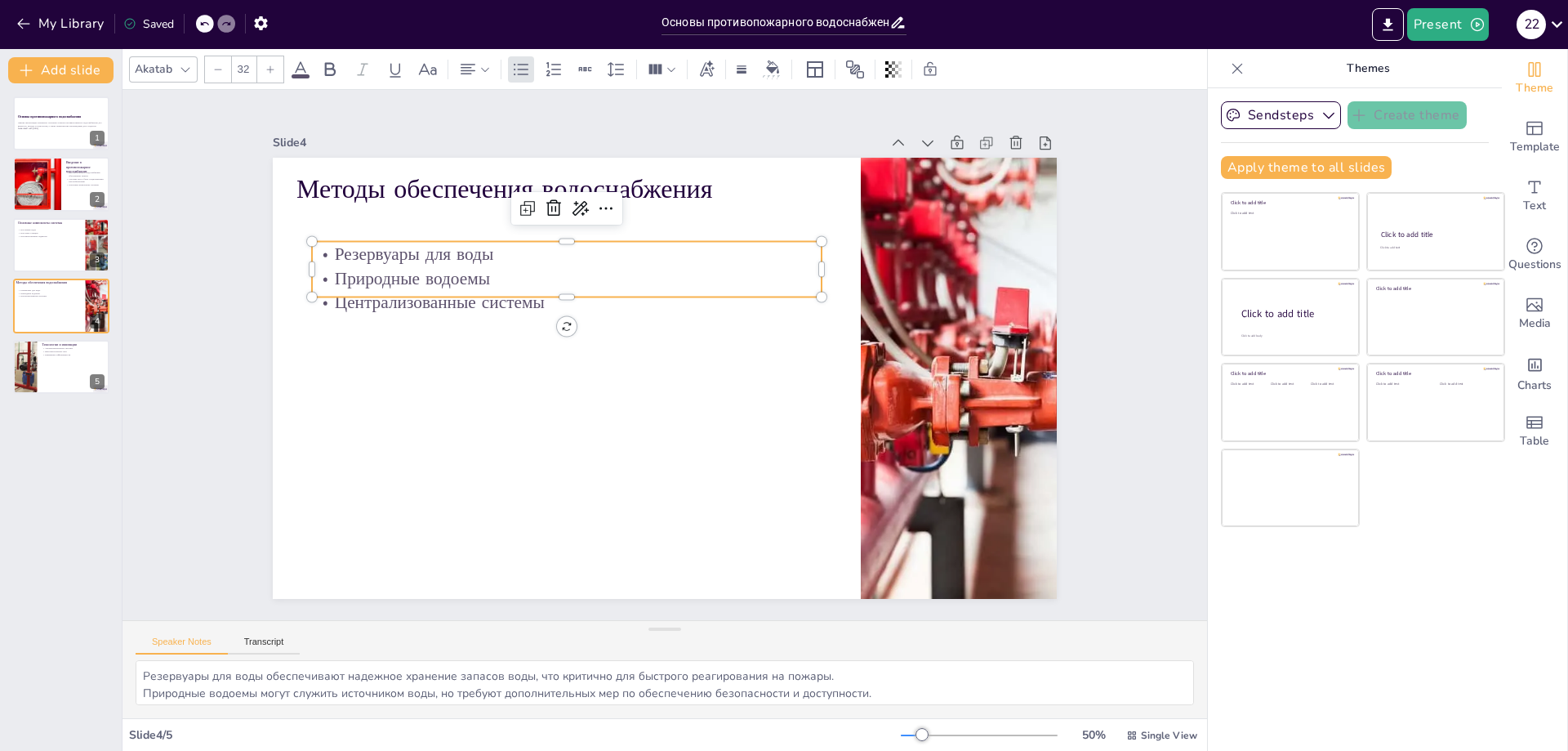
click at [702, 246] on p "Резервуары для воды" at bounding box center [792, 294] width 180 height 493
click at [480, 391] on p "Резервуары для воды" at bounding box center [726, 481] width 493 height 180
click at [357, 248] on p "Резервуары для воды" at bounding box center [603, 227] width 493 height 180
click at [502, 245] on p "Резервуары для воды" at bounding box center [681, 208] width 359 height 395
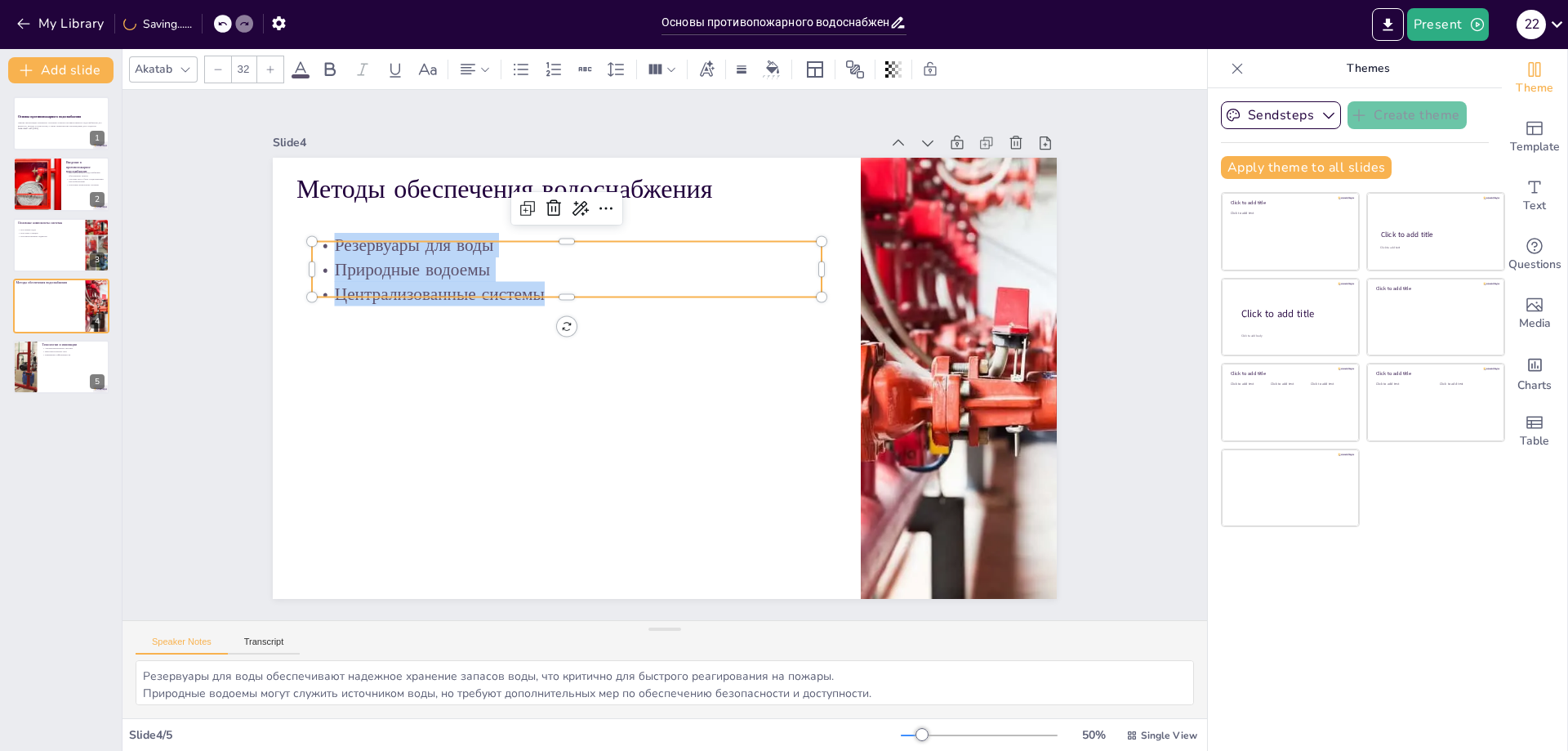
drag, startPoint x: 326, startPoint y: 245, endPoint x: 528, endPoint y: 285, distance: 205.9
click at [528, 285] on div "Резервуары для воды Природные водоемы Централизованные системы" at bounding box center [566, 269] width 510 height 74
copy div "Резервуары для воды Природные водоемы Централизованные системы"
click at [1038, 279] on div "Slide 1 Основы противопожарного водоснабжения Данная презентация охватывает осн…" at bounding box center [666, 355] width 744 height 1172
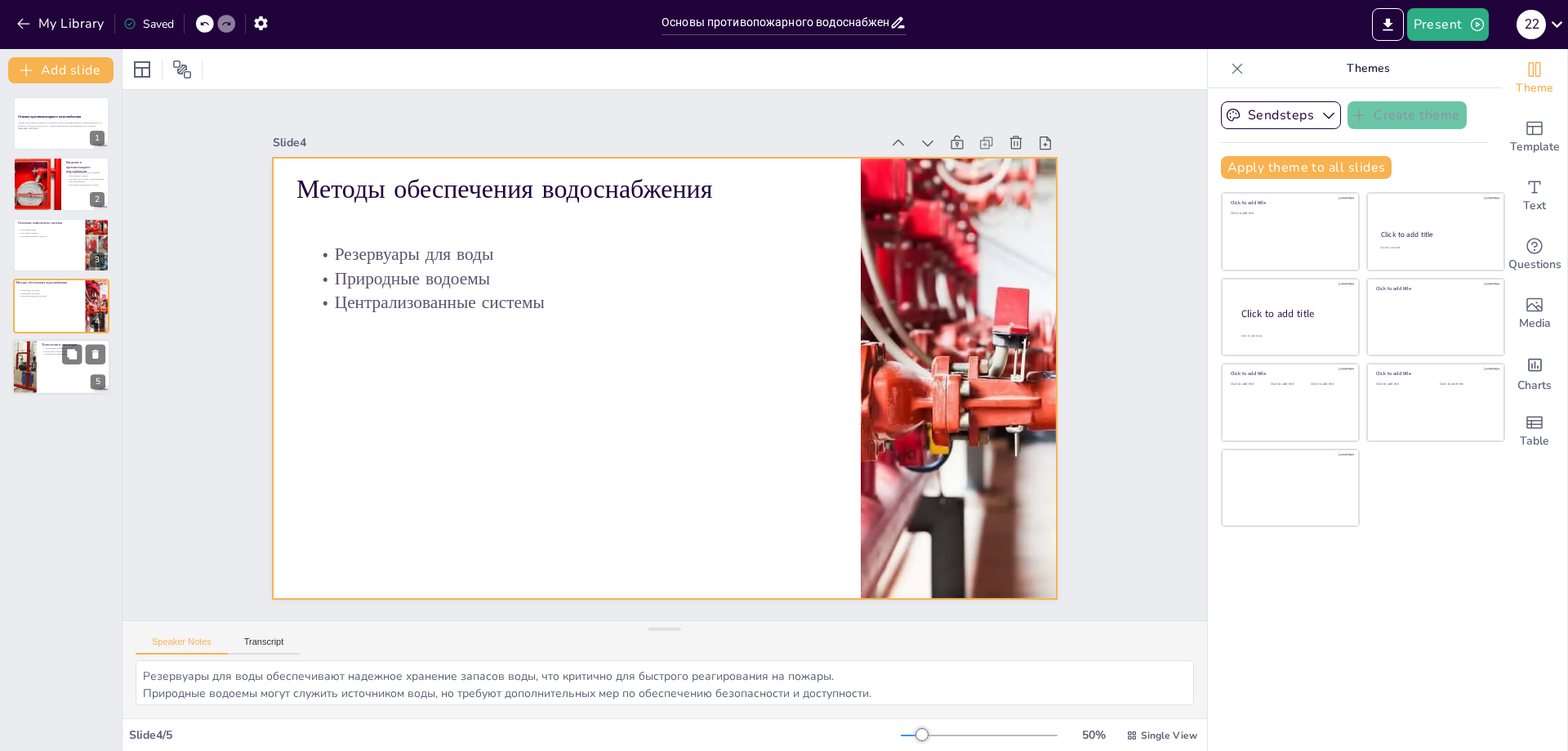
click at [38, 357] on div at bounding box center [61, 366] width 98 height 56
type textarea "Автоматизированные системы управления позволяют более эффективно отслеживать и …"
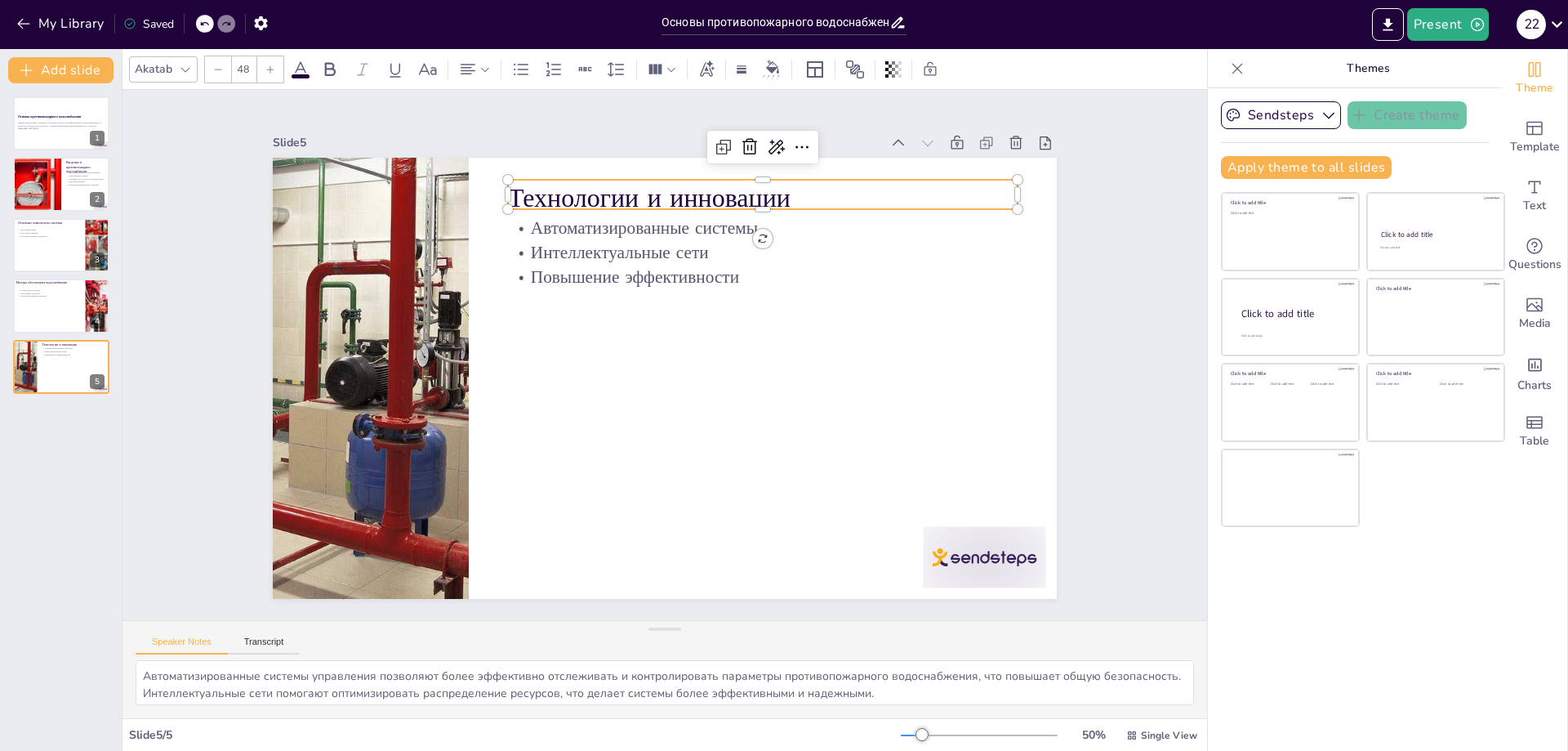
click at [540, 187] on p "Технологии и инновации" at bounding box center [793, 221] width 506 height 141
click at [578, 187] on p "Технологии и инновации" at bounding box center [818, 251] width 480 height 241
click at [540, 186] on p "Технологии и инновации" at bounding box center [793, 221] width 506 height 141
drag, startPoint x: 789, startPoint y: 194, endPoint x: 496, endPoint y: 191, distance: 293.0
click at [753, 191] on p "Технологии и инновации" at bounding box center [848, 398] width 192 height 496
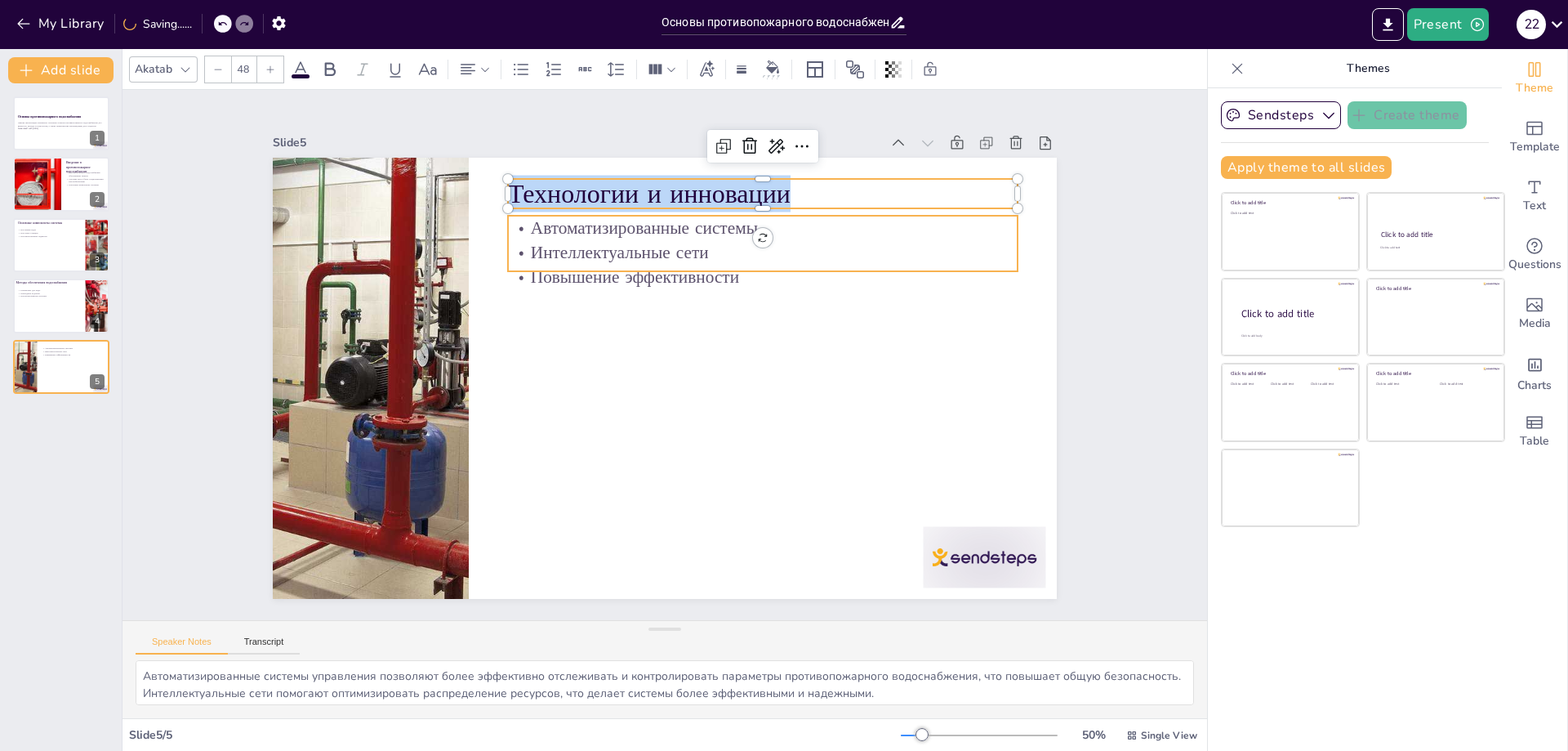
copy p "Технологии и инновации"
click at [617, 206] on div at bounding box center [827, 299] width 420 height 311
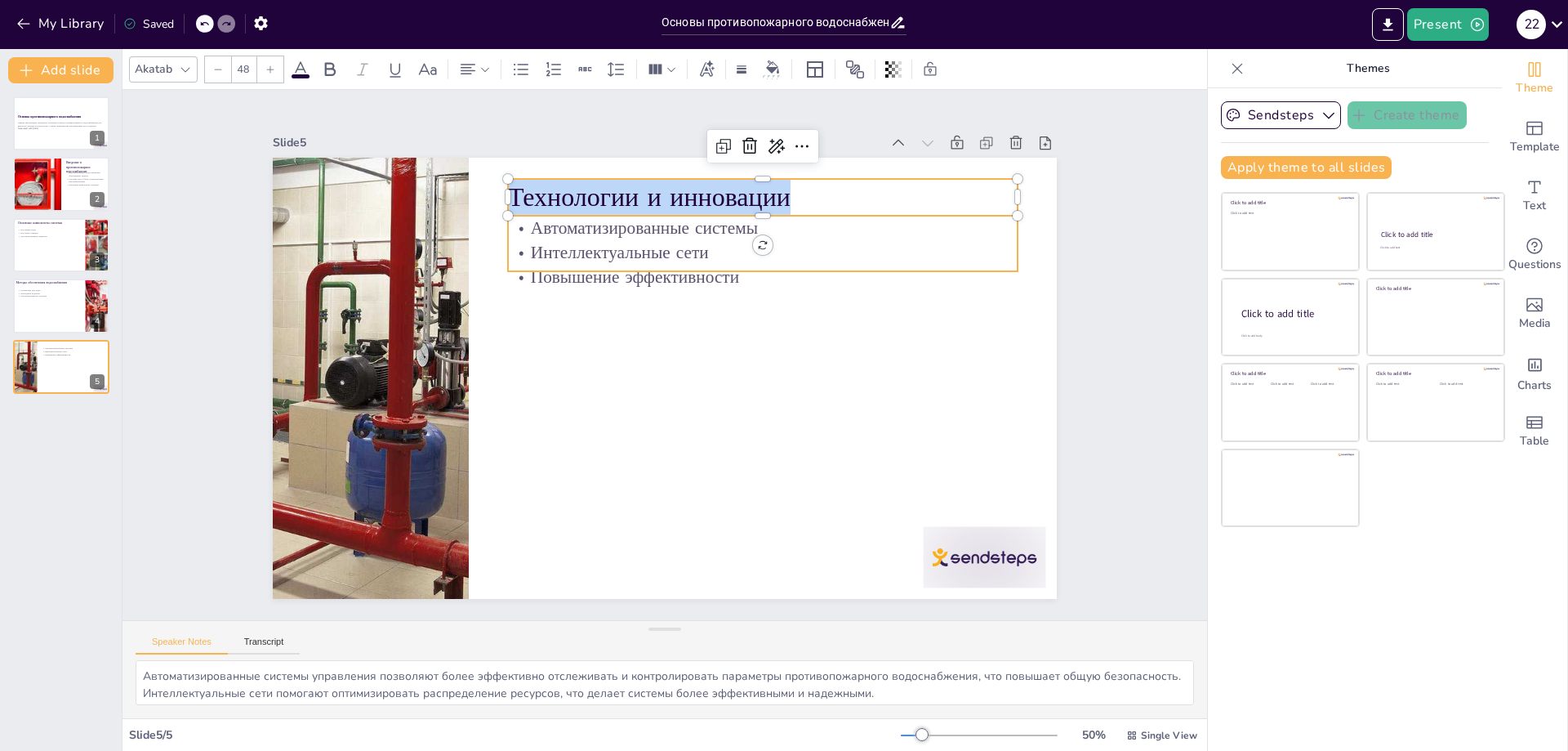
click at [646, 230] on p "Автоматизированные системы" at bounding box center [825, 342] width 359 height 395
type input "32"
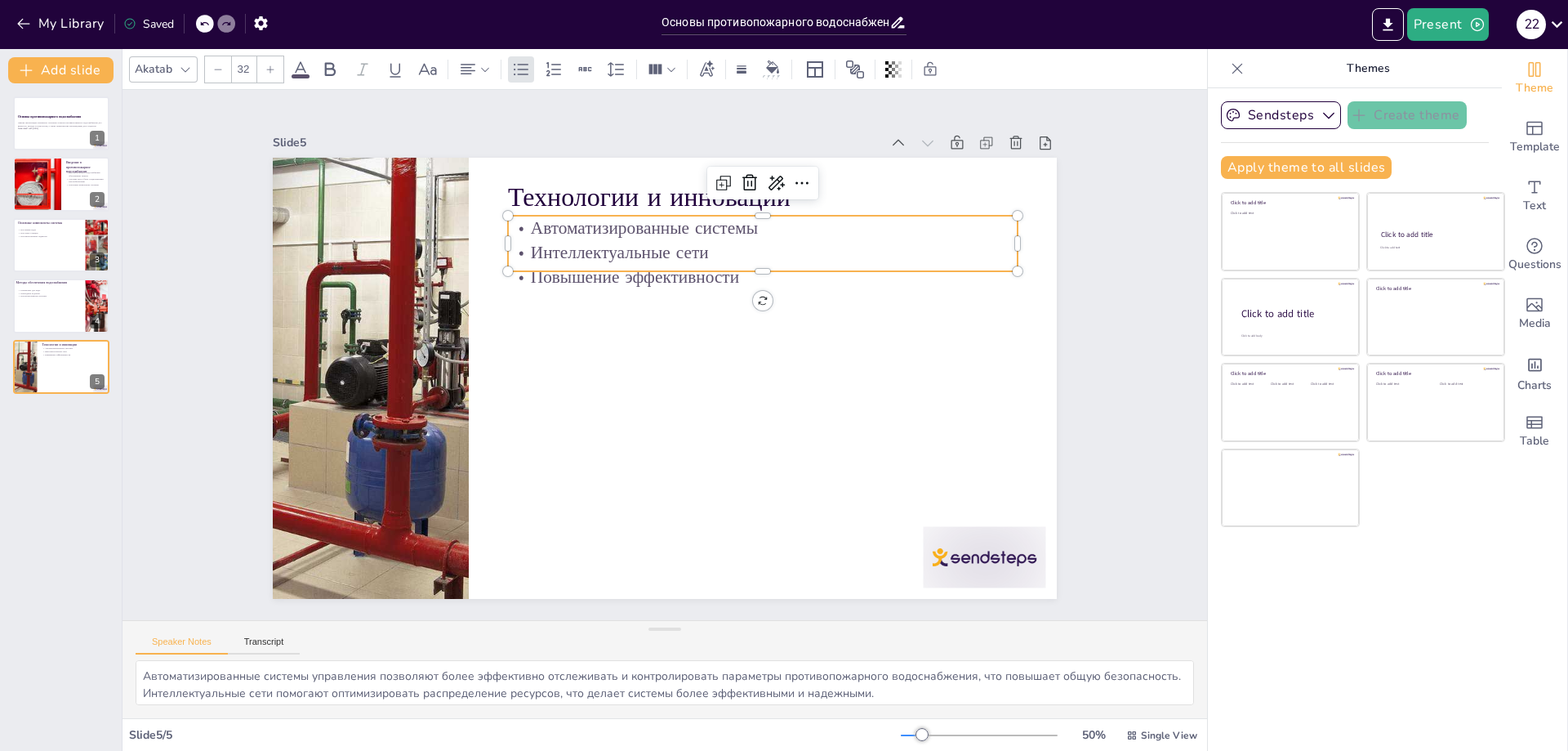
click at [606, 224] on p "Автоматизированные системы" at bounding box center [819, 309] width 426 height 320
click at [522, 315] on p "Автоматизированные системы" at bounding box center [693, 512] width 359 height 395
click at [591, 221] on p "Автоматизированные системы" at bounding box center [817, 285] width 453 height 276
click at [554, 221] on p "Автоматизированные системы" at bounding box center [800, 255] width 493 height 180
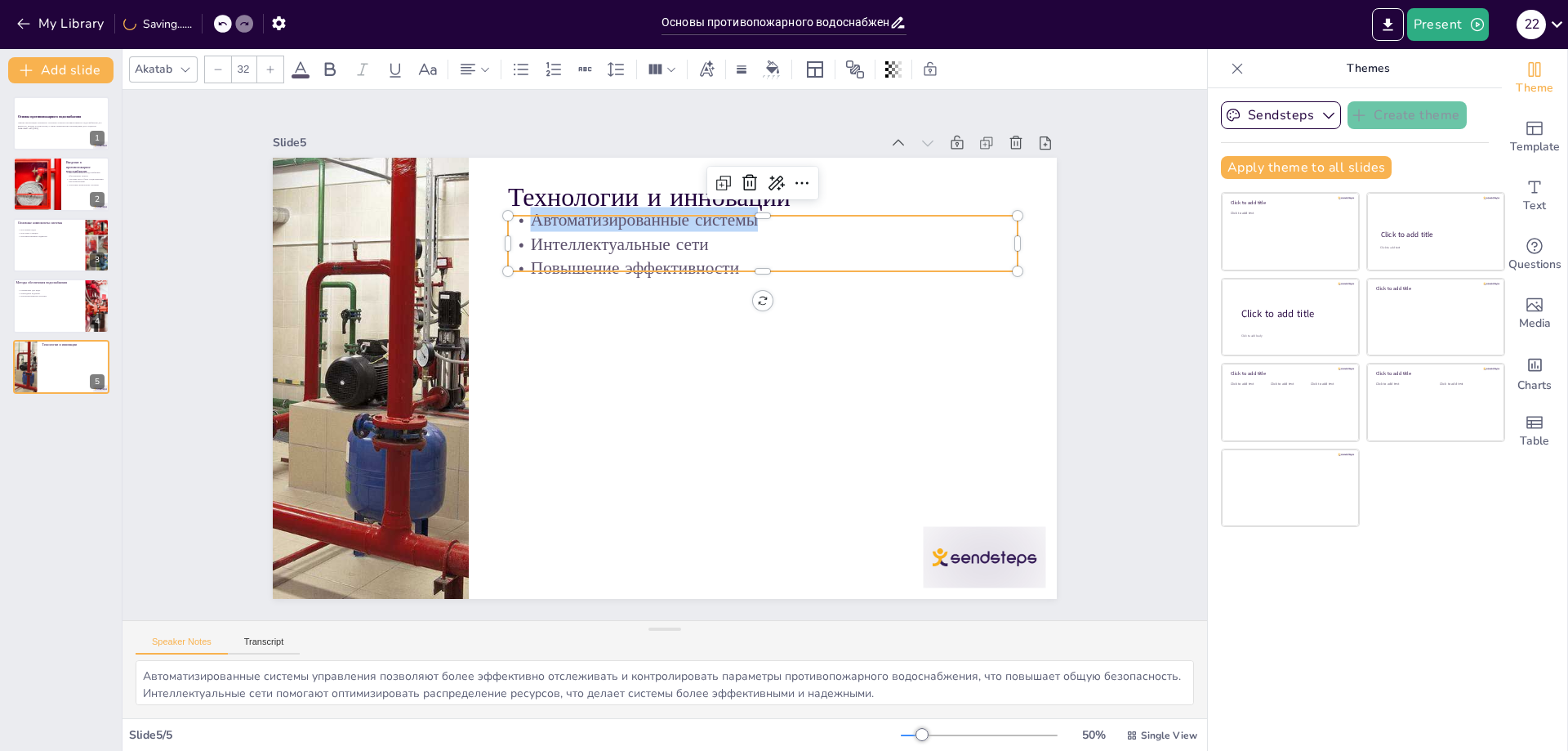
drag, startPoint x: 524, startPoint y: 221, endPoint x: 729, endPoint y: 269, distance: 210.5
click at [729, 269] on div "Технологии и инновации Автоматизированные системы Интеллектуальные сети Повышен…" at bounding box center [642, 348] width 662 height 882
click at [746, 301] on p "Автоматизированные системы" at bounding box center [718, 514] width 320 height 427
click at [554, 215] on p "Автоматизированные системы" at bounding box center [800, 255] width 493 height 180
drag, startPoint x: 522, startPoint y: 215, endPoint x: 751, endPoint y: 263, distance: 234.0
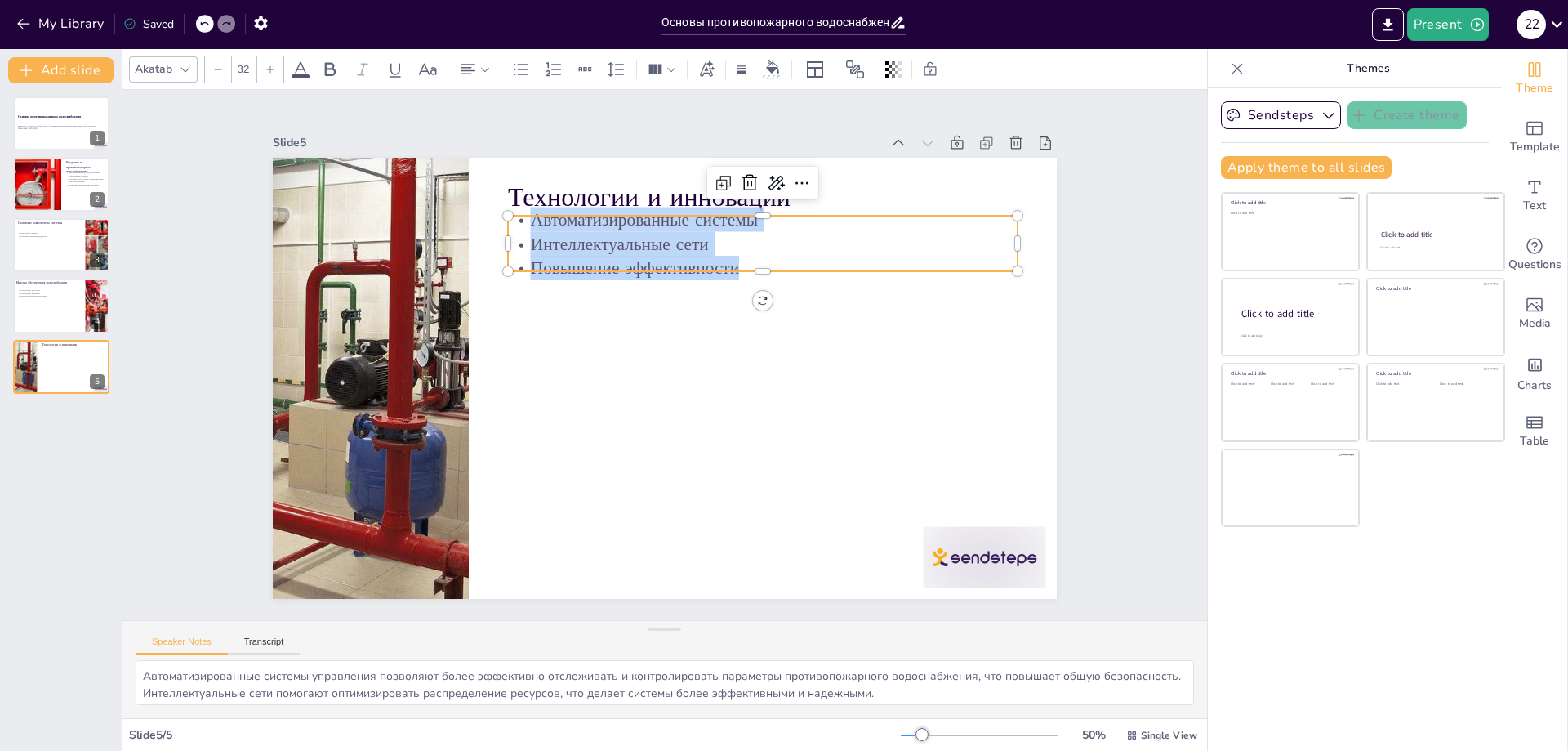
click at [751, 263] on div "Автоматизированные системы Интеллектуальные сети Повышение эффективности" at bounding box center [766, 463] width 126 height 514
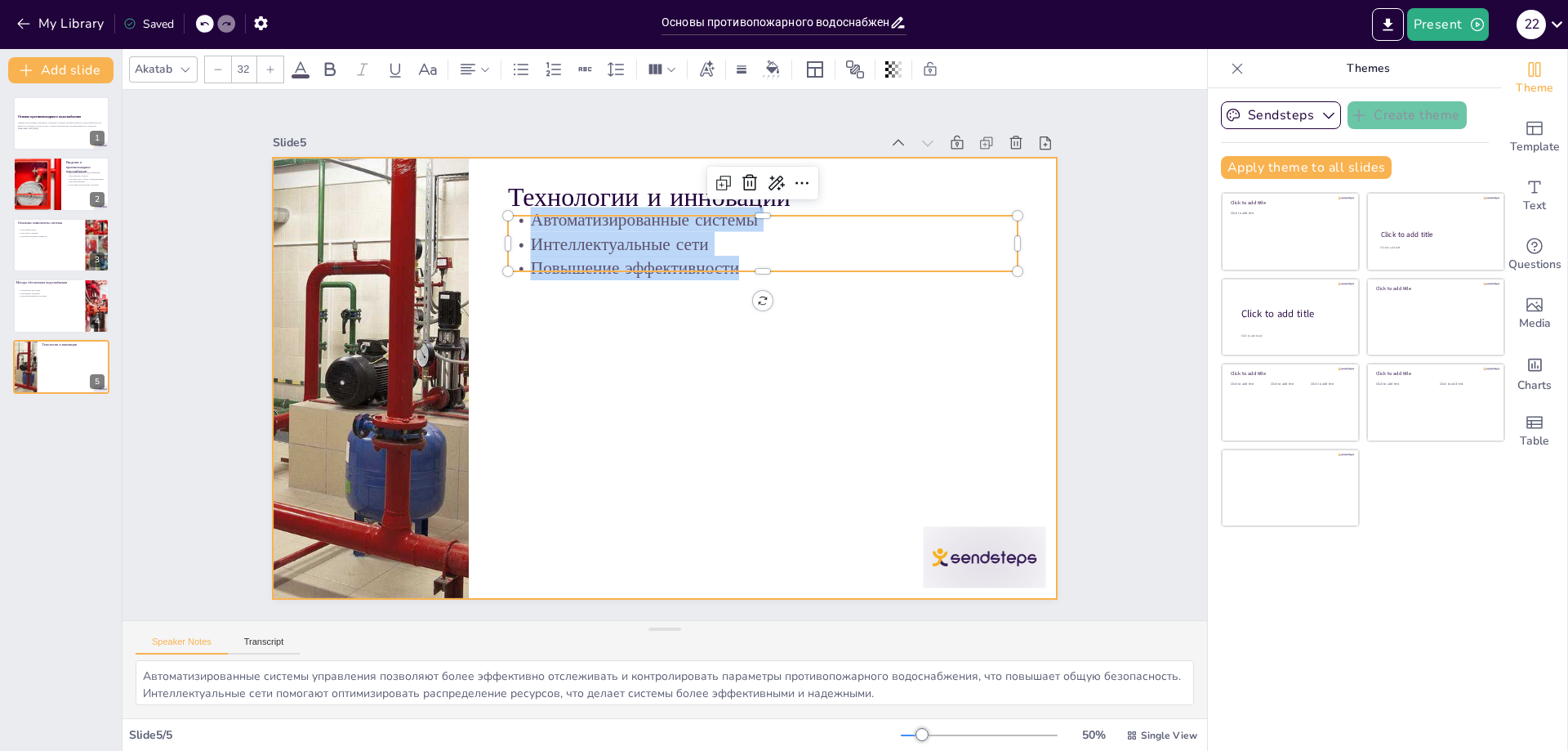
copy div "Автоматизированные системы Интеллектуальные сети Повышение эффективности"
click at [603, 380] on div at bounding box center [653, 375] width 900 height 774
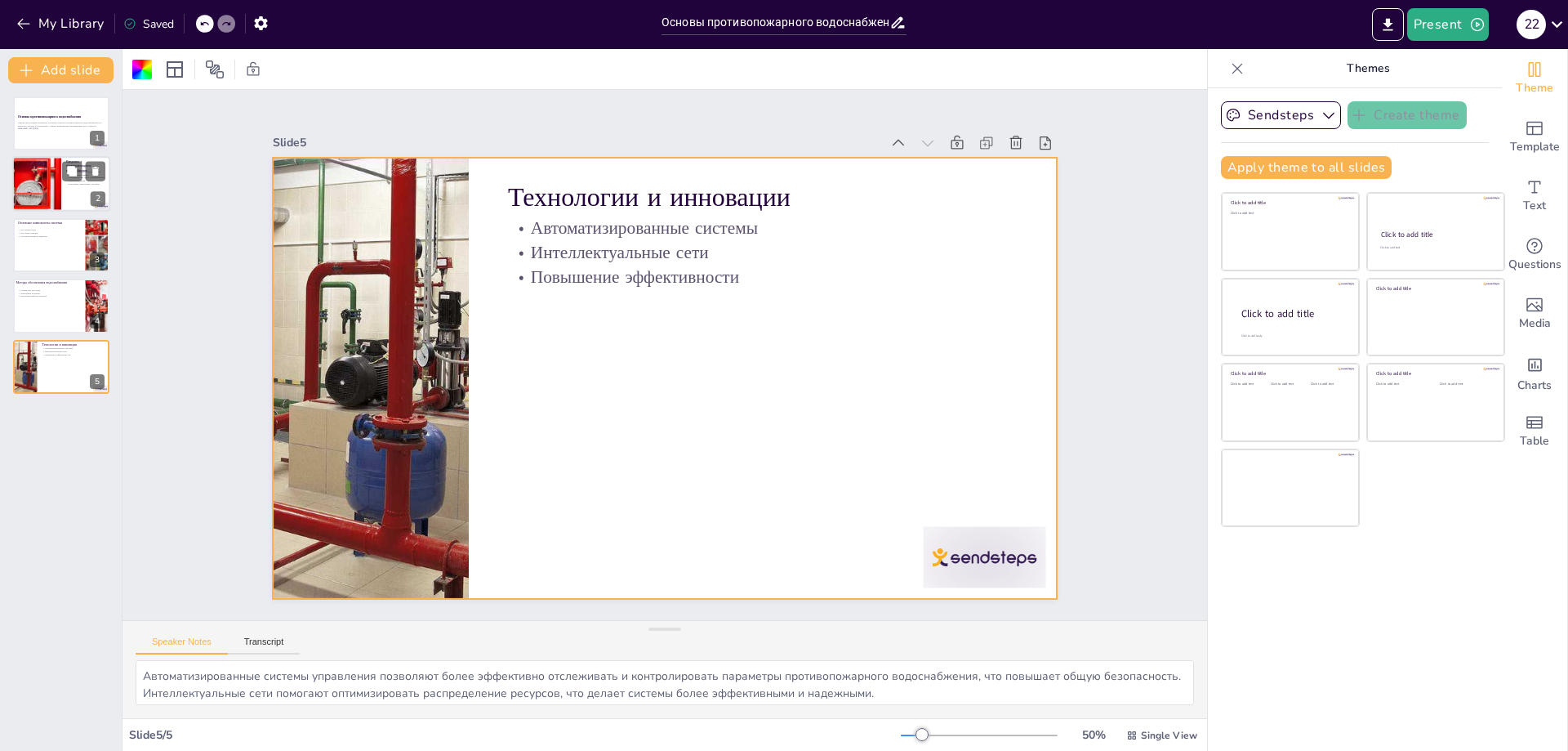
click at [59, 182] on div at bounding box center [37, 185] width 84 height 56
type textarea "Loremipsumdolor sitametconsec adipis elitseddoei temp i utlaboreetd magnaaliqua…"
